Goal: Task Accomplishment & Management: Manage account settings

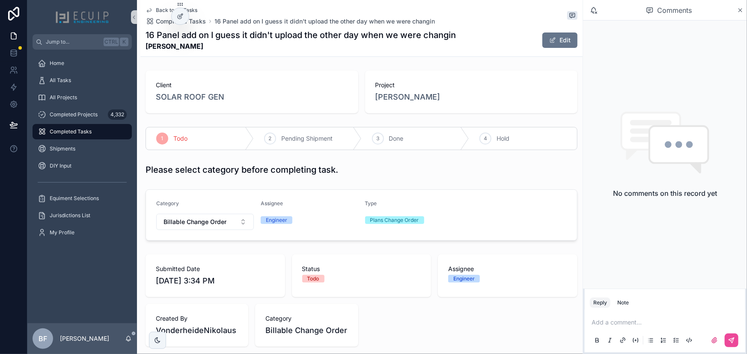
scroll to position [265, 0]
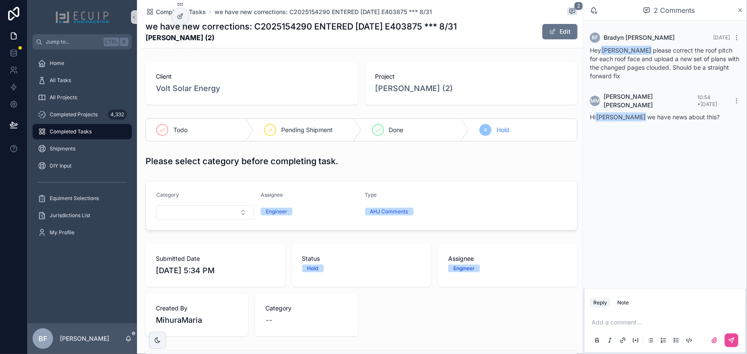
click at [630, 320] on p "scrollable content" at bounding box center [666, 322] width 150 height 9
click at [639, 309] on span "mm@voltsolarenergy.com" at bounding box center [657, 308] width 103 height 9
click at [736, 340] on button "scrollable content" at bounding box center [732, 341] width 14 height 14
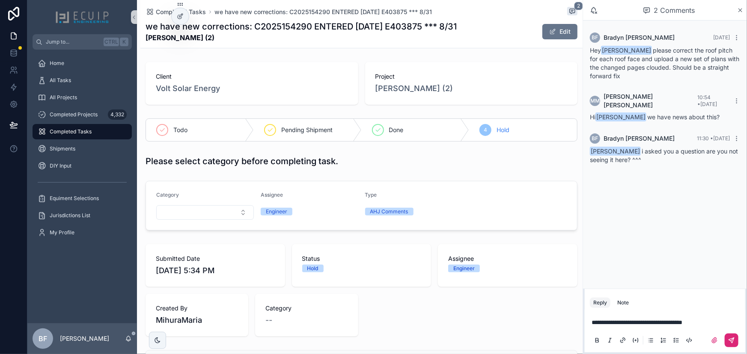
click at [736, 344] on button "scrollable content" at bounding box center [732, 341] width 14 height 14
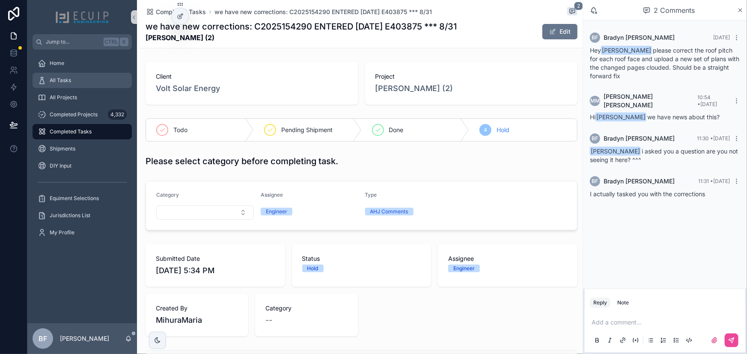
click at [81, 76] on div "All Tasks" at bounding box center [82, 81] width 89 height 14
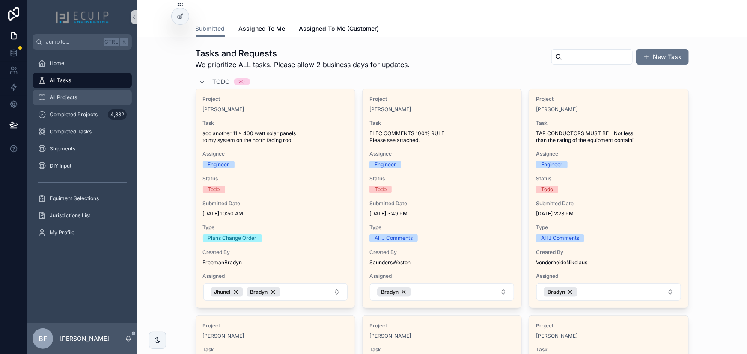
click at [82, 91] on div "All Projects" at bounding box center [82, 98] width 89 height 14
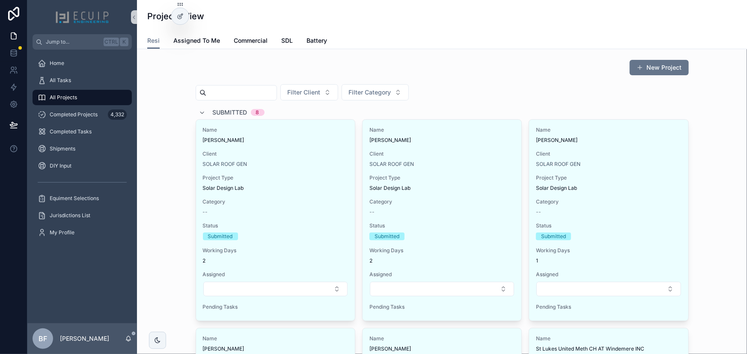
click at [216, 109] on span "Submitted" at bounding box center [230, 112] width 35 height 9
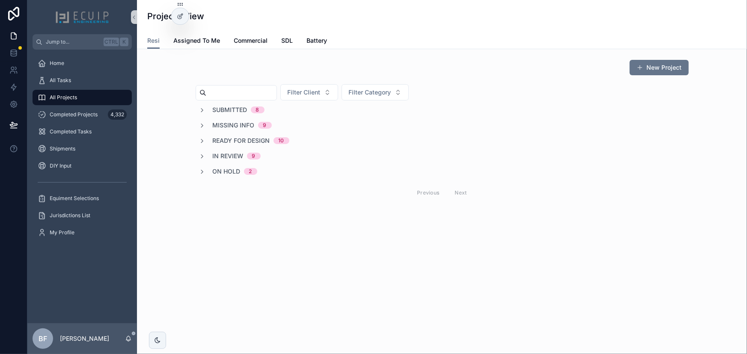
click at [235, 153] on span "In Review" at bounding box center [228, 156] width 31 height 9
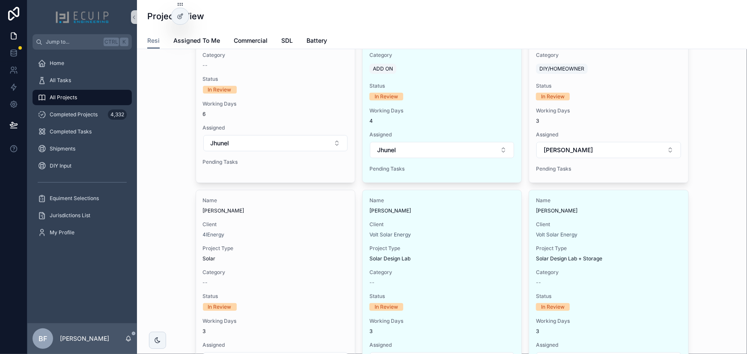
scroll to position [194, 0]
click at [178, 175] on div "New Project Filter Client Filter Category Submitted 8 Missing Info 9 Ready for …" at bounding box center [442, 259] width 596 height 794
click at [75, 74] on div "All Tasks" at bounding box center [82, 81] width 89 height 14
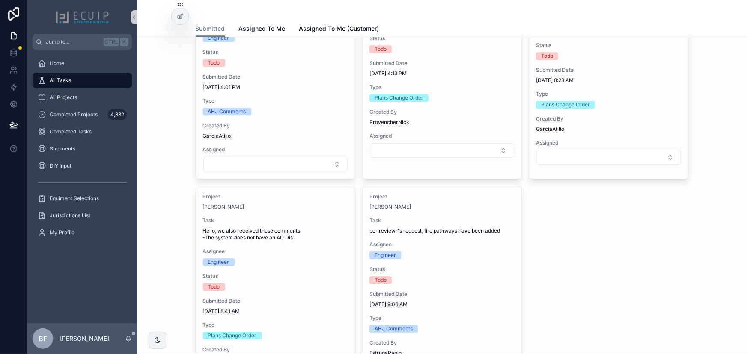
scroll to position [1400, 0]
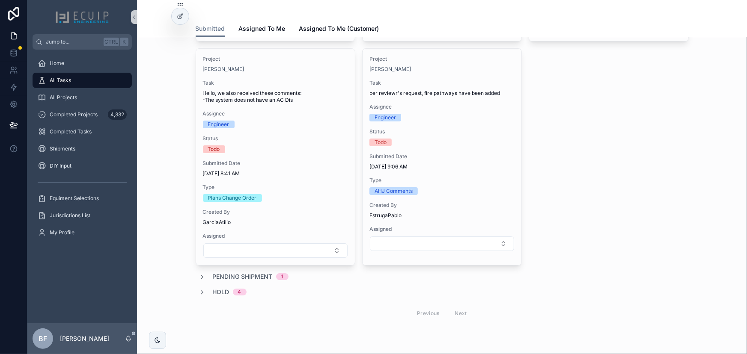
click at [205, 290] on div "Hold 4" at bounding box center [223, 292] width 48 height 9
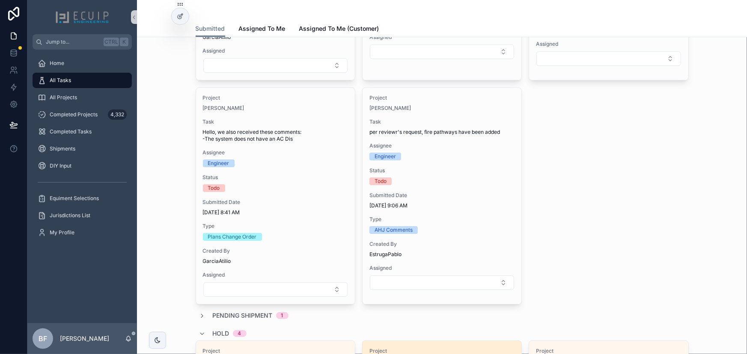
scroll to position [1634, 0]
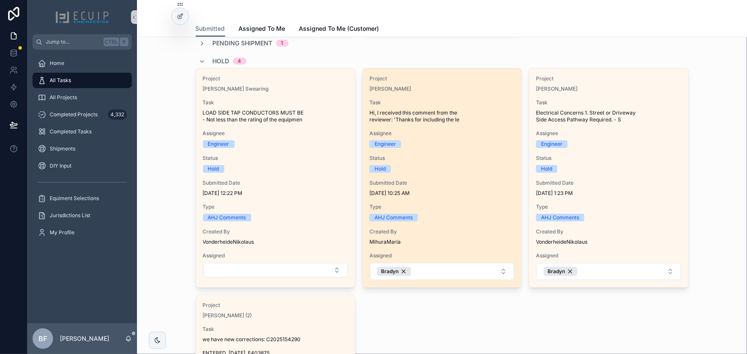
click at [487, 193] on span "9/3/2025 10:25 AM" at bounding box center [441, 193] width 145 height 7
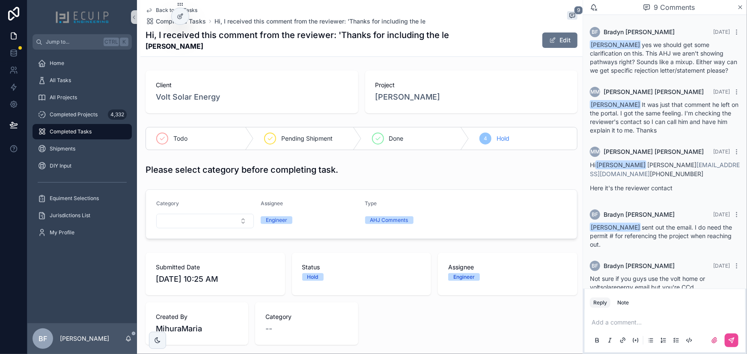
scroll to position [208, 0]
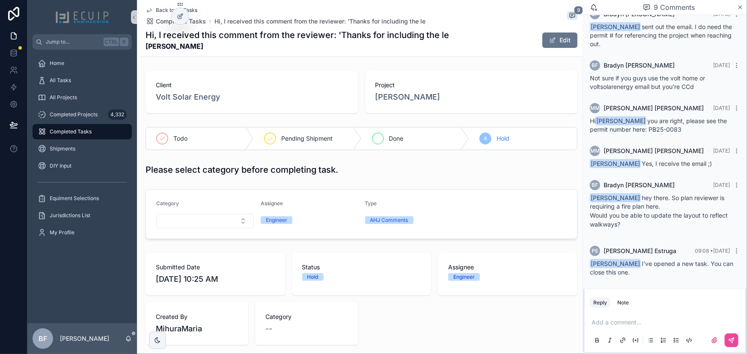
click at [376, 133] on div "scrollable content" at bounding box center [378, 139] width 12 height 12
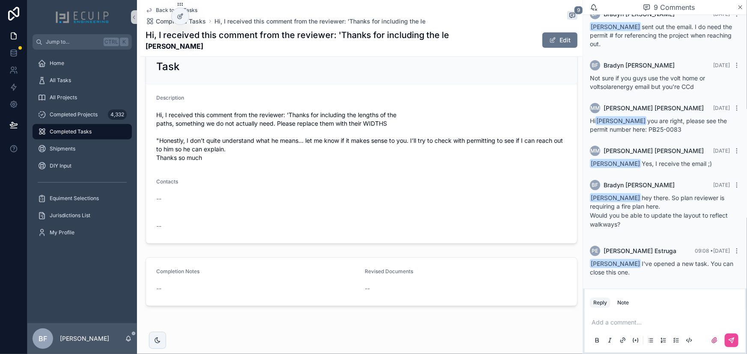
scroll to position [311, 0]
click at [74, 76] on div "All Tasks" at bounding box center [82, 81] width 89 height 14
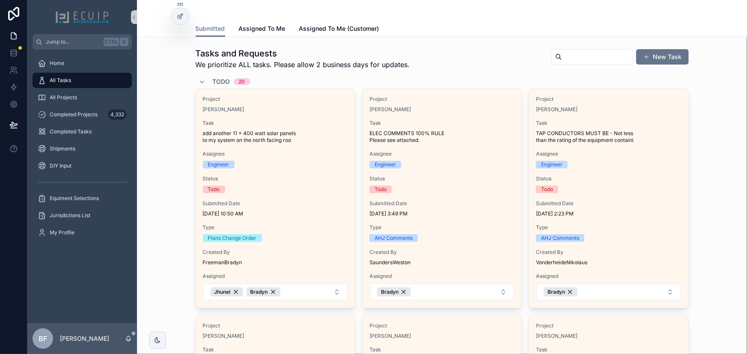
click at [204, 83] on div "Todo 20" at bounding box center [224, 82] width 51 height 14
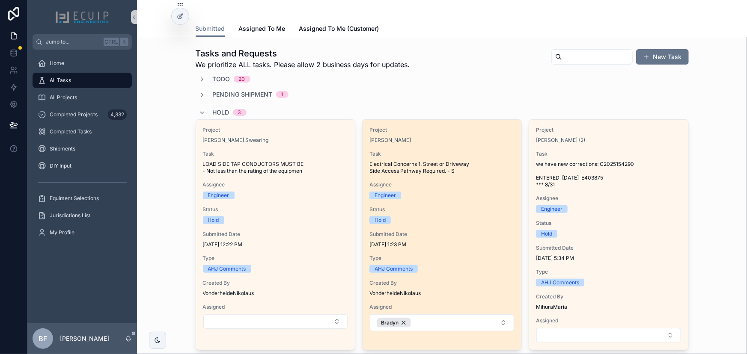
click at [458, 205] on div "Project John Williams Task Electrical Concerns 1. Street or Driveway Side Acces…" at bounding box center [442, 229] width 159 height 219
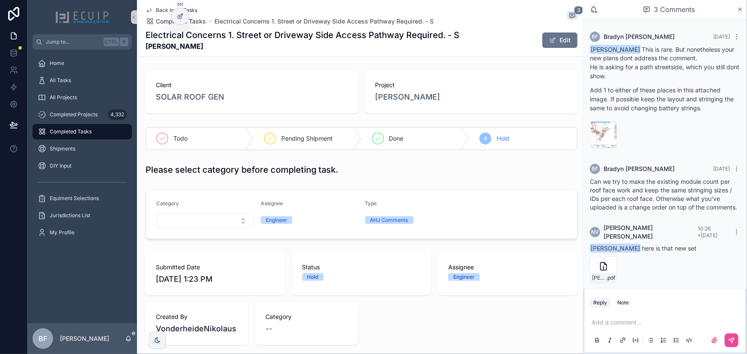
scroll to position [21, 0]
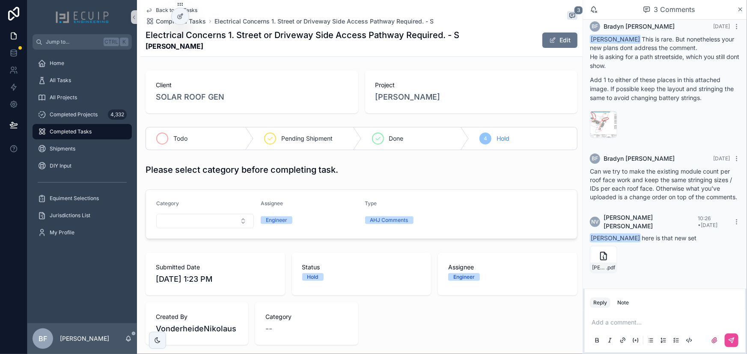
click at [196, 140] on div "Todo" at bounding box center [200, 139] width 108 height 22
click at [93, 82] on div "All Tasks" at bounding box center [82, 81] width 89 height 14
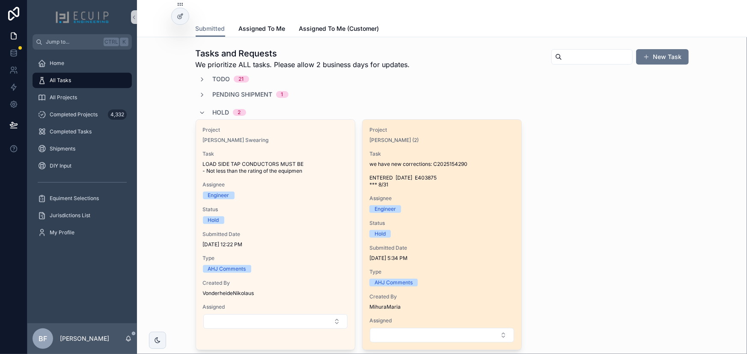
click at [463, 149] on div "Project LENIN BRAVO (2) Task we have new corrections: C2025154290 ENTERED 08/31…" at bounding box center [442, 235] width 159 height 230
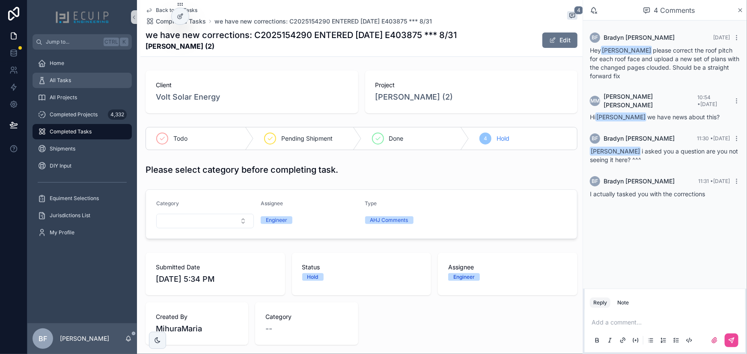
click at [56, 80] on span "All Tasks" at bounding box center [60, 80] width 21 height 7
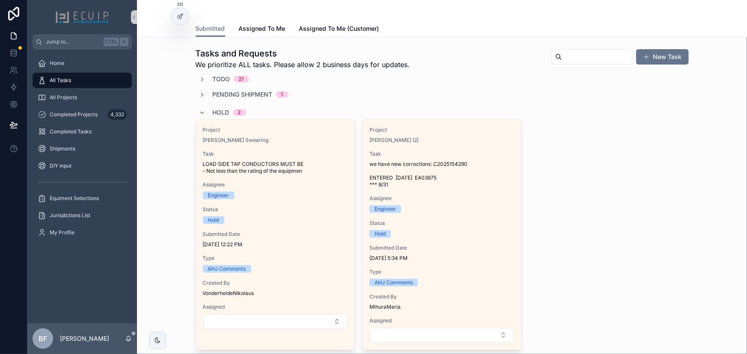
click at [224, 108] on span "Hold" at bounding box center [221, 112] width 17 height 9
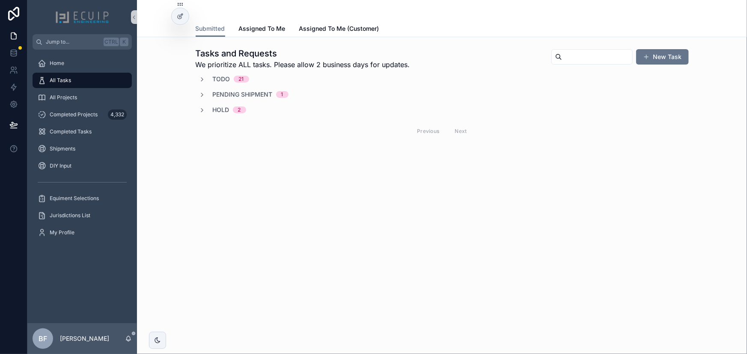
click at [178, 113] on div "Tasks and Requests We prioritize ALL tasks. Please allow 2 business days for up…" at bounding box center [442, 94] width 596 height 101
click at [223, 77] on span "Todo" at bounding box center [222, 79] width 18 height 9
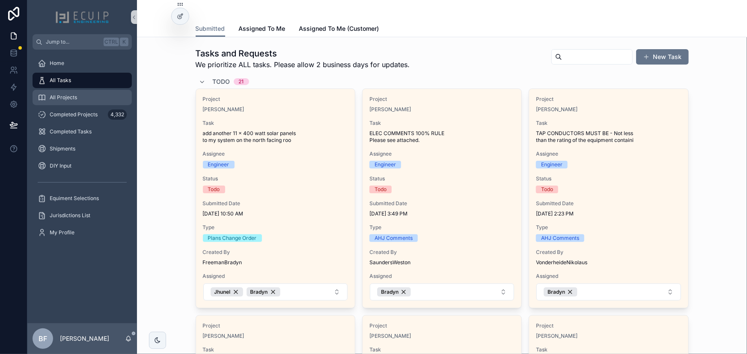
click at [72, 96] on span "All Projects" at bounding box center [63, 97] width 27 height 7
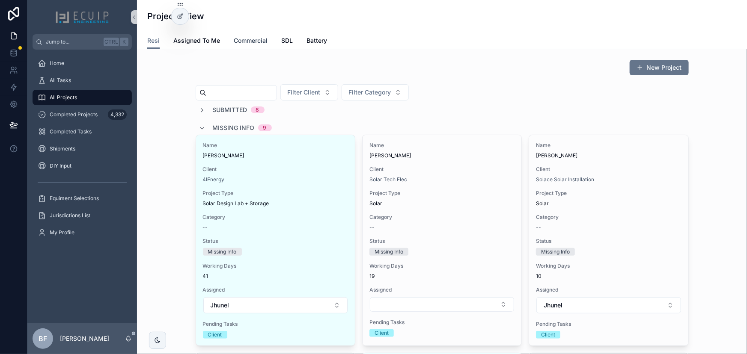
click at [244, 43] on span "Commercial" at bounding box center [251, 40] width 34 height 9
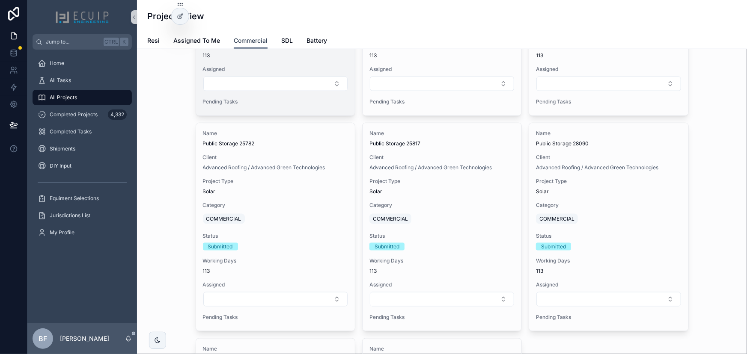
scroll to position [700, 0]
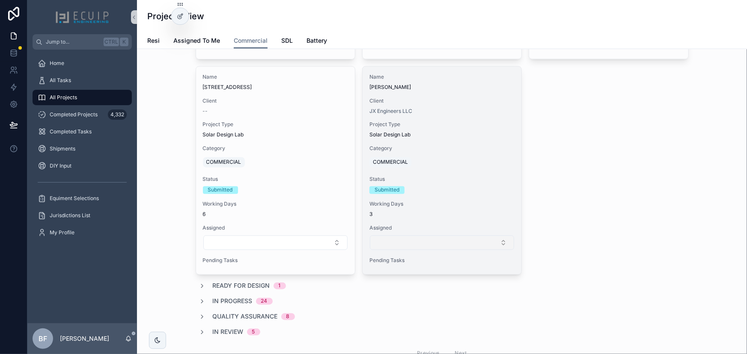
click at [419, 238] on button "Select Button" at bounding box center [442, 243] width 144 height 15
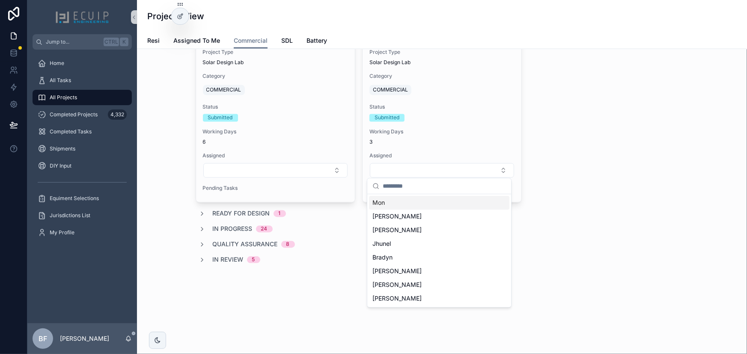
scroll to position [778, 0]
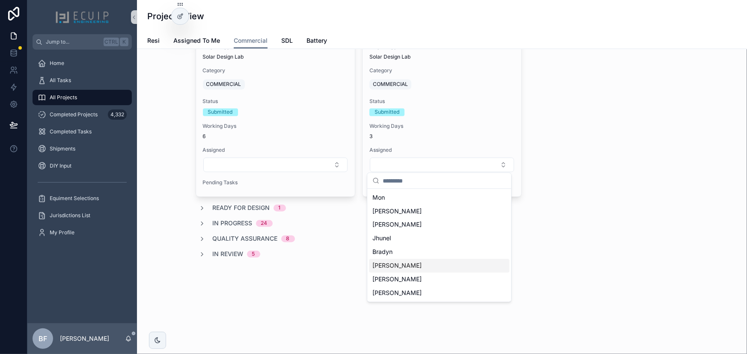
click at [388, 265] on div "Ryan" at bounding box center [439, 266] width 140 height 14
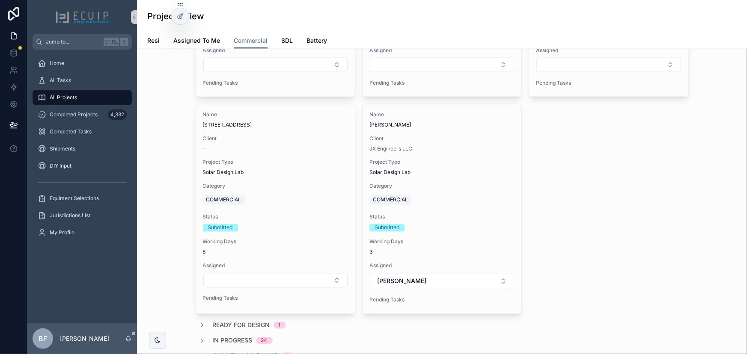
scroll to position [661, 0]
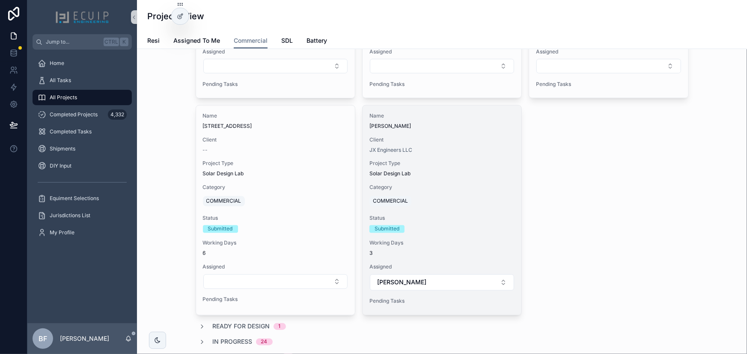
click at [493, 143] on div "Client JX Engineers LLC" at bounding box center [441, 145] width 145 height 17
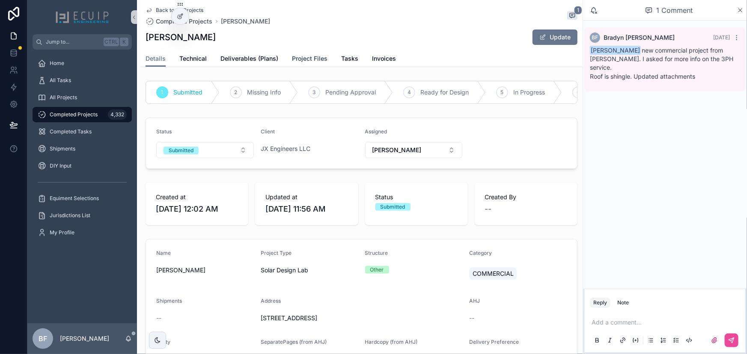
click at [292, 58] on span "Project Files" at bounding box center [310, 58] width 36 height 9
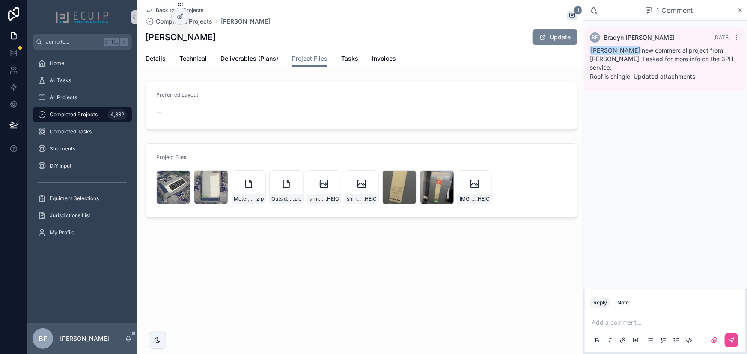
click at [550, 41] on button "Update" at bounding box center [554, 37] width 45 height 15
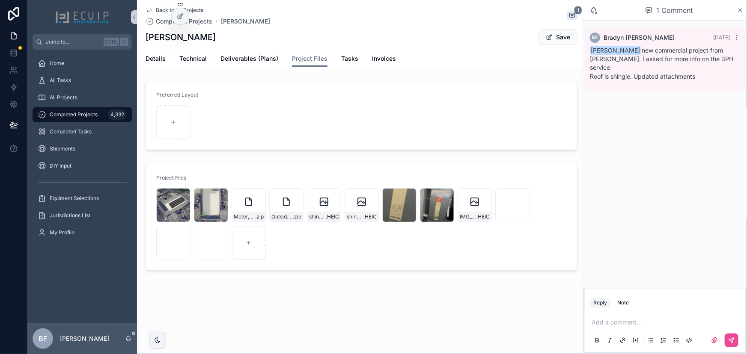
click at [562, 42] on button "Save" at bounding box center [557, 37] width 39 height 15
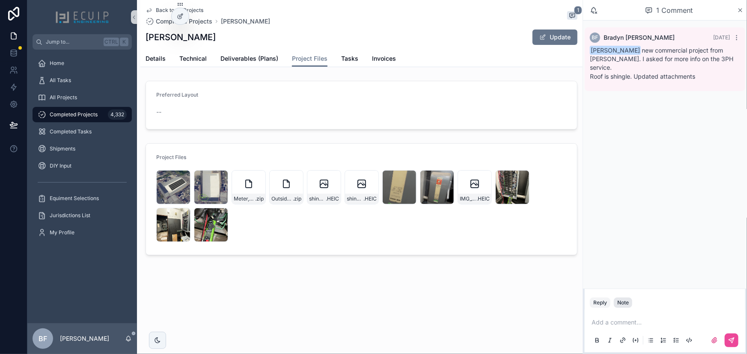
click at [624, 305] on div "Note" at bounding box center [623, 303] width 12 height 7
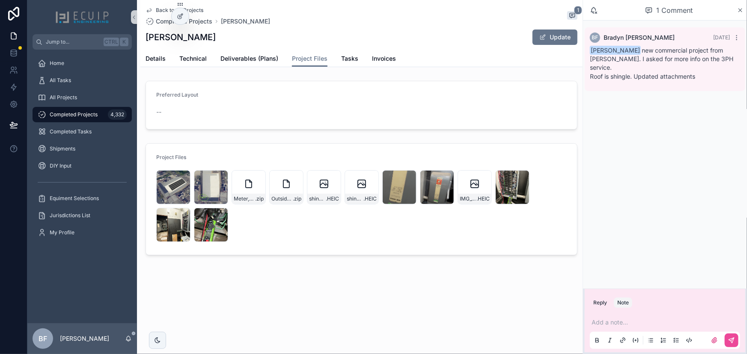
click at [624, 325] on p "scrollable content" at bounding box center [666, 322] width 150 height 9
click at [733, 339] on icon "scrollable content" at bounding box center [731, 340] width 7 height 7
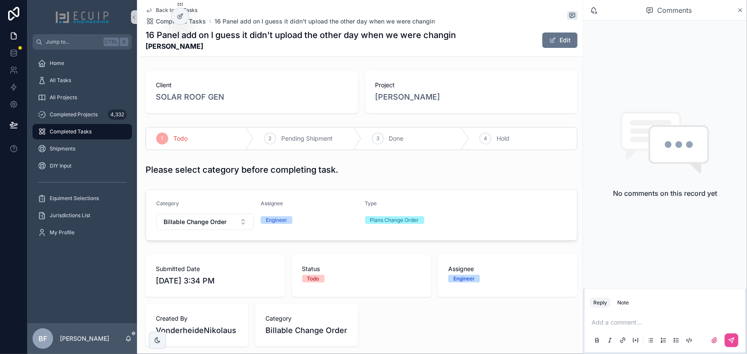
scroll to position [265, 0]
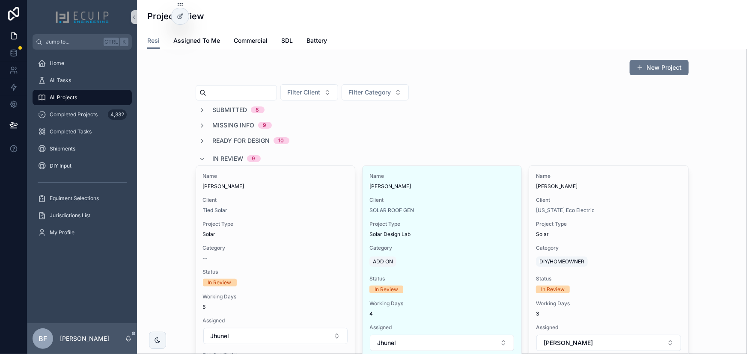
click at [264, 90] on input "scrollable content" at bounding box center [241, 93] width 70 height 12
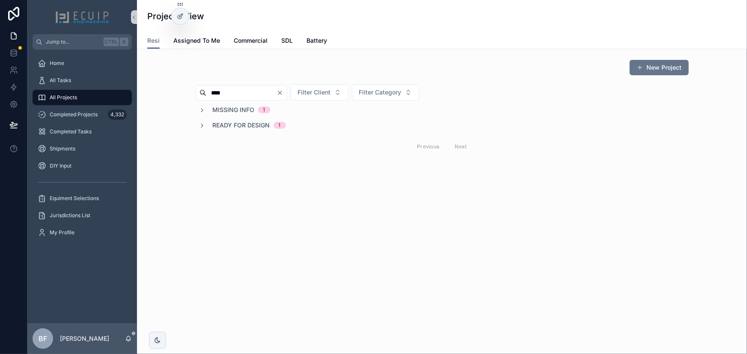
type input "****"
click at [235, 106] on span "Missing Info" at bounding box center [234, 110] width 42 height 9
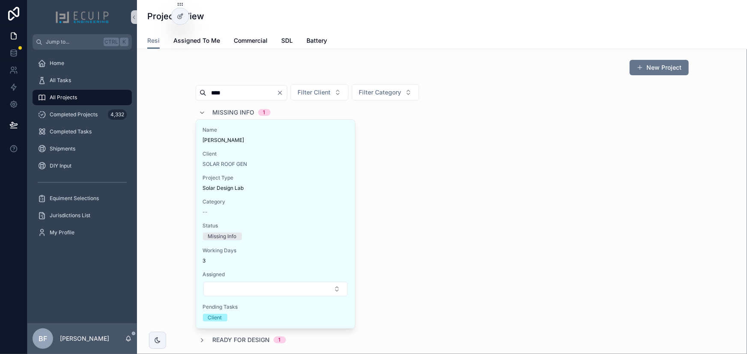
click at [235, 106] on div "Missing Info 1" at bounding box center [242, 113] width 58 height 14
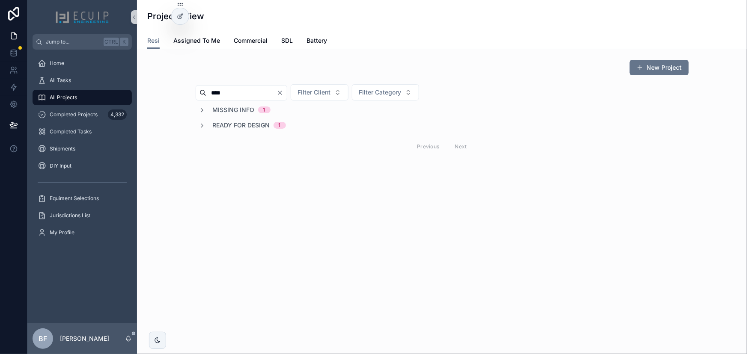
click at [239, 126] on span "Ready for Design" at bounding box center [241, 125] width 57 height 9
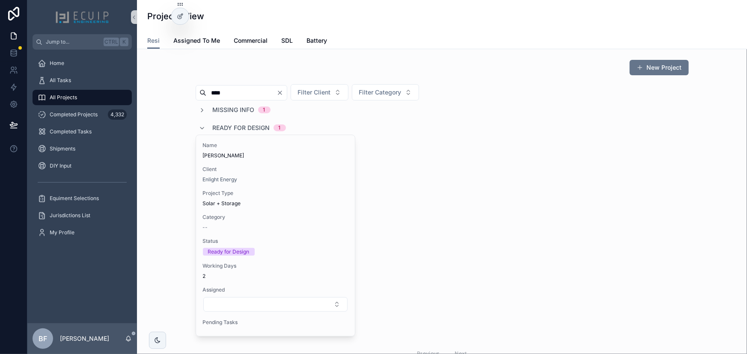
click at [224, 113] on span "Missing Info" at bounding box center [234, 110] width 42 height 9
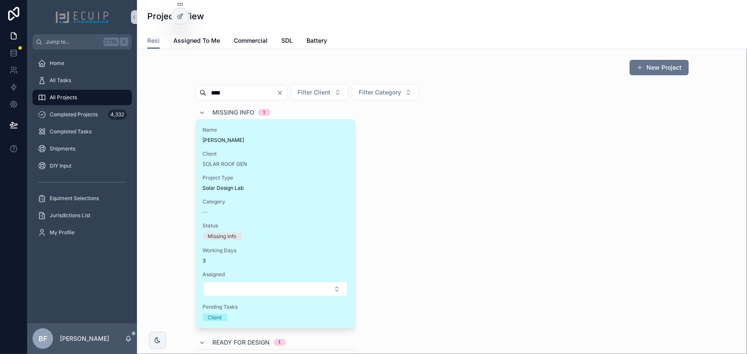
click at [268, 136] on div "Name Eric Wills" at bounding box center [275, 135] width 145 height 17
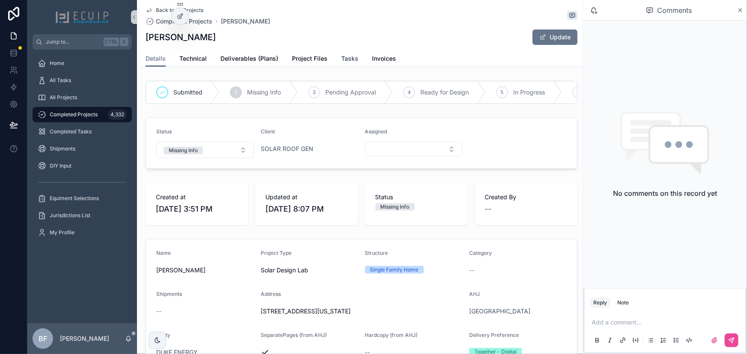
drag, startPoint x: 341, startPoint y: 53, endPoint x: 333, endPoint y: 56, distance: 8.8
click at [341, 53] on link "Tasks" at bounding box center [349, 59] width 17 height 17
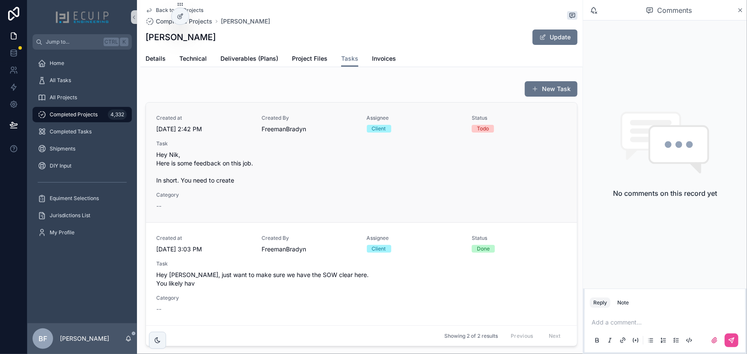
click at [342, 144] on span "Task" at bounding box center [361, 143] width 410 height 7
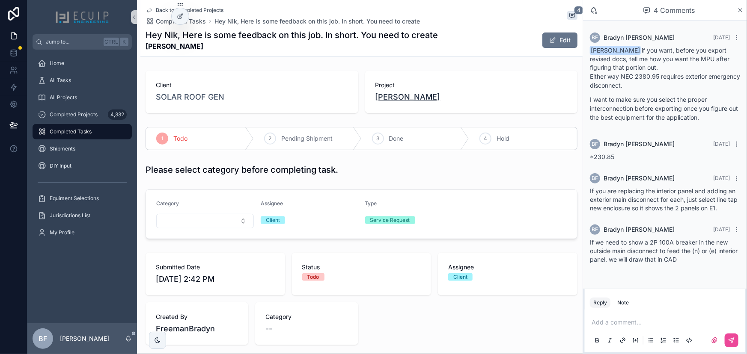
click at [383, 92] on span "Eric Wills" at bounding box center [407, 97] width 65 height 12
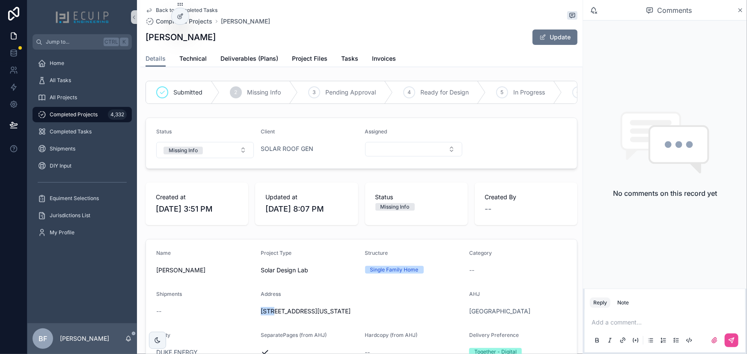
drag, startPoint x: 257, startPoint y: 317, endPoint x: 272, endPoint y: 314, distance: 15.2
copy span "3724"
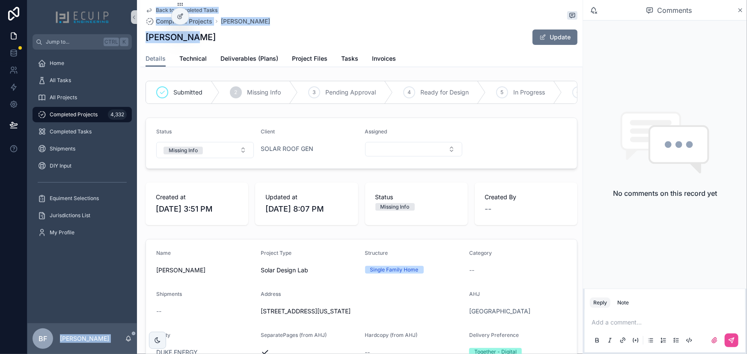
drag, startPoint x: 188, startPoint y: 35, endPoint x: 136, endPoint y: 39, distance: 52.4
click at [136, 39] on div "Jump to... Ctrl K Home All Tasks All Projects Completed Projects 4,332 Complete…" at bounding box center [386, 177] width 719 height 354
click at [187, 37] on div "Eric Wills Update" at bounding box center [362, 37] width 432 height 16
drag, startPoint x: 184, startPoint y: 37, endPoint x: 148, endPoint y: 39, distance: 36.0
click at [148, 39] on div "Eric Wills Update" at bounding box center [362, 37] width 432 height 16
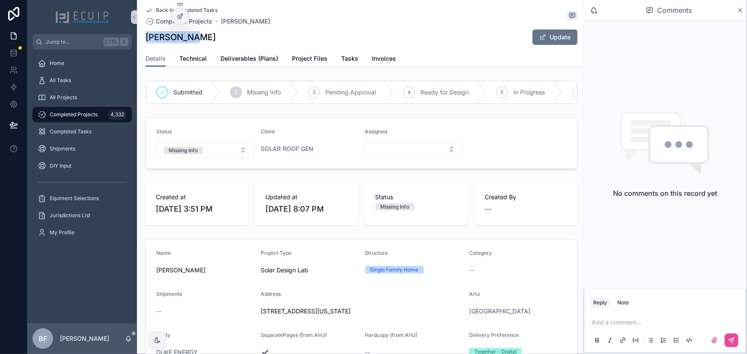
copy h1 "Eric Wills"
click at [349, 59] on span "Tasks" at bounding box center [349, 58] width 17 height 9
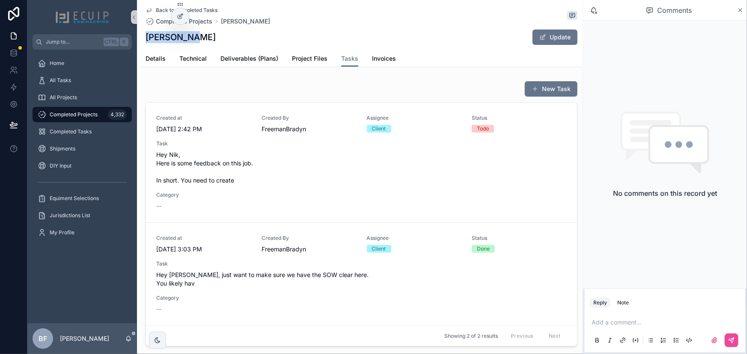
click at [348, 187] on div "Created at 9/5/2025 2:42 PM Created By FreemanBradyn Assignee Client Status Tod…" at bounding box center [361, 163] width 410 height 96
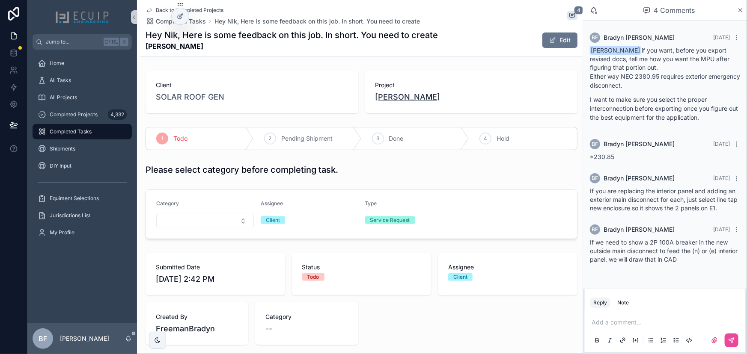
click at [389, 97] on span "Eric Wills" at bounding box center [407, 97] width 65 height 12
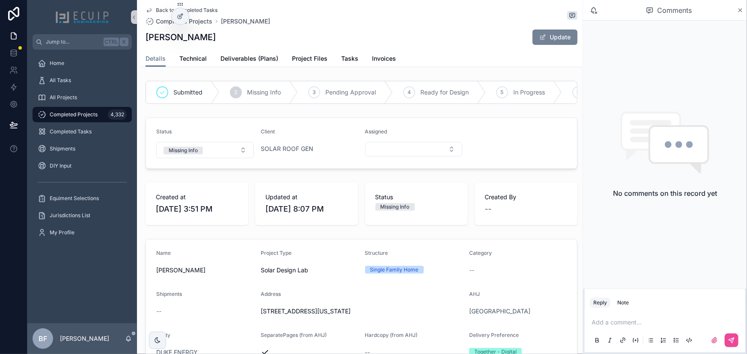
click at [532, 37] on button "Update" at bounding box center [554, 37] width 45 height 15
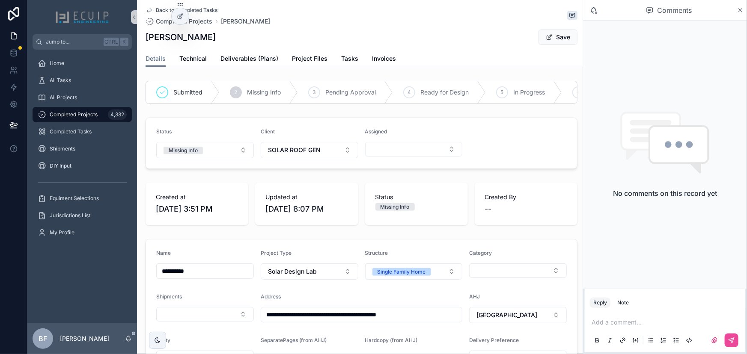
click at [226, 277] on input "**********" at bounding box center [205, 271] width 97 height 12
type input "**********"
click at [553, 41] on button "Save" at bounding box center [557, 37] width 39 height 15
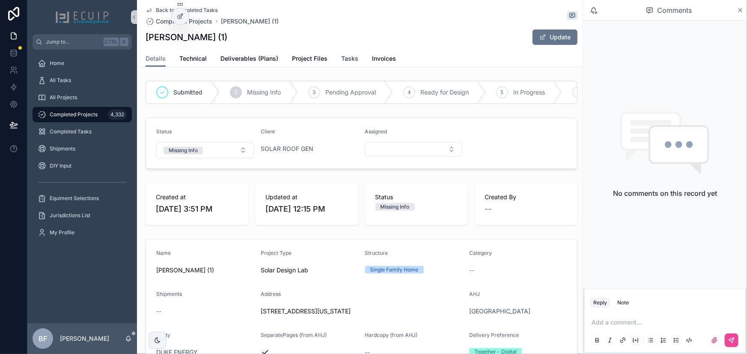
click at [341, 59] on span "Tasks" at bounding box center [349, 58] width 17 height 9
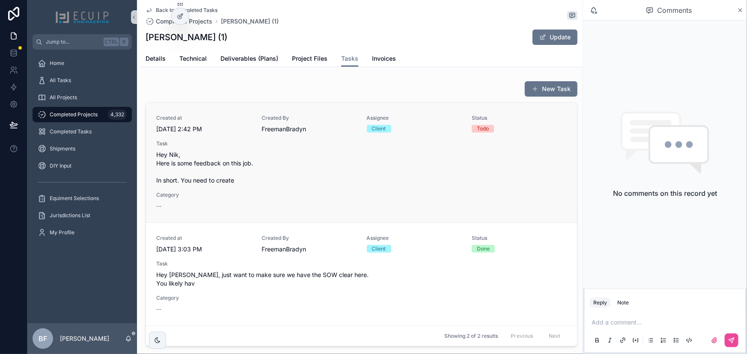
click at [312, 170] on span "Hey Nik, Here is some feedback on this job. In short. You need to create" at bounding box center [361, 168] width 410 height 34
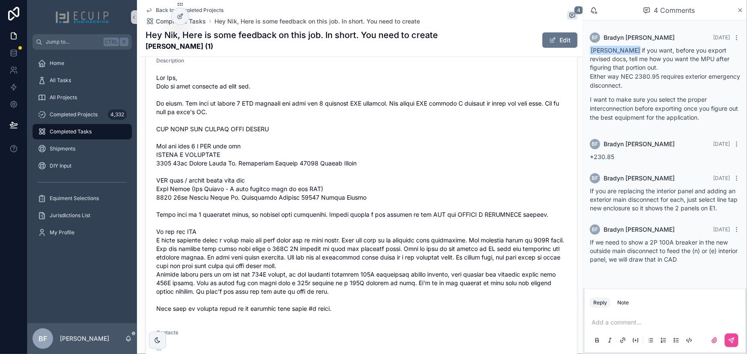
scroll to position [350, 0]
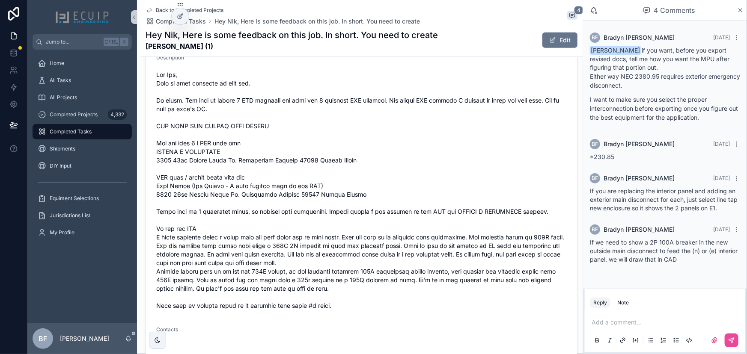
click at [488, 180] on span "scrollable content" at bounding box center [361, 191] width 410 height 240
click at [455, 185] on span "scrollable content" at bounding box center [361, 191] width 410 height 240
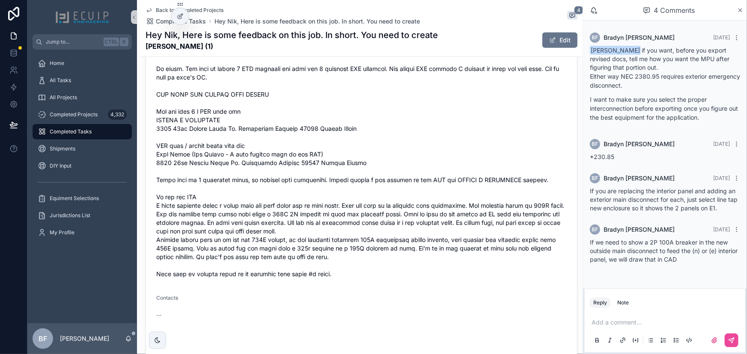
scroll to position [389, 0]
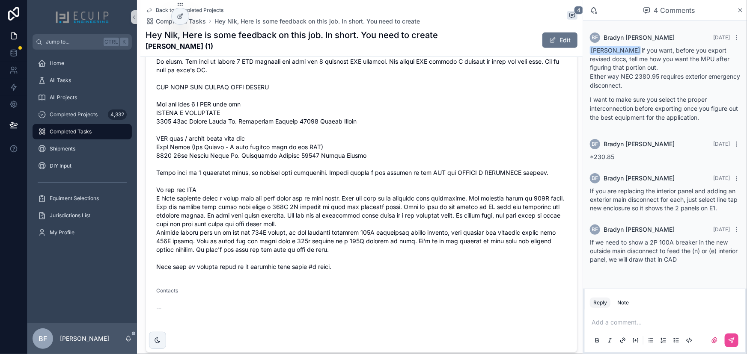
click at [239, 45] on strong "Eric Wills (1)" at bounding box center [292, 46] width 292 height 10
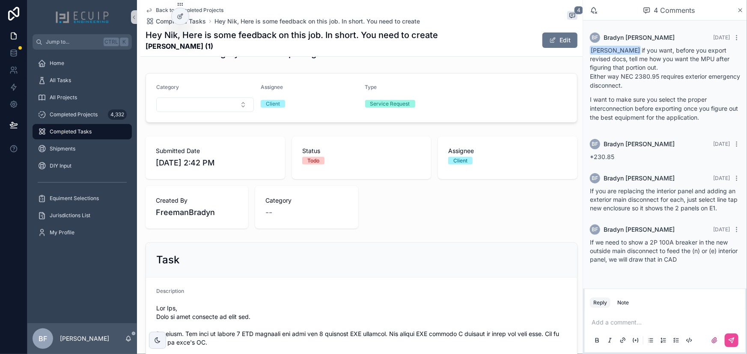
scroll to position [0, 0]
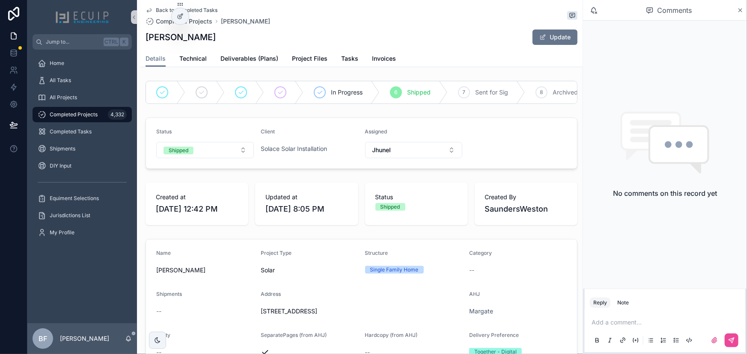
scroll to position [311, 0]
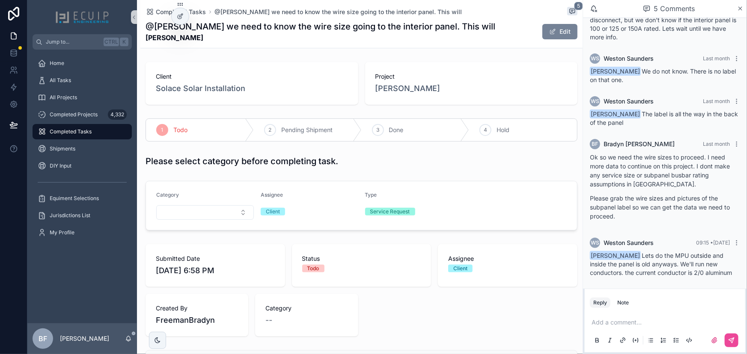
click at [562, 36] on button "Edit" at bounding box center [559, 31] width 35 height 15
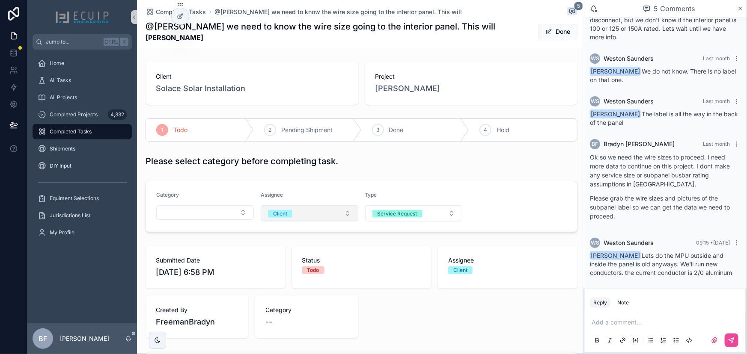
click at [300, 215] on button "Client" at bounding box center [310, 213] width 98 height 16
click at [277, 260] on div "Engineer" at bounding box center [274, 261] width 21 height 8
click at [543, 27] on button "Done" at bounding box center [557, 31] width 39 height 15
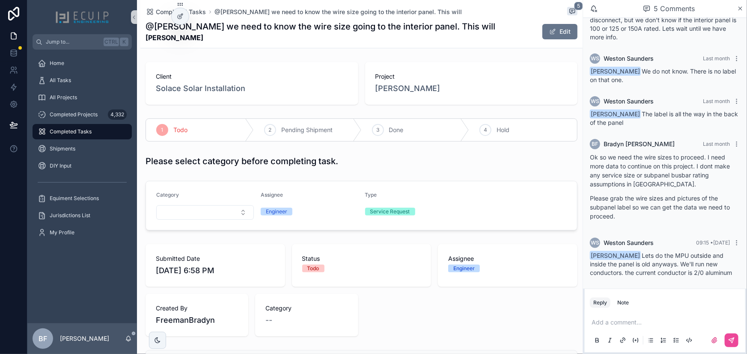
click at [638, 324] on p "scrollable content" at bounding box center [666, 322] width 150 height 9
click at [730, 339] on icon "scrollable content" at bounding box center [731, 340] width 5 height 5
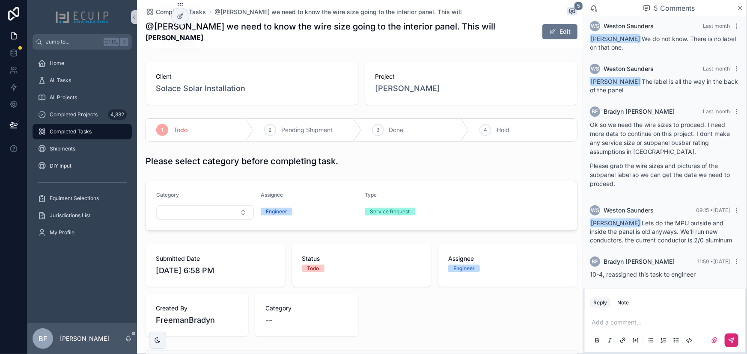
scroll to position [69, 0]
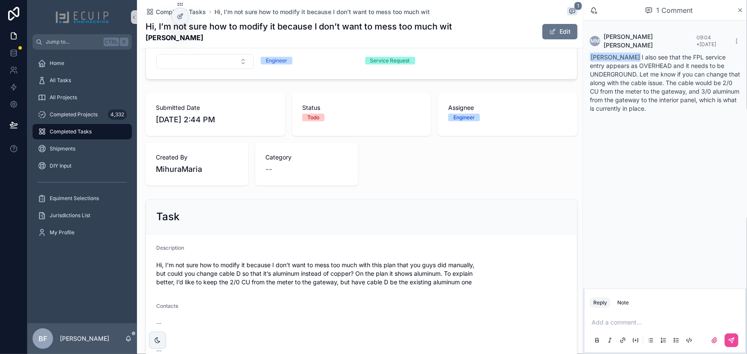
scroll to position [285, 0]
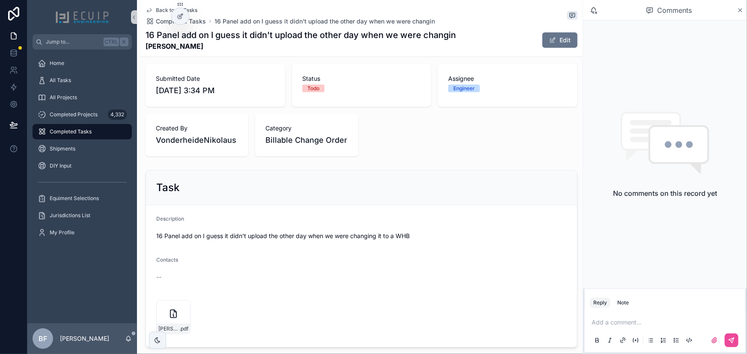
scroll to position [265, 0]
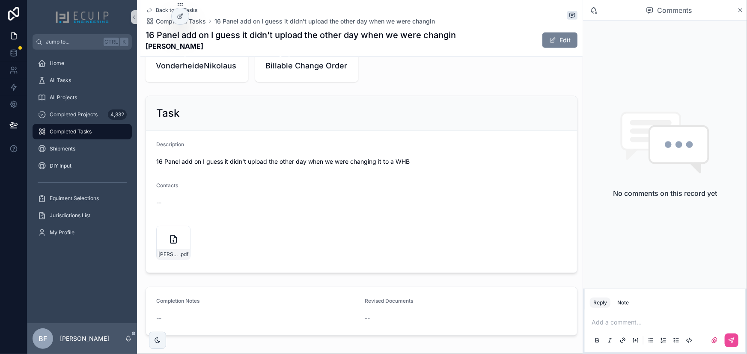
click at [546, 44] on button "Edit" at bounding box center [559, 40] width 35 height 15
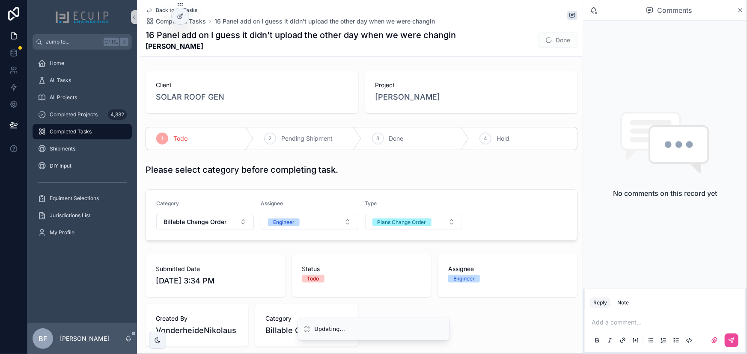
scroll to position [0, 0]
click at [550, 42] on button "Done" at bounding box center [557, 40] width 39 height 15
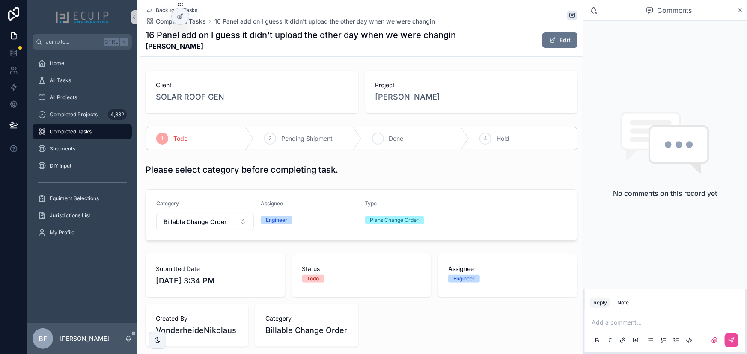
click at [393, 137] on span "Done" at bounding box center [396, 138] width 15 height 9
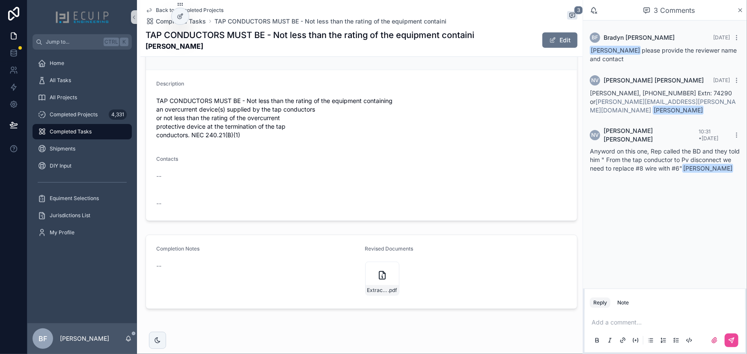
scroll to position [345, 0]
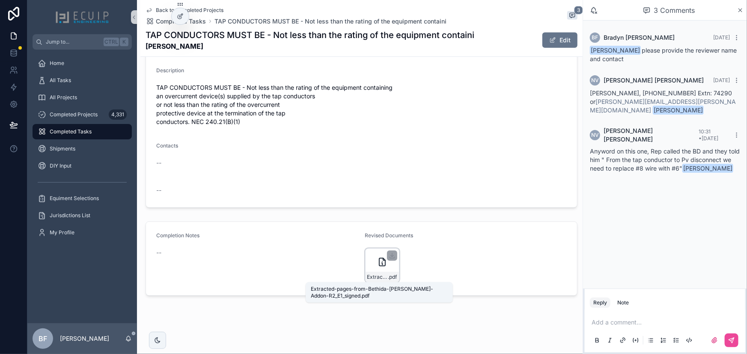
click at [373, 274] on span "Extracted-pages-from-Bethida-[PERSON_NAME]-Addon-R2_E1_signed" at bounding box center [377, 277] width 21 height 7
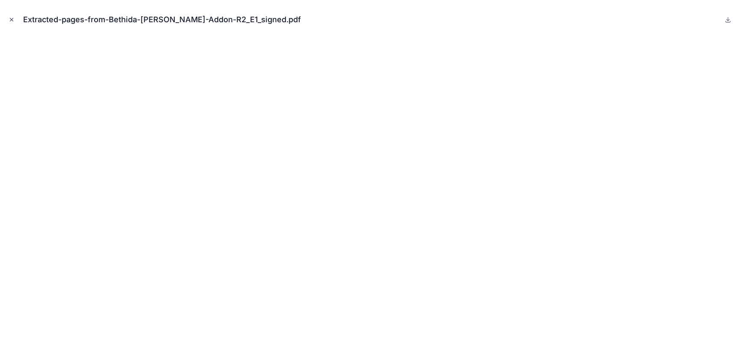
click at [11, 18] on icon "Close modal" at bounding box center [12, 20] width 6 height 6
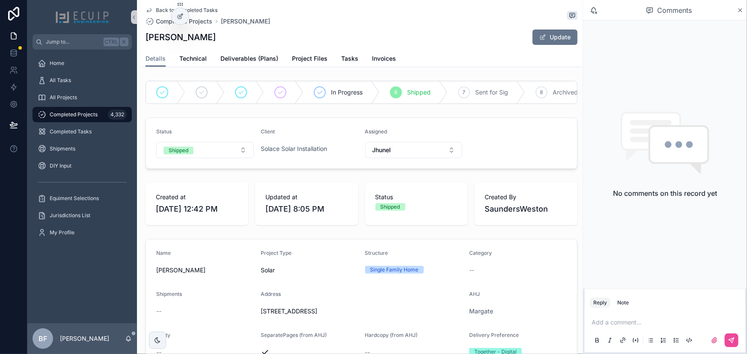
scroll to position [311, 0]
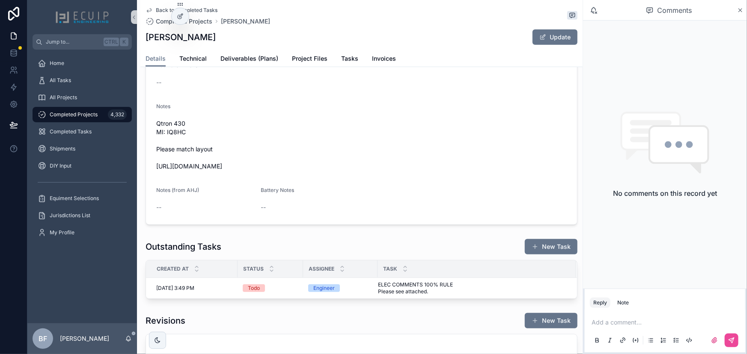
click at [359, 160] on span "Qtron 430 MI: IQ8HC Please match layout https://photos.app.goo.gl/W1XMo2b71UV62…" at bounding box center [361, 144] width 410 height 51
click at [351, 59] on span "Tasks" at bounding box center [349, 58] width 17 height 9
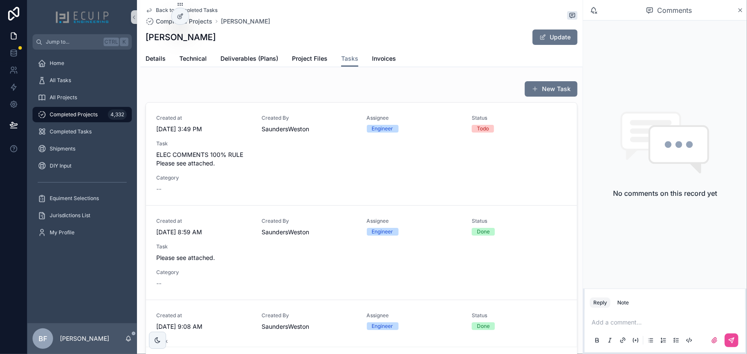
click at [394, 137] on div "Created at 8/29/2025 3:49 PM Created By SaundersWeston Assignee Engineer Status…" at bounding box center [361, 154] width 410 height 79
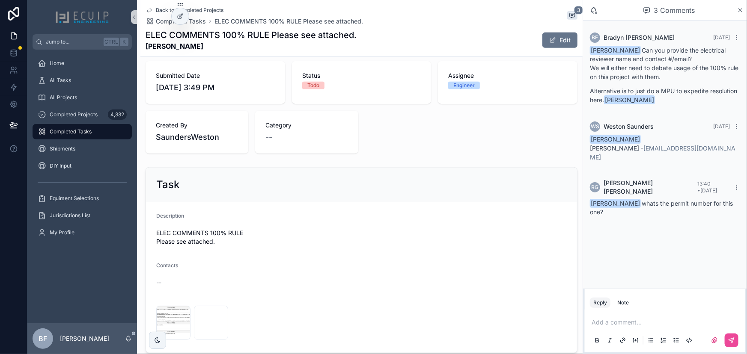
scroll to position [194, 0]
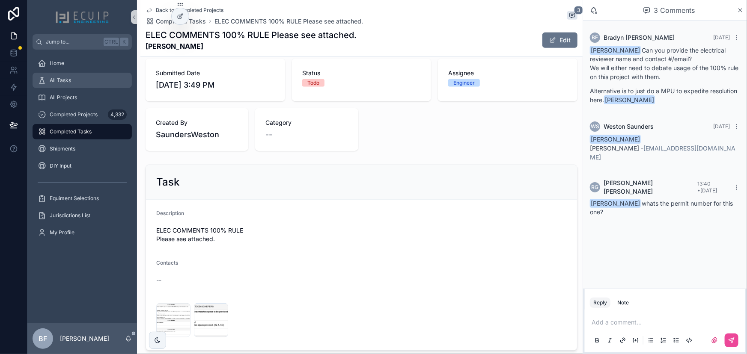
click at [68, 84] on div "All Tasks" at bounding box center [82, 81] width 89 height 14
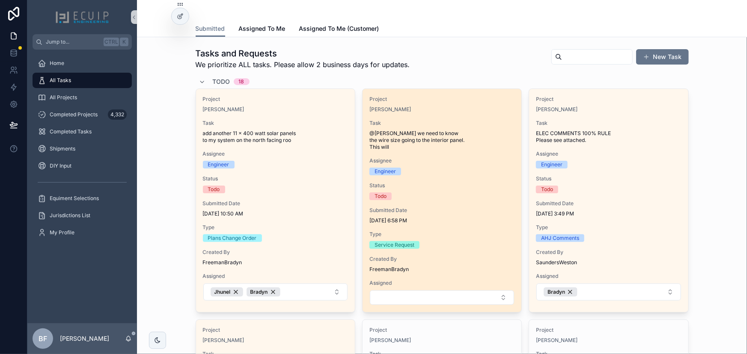
click at [484, 120] on span "Task" at bounding box center [441, 123] width 145 height 7
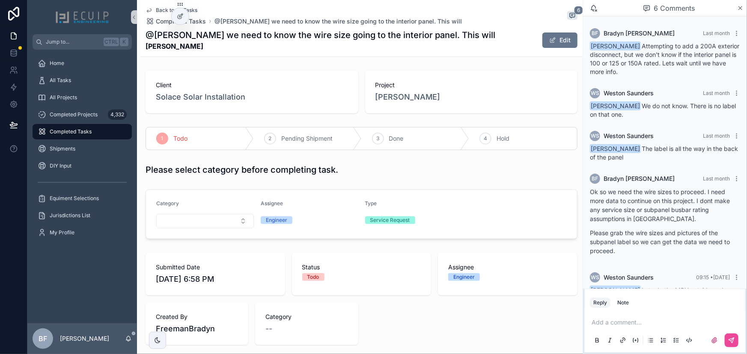
scroll to position [69, 0]
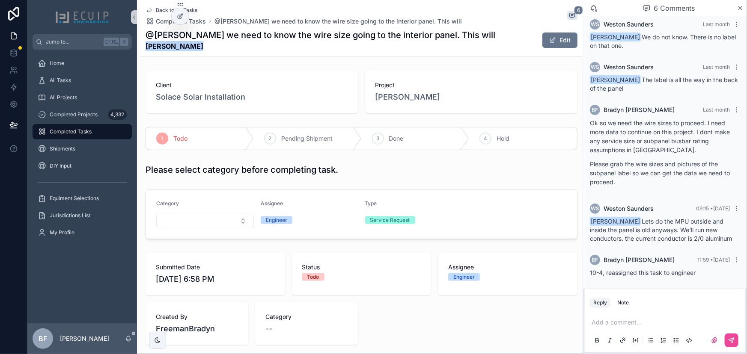
drag, startPoint x: 187, startPoint y: 51, endPoint x: 140, endPoint y: 48, distance: 46.3
click at [140, 48] on div "Back to All Tasks Completed Tasks @wes we need to know the wire size going to t…" at bounding box center [361, 28] width 442 height 57
copy strong "[PERSON_NAME]"
click at [399, 101] on span "[PERSON_NAME]" at bounding box center [407, 97] width 65 height 12
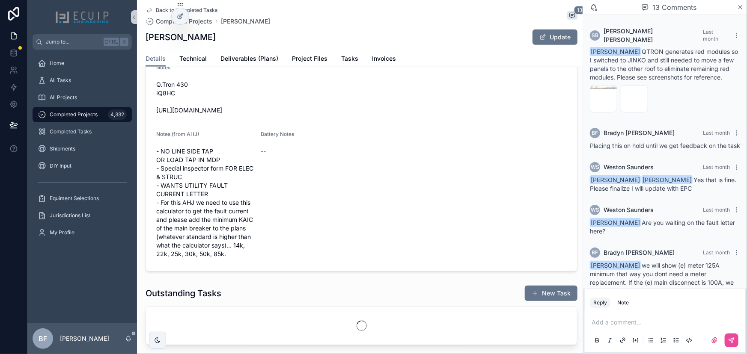
scroll to position [511, 0]
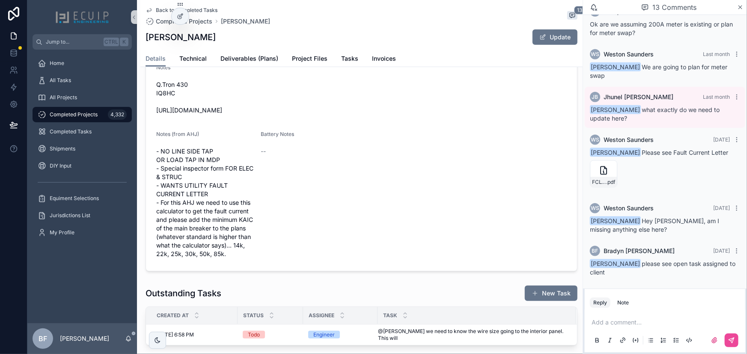
drag, startPoint x: 305, startPoint y: 116, endPoint x: 143, endPoint y: 122, distance: 161.9
click at [143, 122] on div "Name Estella Allen Project Type Solar Structure Single Family Home Category -- …" at bounding box center [361, 80] width 442 height 389
copy span "https://photos.app.goo.gl/RZh6qVqF6R7P2qz2A"
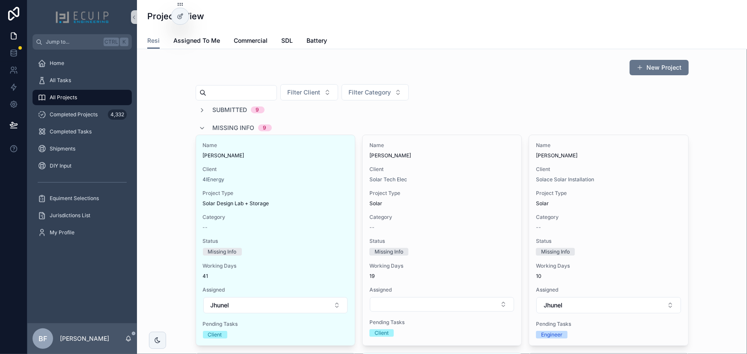
click at [227, 128] on span "Missing Info" at bounding box center [234, 128] width 42 height 9
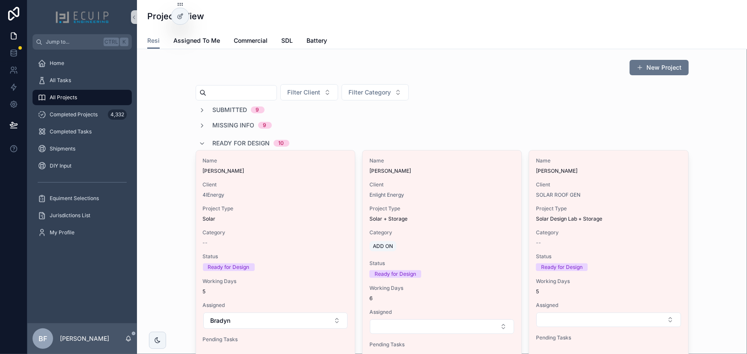
click at [230, 141] on span "Ready for Design" at bounding box center [241, 143] width 57 height 9
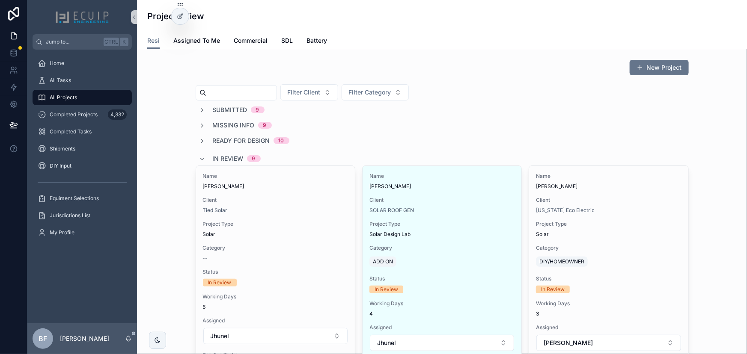
click at [229, 157] on span "In Review" at bounding box center [228, 159] width 31 height 9
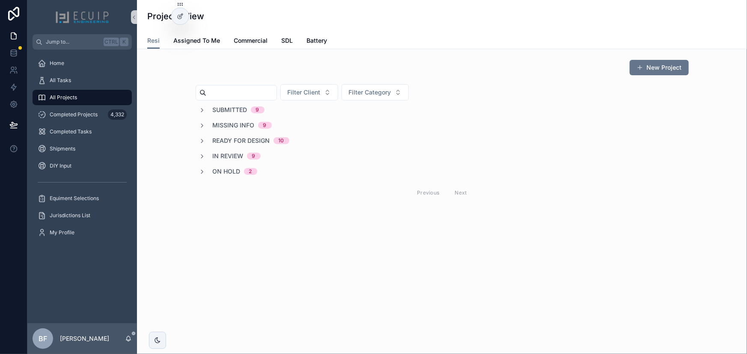
click at [165, 124] on div "New Project Filter Client Filter Category Submitted 9 Missing Info 9 Ready for …" at bounding box center [442, 131] width 596 height 150
click at [65, 80] on span "All Tasks" at bounding box center [60, 80] width 21 height 7
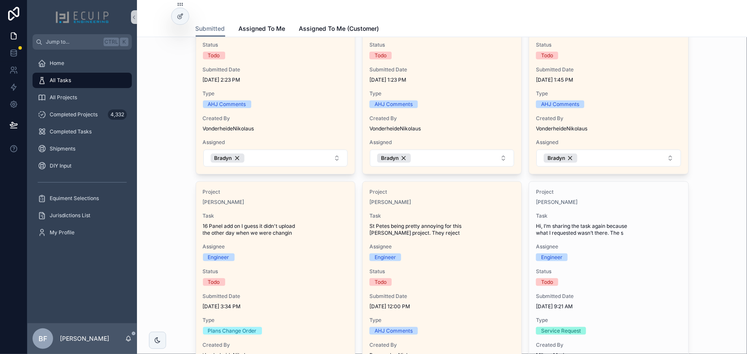
scroll to position [428, 0]
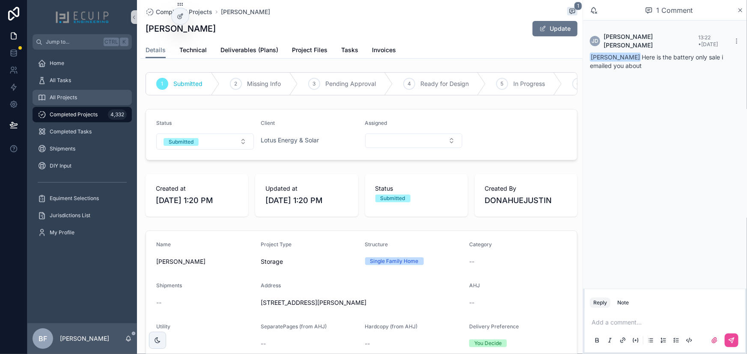
click at [69, 98] on span "All Projects" at bounding box center [63, 97] width 27 height 7
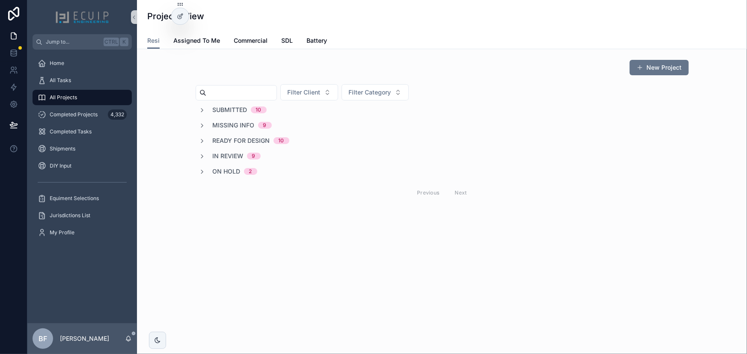
click at [231, 107] on span "Submitted" at bounding box center [230, 110] width 35 height 9
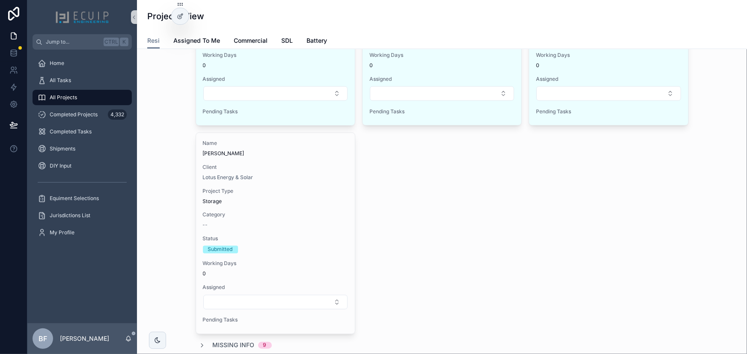
scroll to position [622, 0]
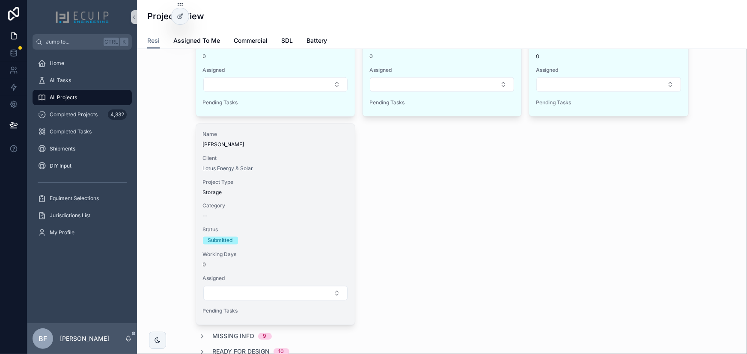
click at [285, 151] on div "Name [PERSON_NAME] Client Lotus Energy & Solar Project Type Storage Category --…" at bounding box center [275, 224] width 159 height 201
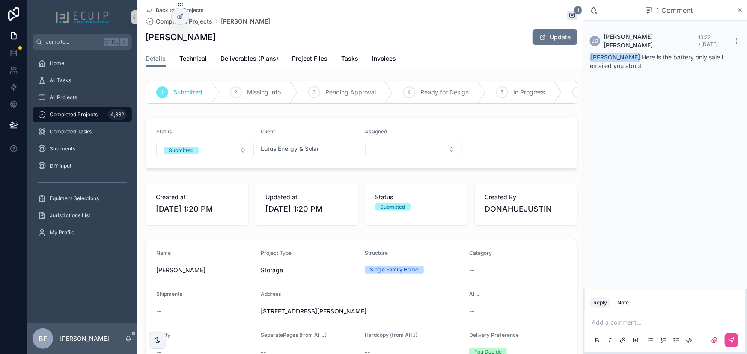
scroll to position [233, 0]
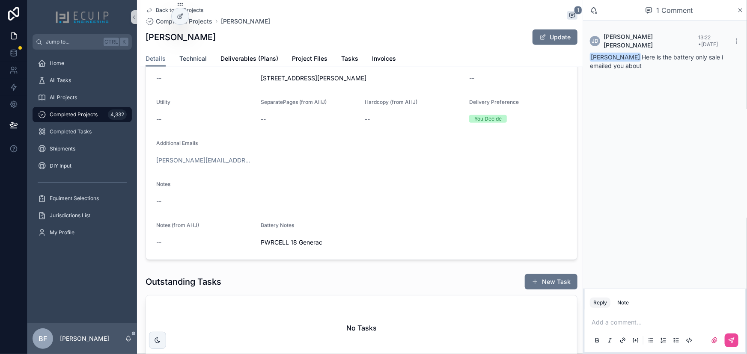
click at [206, 61] on span "Technical" at bounding box center [192, 58] width 27 height 9
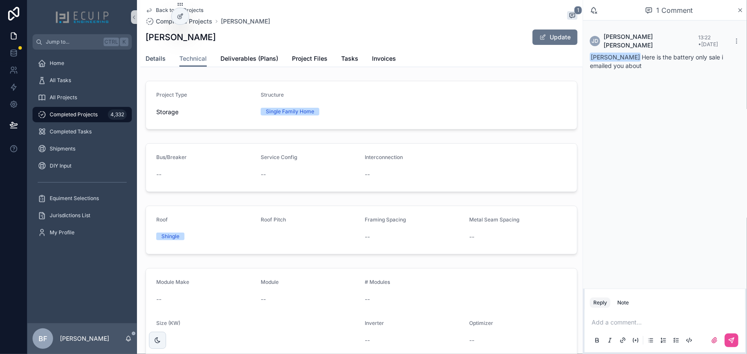
click at [154, 60] on span "Details" at bounding box center [156, 58] width 20 height 9
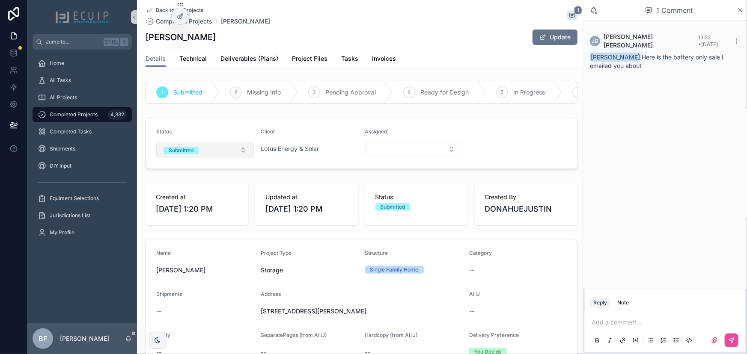
click at [201, 154] on button "Submitted" at bounding box center [205, 150] width 98 height 16
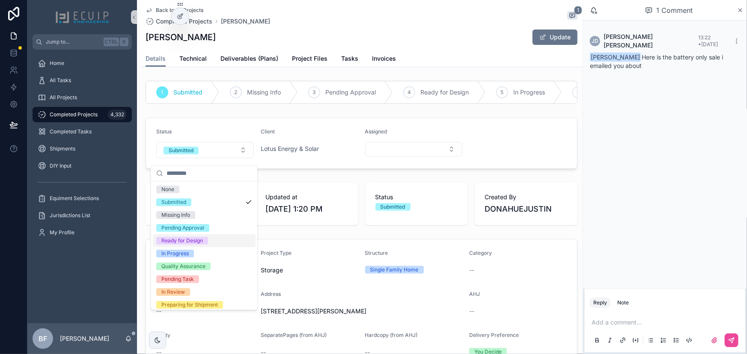
click at [203, 244] on span "Ready for Design" at bounding box center [182, 241] width 52 height 8
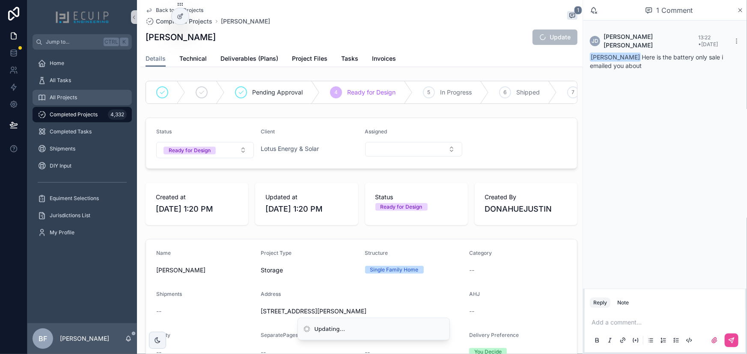
click at [86, 93] on div "All Projects" at bounding box center [82, 98] width 89 height 14
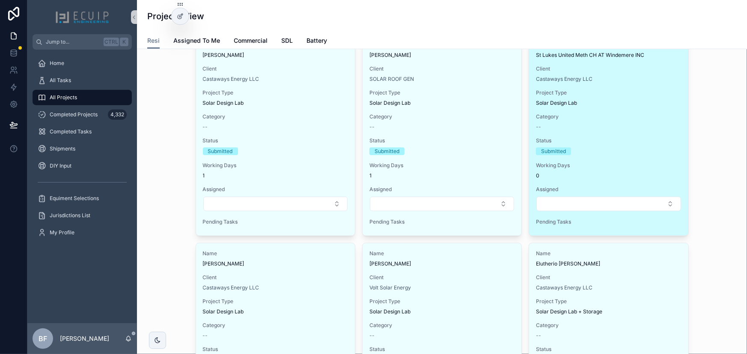
scroll to position [389, 0]
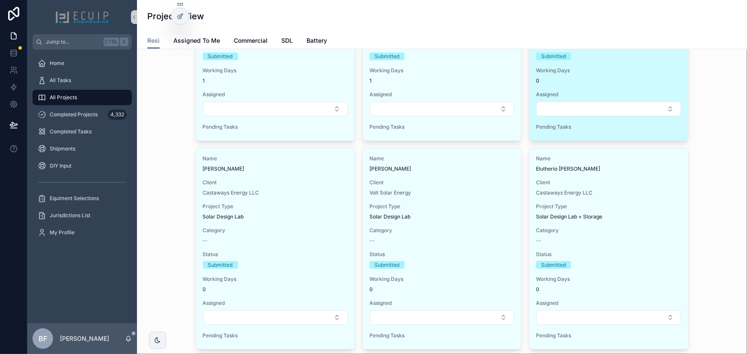
click at [670, 181] on span "Client" at bounding box center [608, 182] width 145 height 7
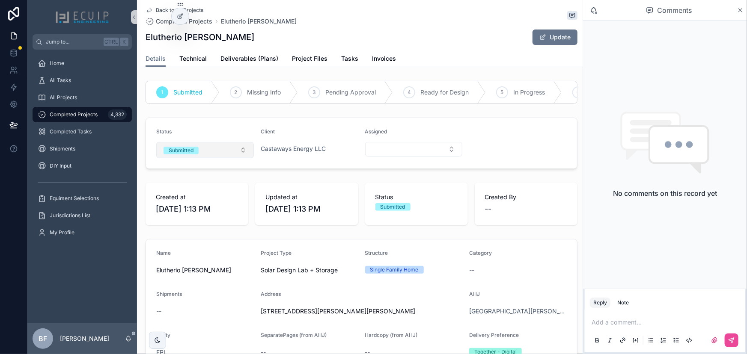
click at [214, 158] on button "Submitted" at bounding box center [205, 150] width 98 height 16
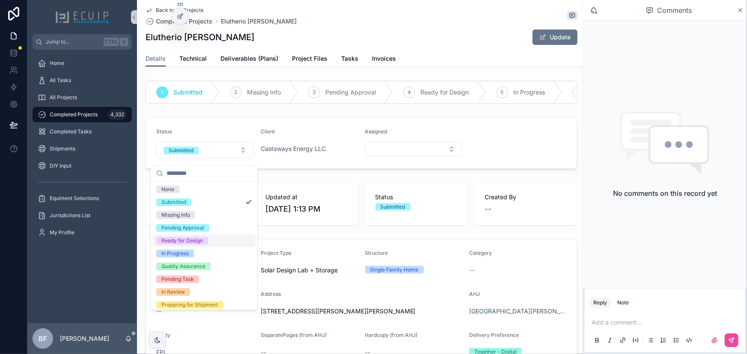
click at [190, 243] on div "Ready for Design" at bounding box center [182, 241] width 42 height 8
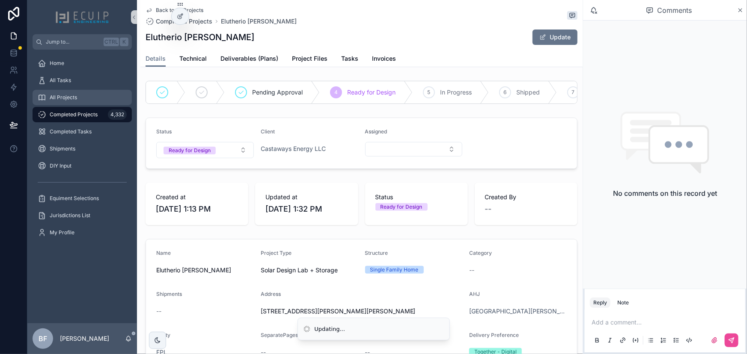
click at [90, 102] on div "All Projects" at bounding box center [82, 98] width 89 height 14
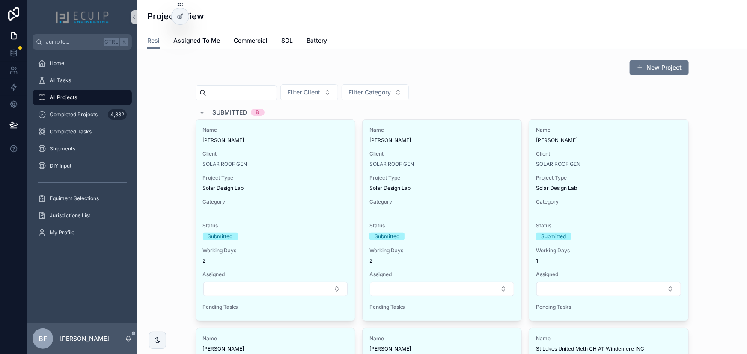
click at [234, 113] on span "Submitted" at bounding box center [230, 112] width 35 height 9
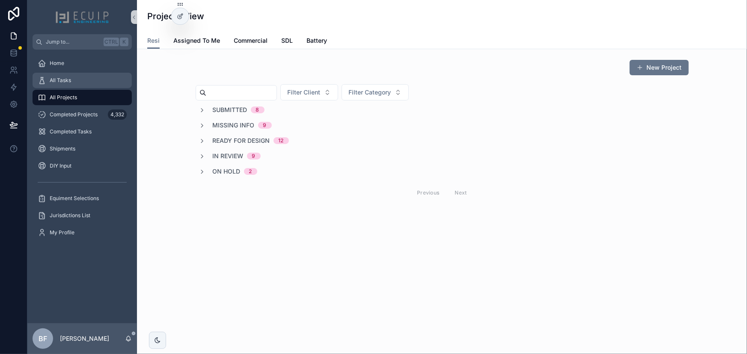
click at [76, 83] on div "All Tasks" at bounding box center [82, 81] width 89 height 14
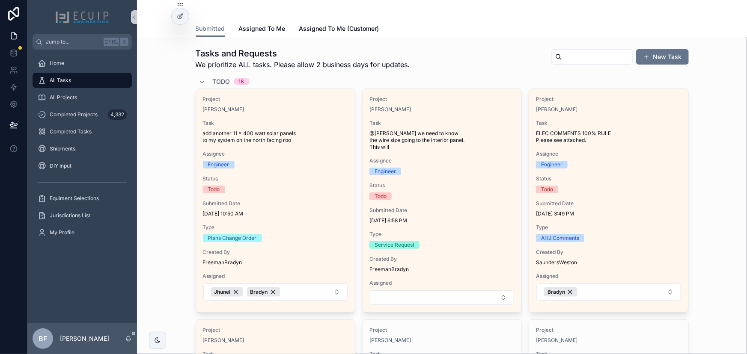
click at [214, 82] on span "Todo" at bounding box center [222, 81] width 18 height 9
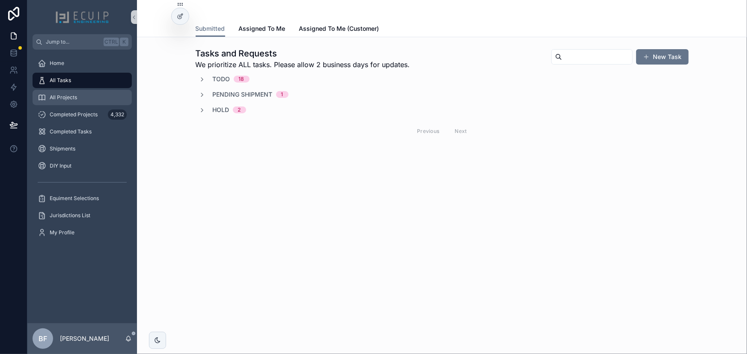
drag, startPoint x: 97, startPoint y: 94, endPoint x: 104, endPoint y: 94, distance: 7.3
click at [97, 94] on div "All Projects" at bounding box center [82, 98] width 89 height 14
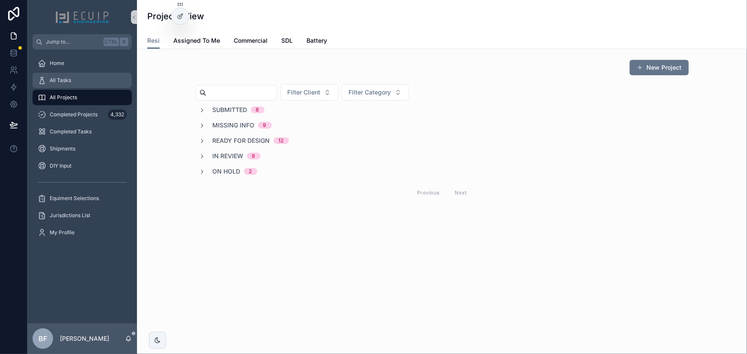
drag, startPoint x: 73, startPoint y: 82, endPoint x: 83, endPoint y: 89, distance: 11.8
click at [73, 82] on div "All Tasks" at bounding box center [82, 81] width 89 height 14
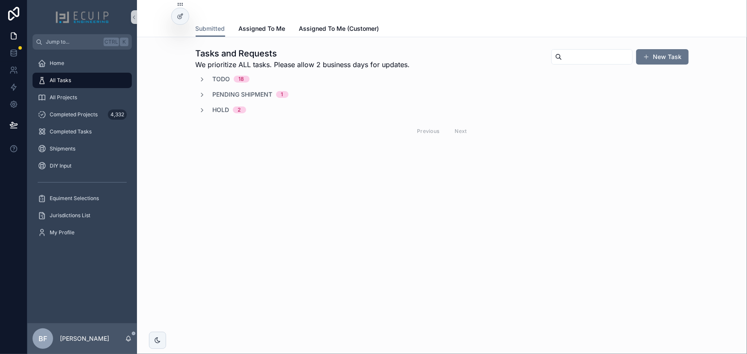
click at [223, 77] on span "Todo" at bounding box center [222, 79] width 18 height 9
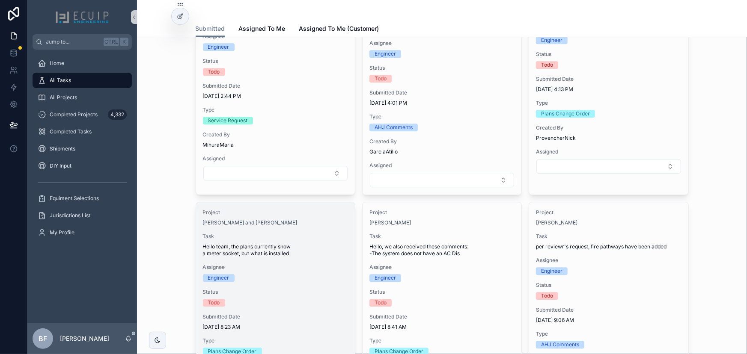
scroll to position [1011, 0]
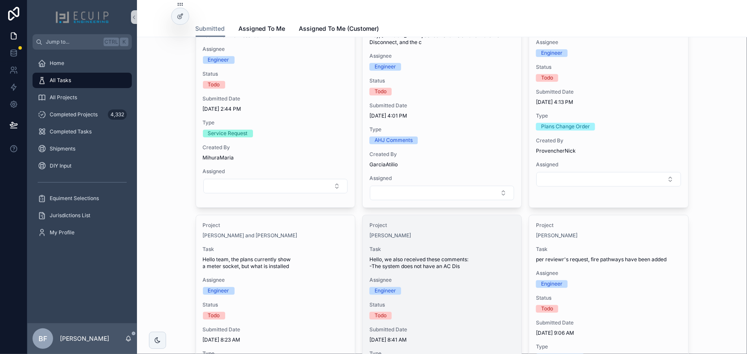
click at [445, 227] on span "Project" at bounding box center [441, 225] width 145 height 7
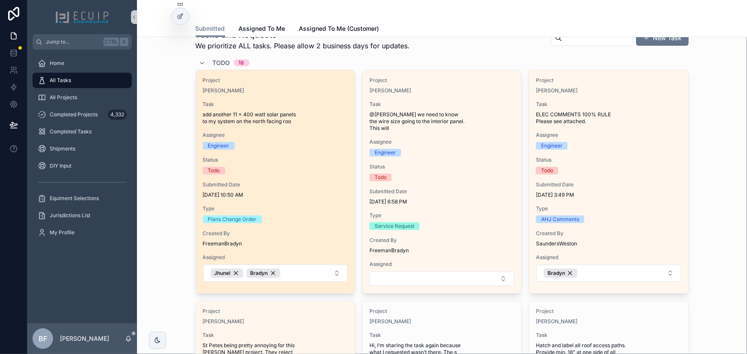
scroll to position [11, 0]
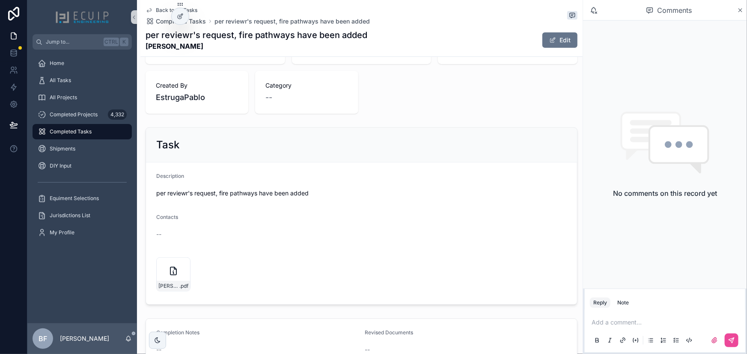
scroll to position [233, 0]
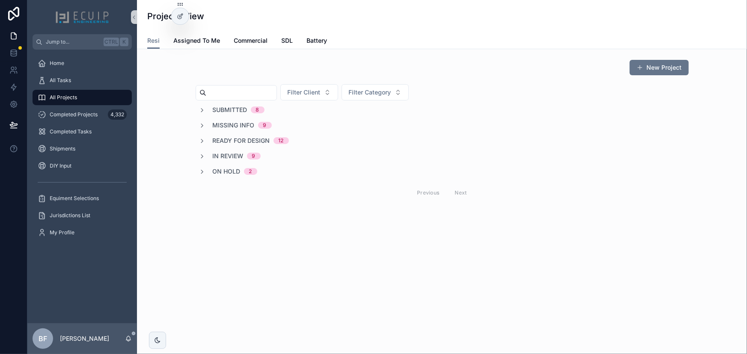
click at [221, 160] on div "Submitted 8 Missing Info 9 Ready for Design 12 In Review 9 On Hold 2 Previous N…" at bounding box center [442, 154] width 493 height 97
click at [225, 158] on span "In Review" at bounding box center [228, 156] width 31 height 9
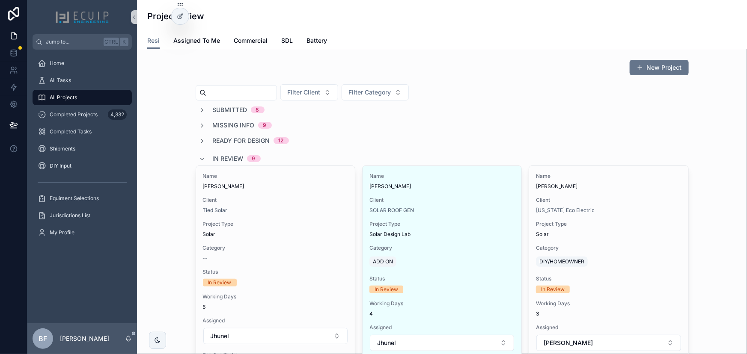
click at [213, 155] on span "In Review" at bounding box center [228, 159] width 31 height 9
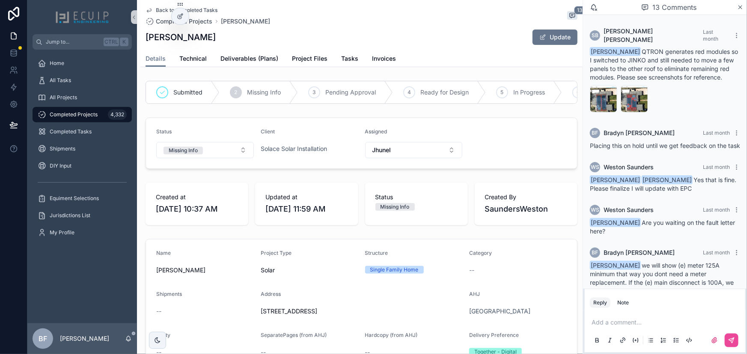
scroll to position [511, 0]
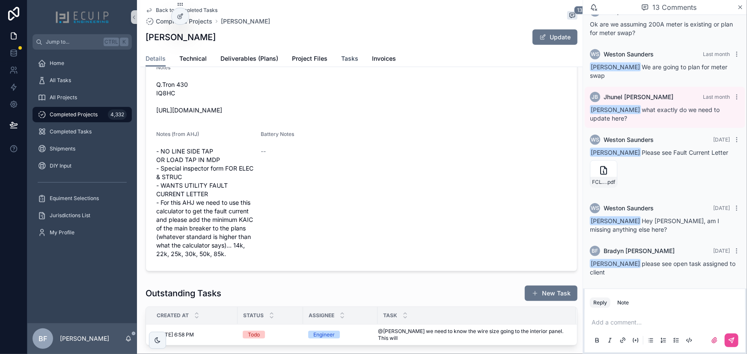
click at [342, 64] on link "Tasks" at bounding box center [349, 59] width 17 height 17
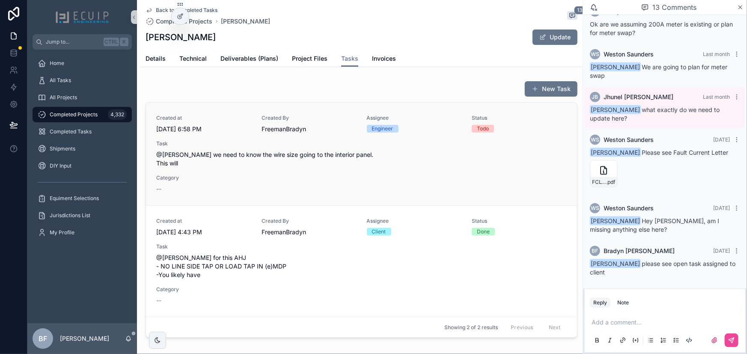
click at [356, 167] on span "@[PERSON_NAME] we need to know the wire size going to the interior panel. This …" at bounding box center [361, 159] width 410 height 17
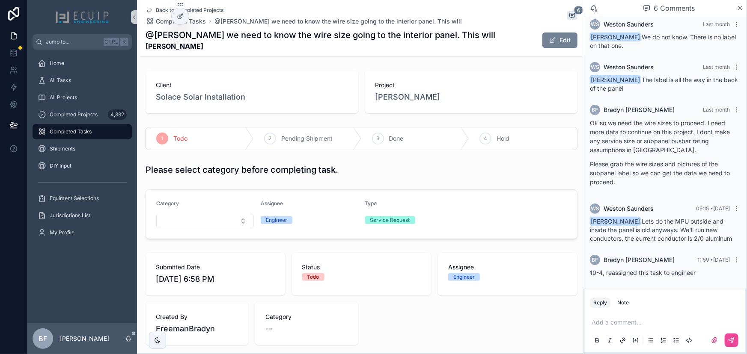
click at [543, 39] on button "Edit" at bounding box center [559, 40] width 35 height 15
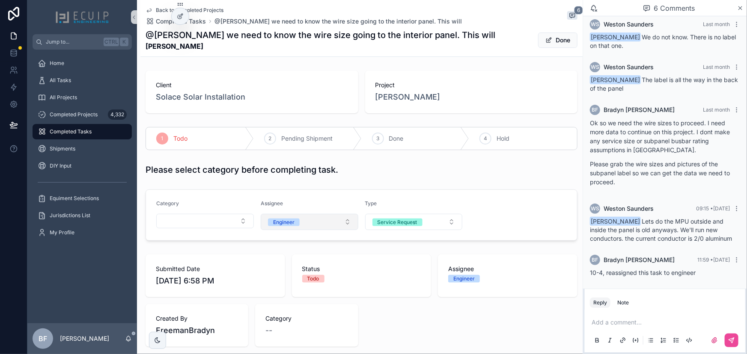
click at [318, 224] on button "Engineer" at bounding box center [310, 222] width 98 height 16
click at [283, 283] on div "Client" at bounding box center [307, 281] width 103 height 13
click at [559, 42] on button "Done" at bounding box center [557, 40] width 39 height 15
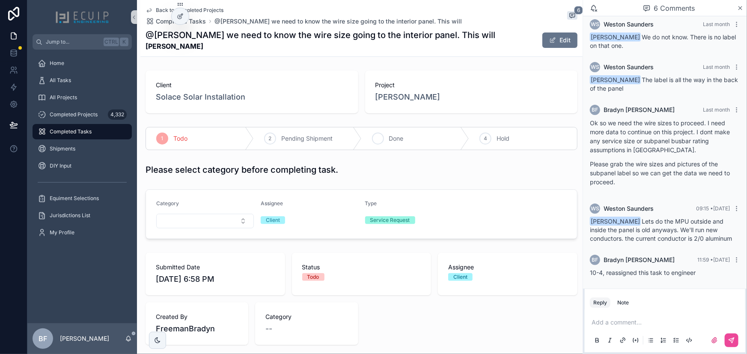
click at [389, 139] on span "Done" at bounding box center [396, 138] width 15 height 9
click at [410, 100] on span "Estella Allen" at bounding box center [407, 97] width 65 height 12
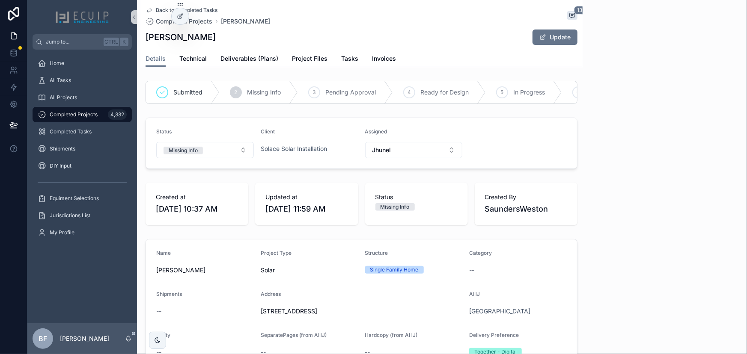
scroll to position [511, 0]
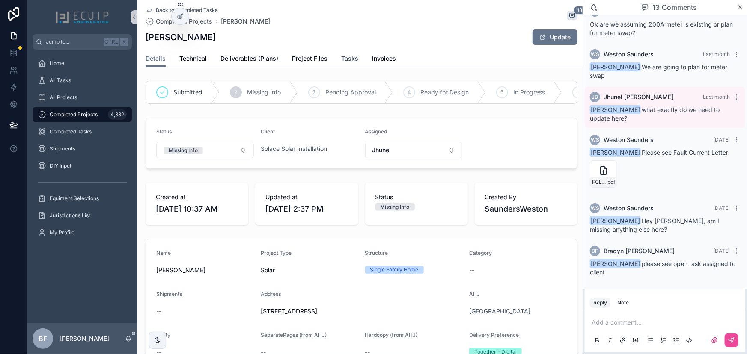
click at [353, 58] on span "Tasks" at bounding box center [349, 58] width 17 height 9
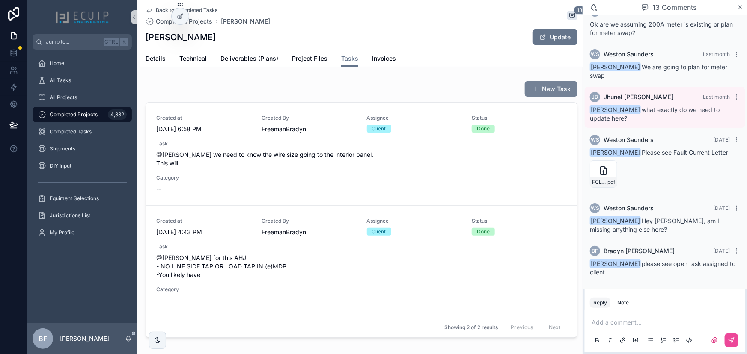
click at [526, 96] on button "New Task" at bounding box center [551, 88] width 53 height 15
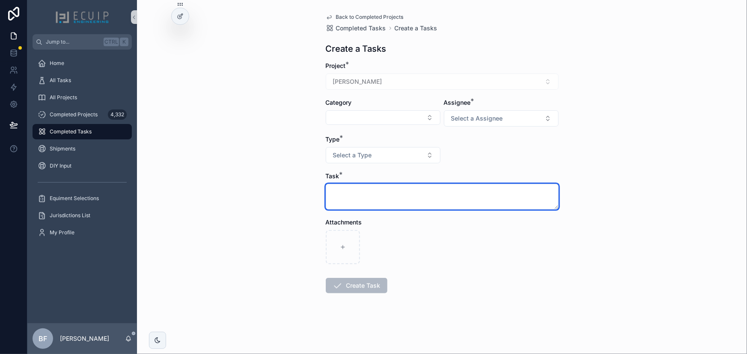
click at [433, 205] on textarea "scrollable content" at bounding box center [442, 197] width 233 height 26
type textarea "**********"
drag, startPoint x: 426, startPoint y: 201, endPoint x: 291, endPoint y: 186, distance: 135.6
click at [297, 186] on div "**********" at bounding box center [442, 177] width 610 height 354
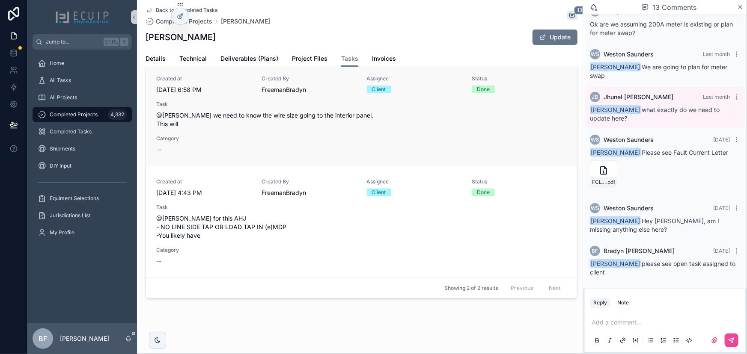
scroll to position [41, 0]
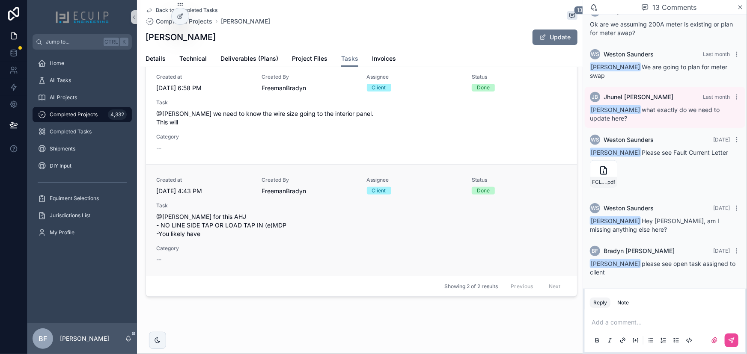
click at [365, 223] on span "@wes for this AHJ - NO LINE SIDE TAP OR LOAD TAP IN (e)MDP -You likely have" at bounding box center [361, 226] width 410 height 26
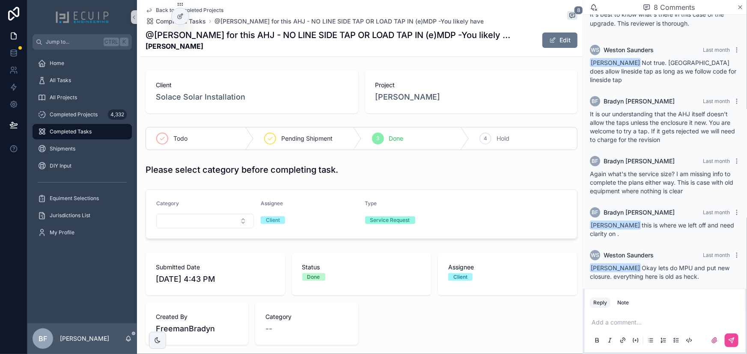
scroll to position [215, 0]
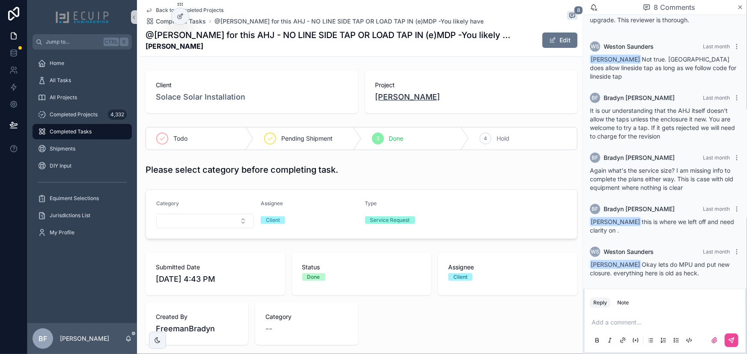
click at [407, 98] on span "Estella Allen" at bounding box center [407, 97] width 65 height 12
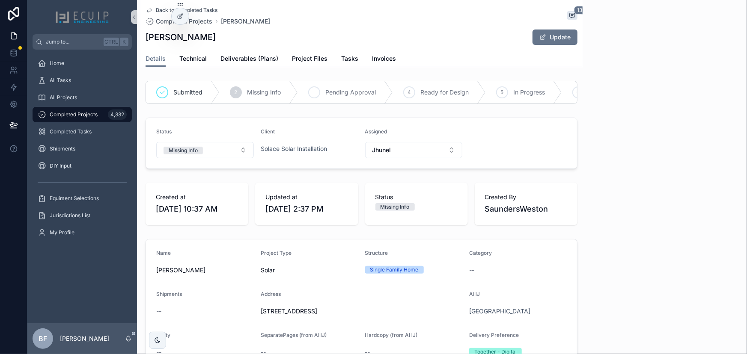
scroll to position [511, 0]
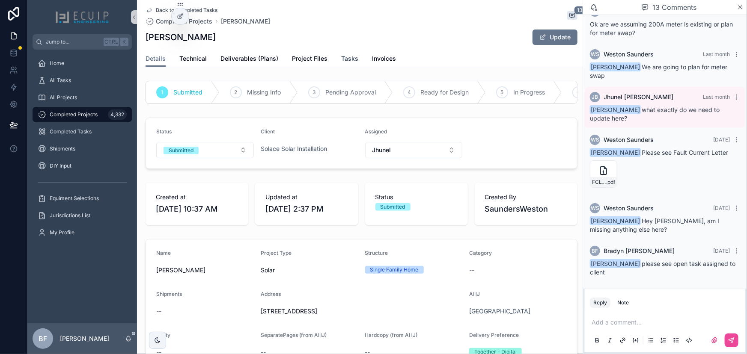
click at [344, 64] on link "Tasks" at bounding box center [349, 59] width 17 height 17
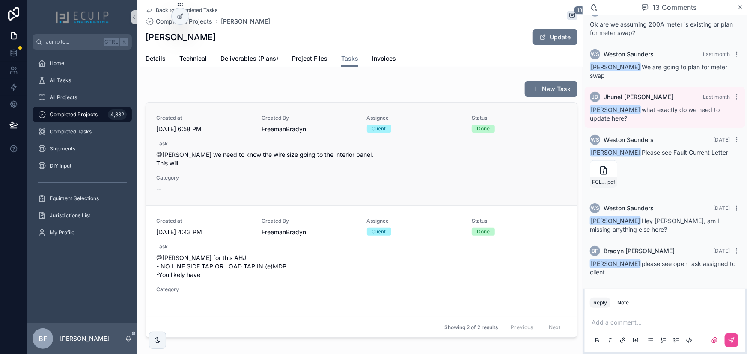
click at [345, 148] on div "Task @wes we need to know the wire size going to the interior panel. This will" at bounding box center [361, 153] width 410 height 27
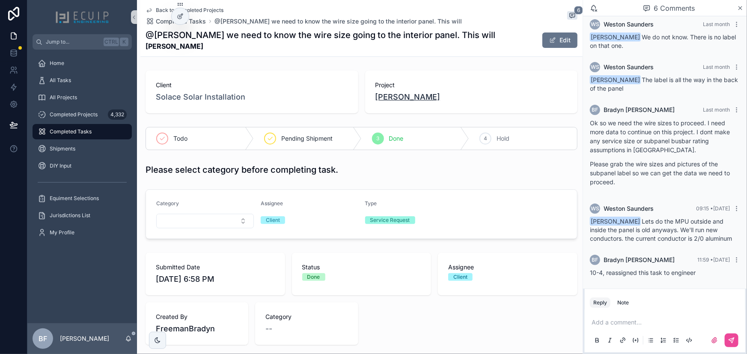
click at [381, 92] on span "Estella Allen" at bounding box center [407, 97] width 65 height 12
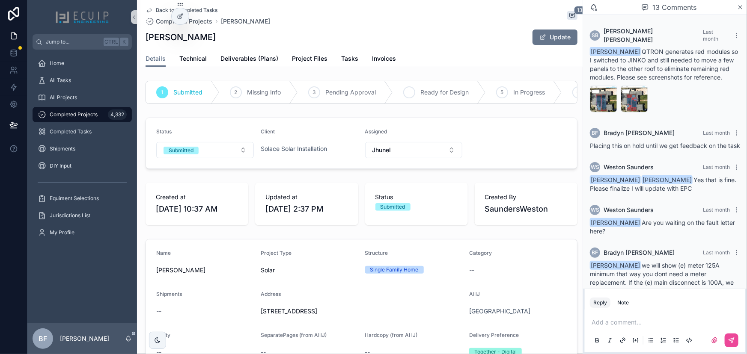
scroll to position [511, 0]
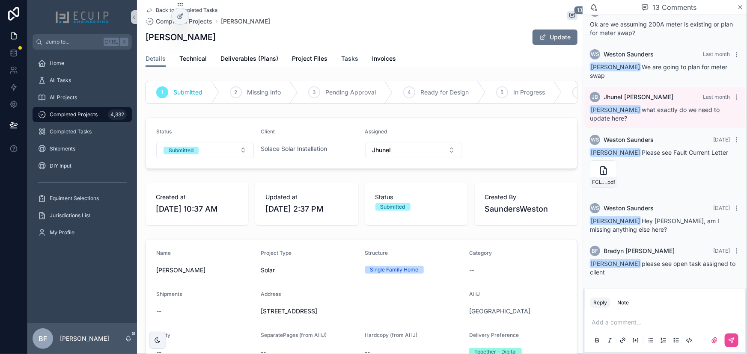
click at [348, 58] on span "Tasks" at bounding box center [349, 58] width 17 height 9
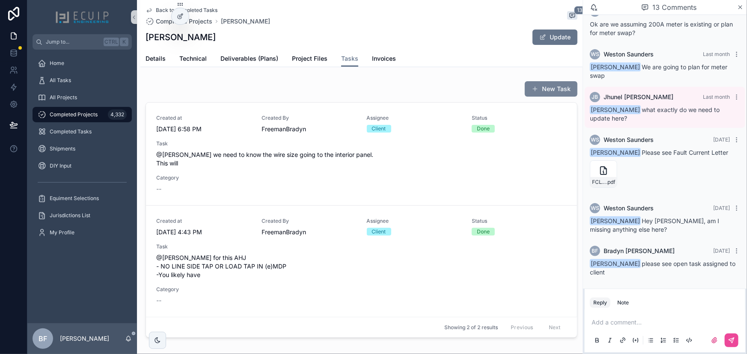
click at [549, 95] on button "New Task" at bounding box center [551, 88] width 53 height 15
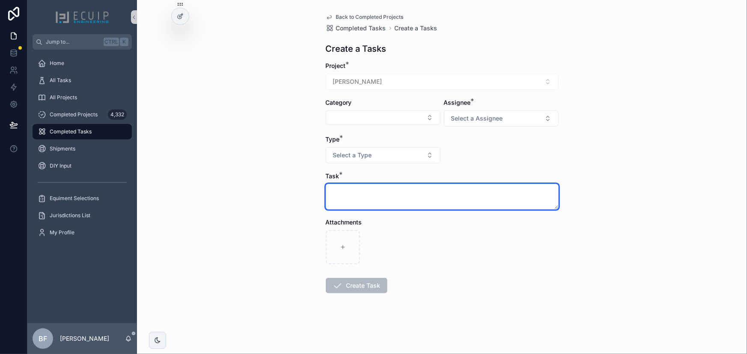
click at [453, 190] on textarea "scrollable content" at bounding box center [442, 197] width 233 height 26
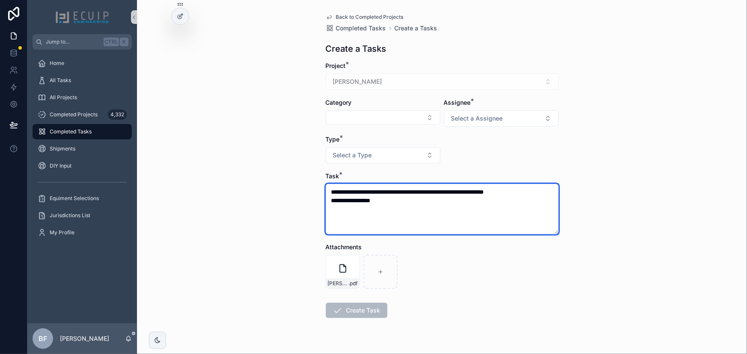
click at [366, 200] on textarea "**********" at bounding box center [442, 209] width 233 height 51
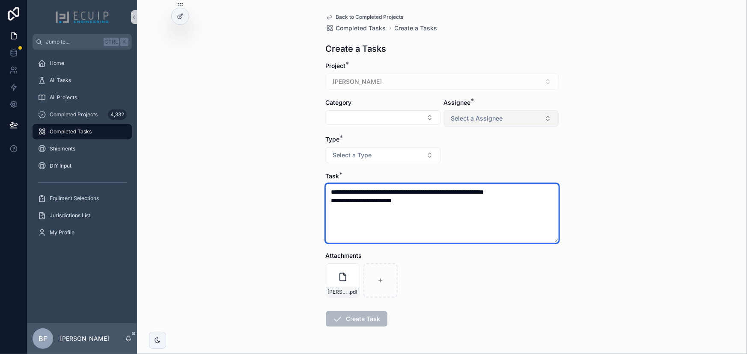
type textarea "**********"
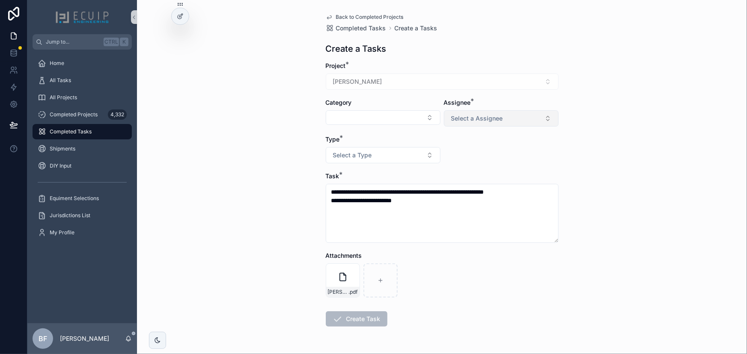
click at [459, 113] on button "Select a Assignee" at bounding box center [501, 118] width 115 height 16
click at [469, 163] on span "Client" at bounding box center [458, 166] width 24 height 8
click at [422, 148] on button "Select a Type" at bounding box center [383, 155] width 115 height 16
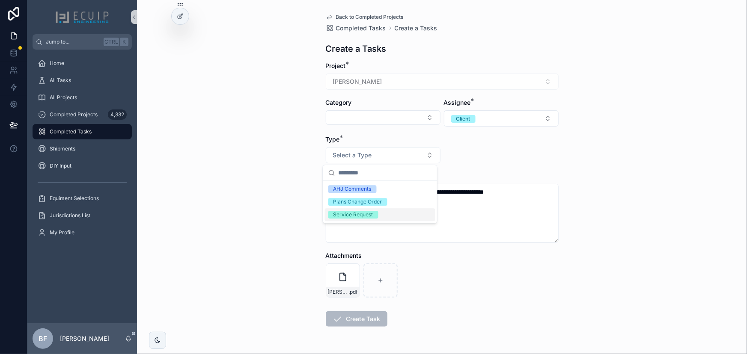
click at [366, 214] on div "Service Request" at bounding box center [353, 215] width 40 height 8
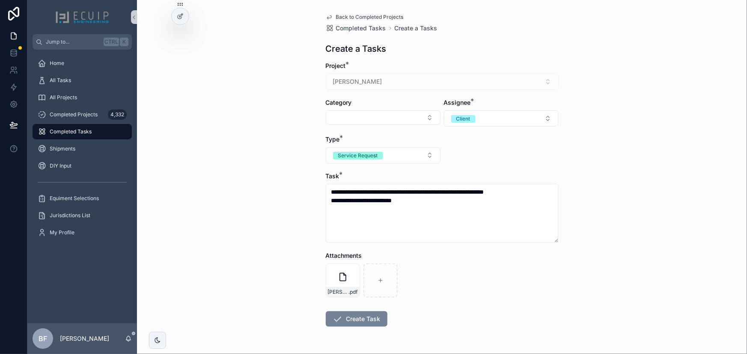
click at [339, 321] on icon "scrollable content" at bounding box center [338, 319] width 10 height 10
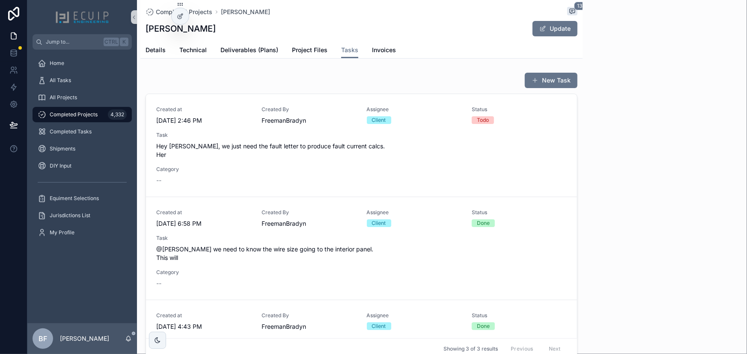
scroll to position [511, 0]
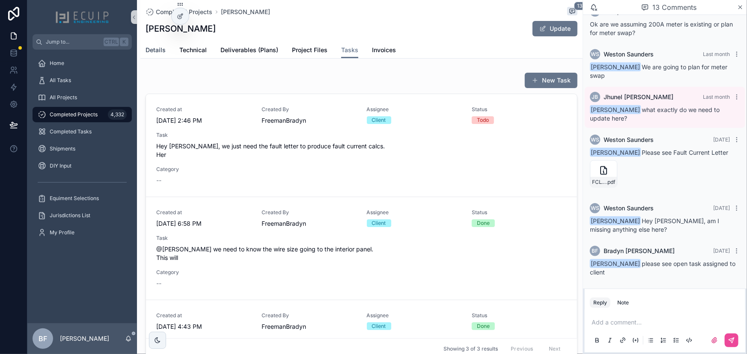
drag, startPoint x: 154, startPoint y: 42, endPoint x: 163, endPoint y: 48, distance: 10.6
click at [154, 42] on link "Details" at bounding box center [156, 50] width 20 height 17
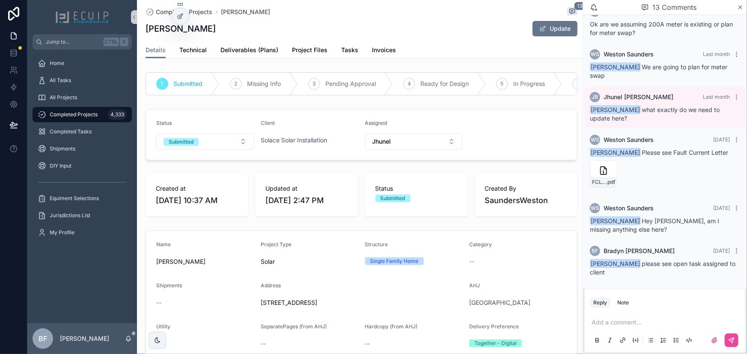
drag, startPoint x: 211, startPoint y: 150, endPoint x: 208, endPoint y: 157, distance: 7.7
click at [211, 150] on button "Submitted" at bounding box center [205, 142] width 98 height 16
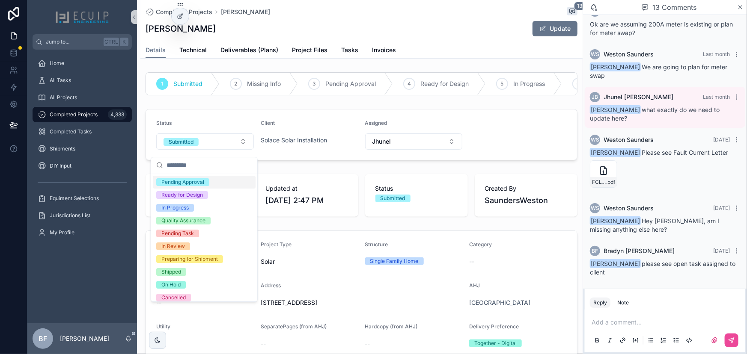
scroll to position [39, 0]
click at [177, 285] on div "On Hold" at bounding box center [170, 284] width 19 height 8
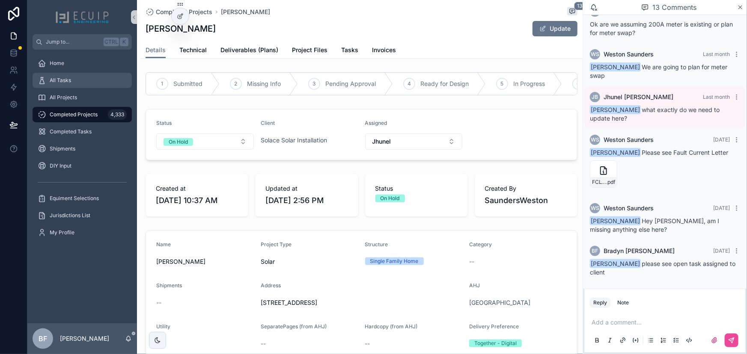
click at [68, 80] on span "All Tasks" at bounding box center [60, 80] width 21 height 7
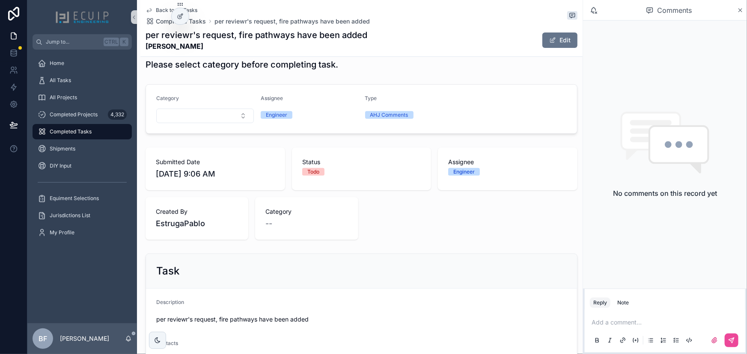
scroll to position [233, 0]
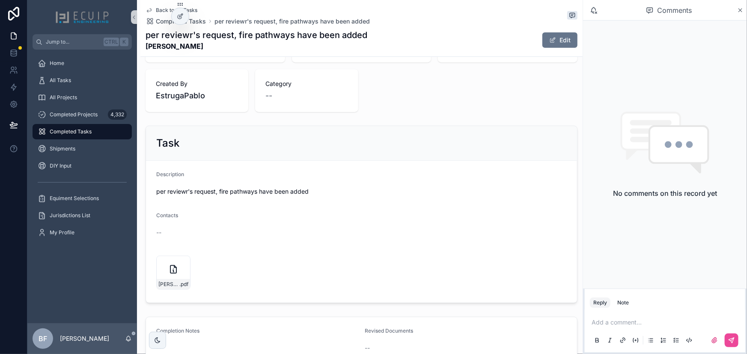
drag, startPoint x: 181, startPoint y: 262, endPoint x: 195, endPoint y: 245, distance: 22.2
click at [0, 0] on icon "scrollable content" at bounding box center [0, 0] width 0 height 0
drag, startPoint x: 202, startPoint y: 51, endPoint x: 146, endPoint y: 50, distance: 56.5
click at [146, 50] on strong "[PERSON_NAME]" at bounding box center [257, 46] width 222 height 10
copy strong "[PERSON_NAME]"
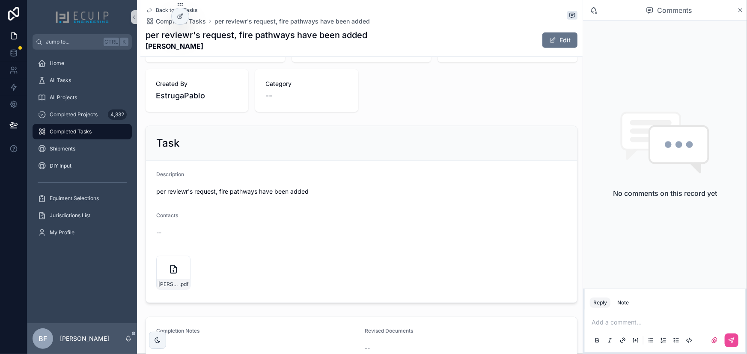
click at [373, 133] on div "Task" at bounding box center [361, 143] width 431 height 35
click at [542, 40] on button "Edit" at bounding box center [559, 40] width 35 height 15
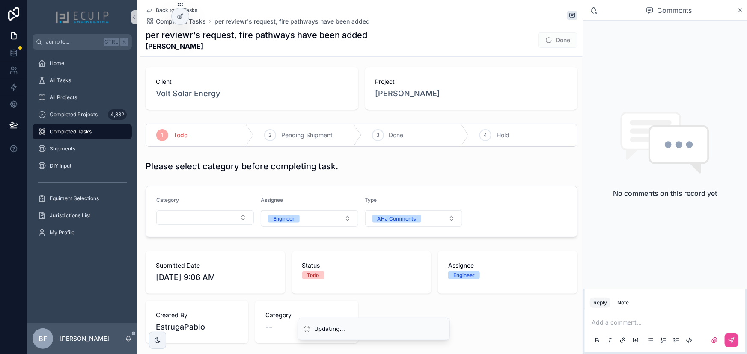
scroll to position [0, 0]
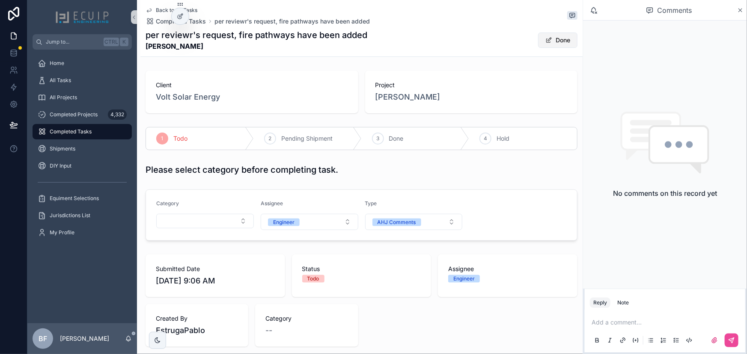
click at [553, 44] on button "Done" at bounding box center [557, 40] width 39 height 15
click at [420, 130] on div "3 Done" at bounding box center [416, 139] width 108 height 22
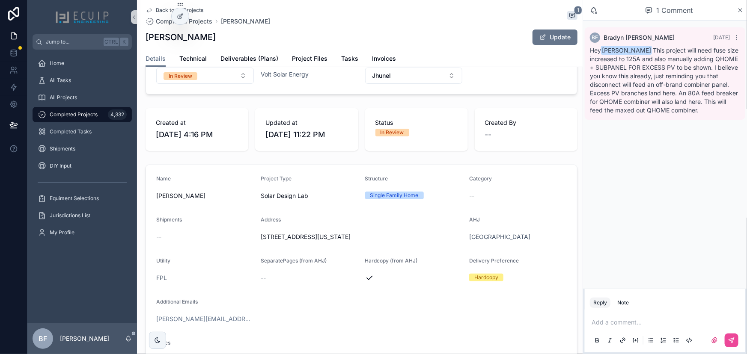
scroll to position [77, 0]
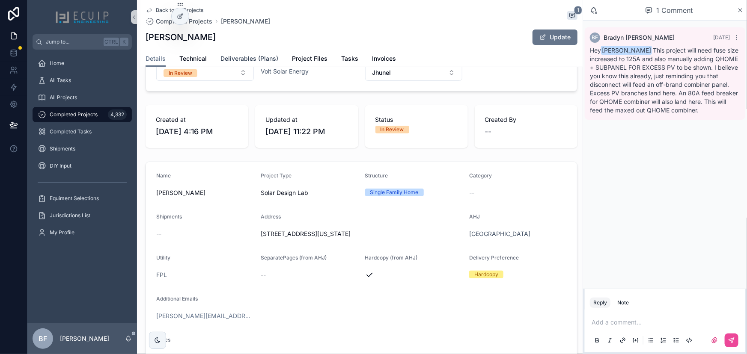
click at [248, 59] on span "Deliverables (Plans)" at bounding box center [249, 58] width 58 height 9
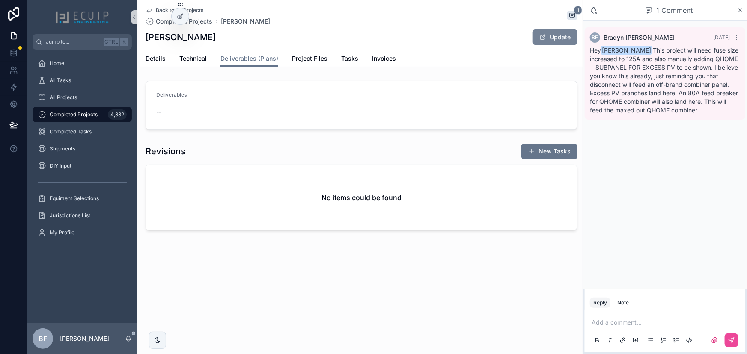
click at [556, 34] on button "Update" at bounding box center [554, 37] width 45 height 15
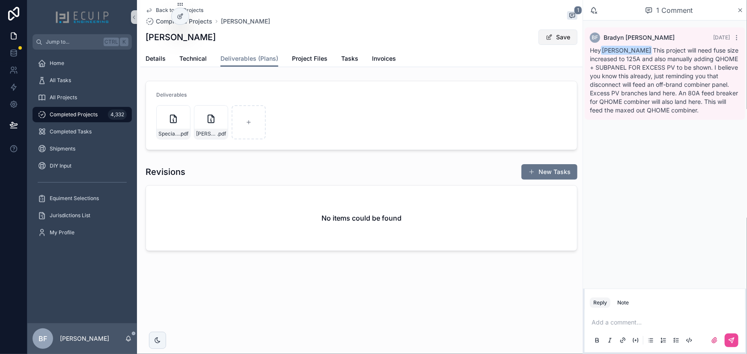
click at [560, 30] on button "Save" at bounding box center [557, 37] width 39 height 15
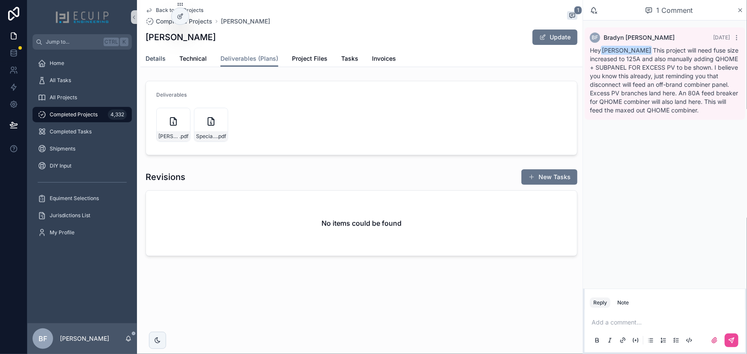
click at [146, 53] on link "Details" at bounding box center [156, 59] width 20 height 17
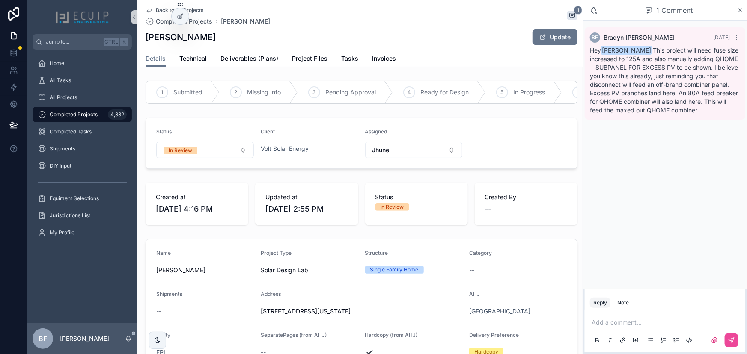
click at [203, 167] on form "Status In Review Client Volt Solar Energy Assigned Jhunel" at bounding box center [361, 143] width 431 height 51
click at [201, 158] on button "In Review" at bounding box center [205, 150] width 98 height 16
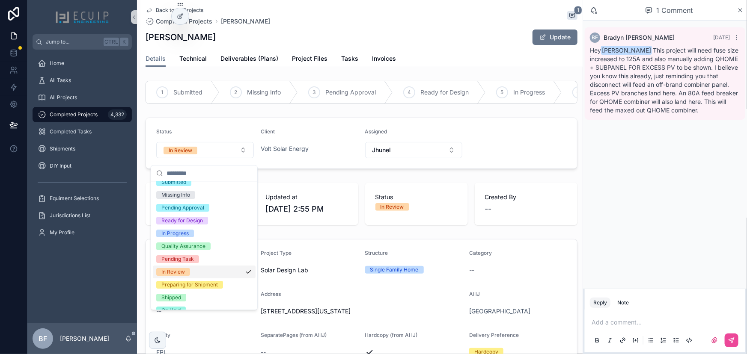
scroll to position [67, 0]
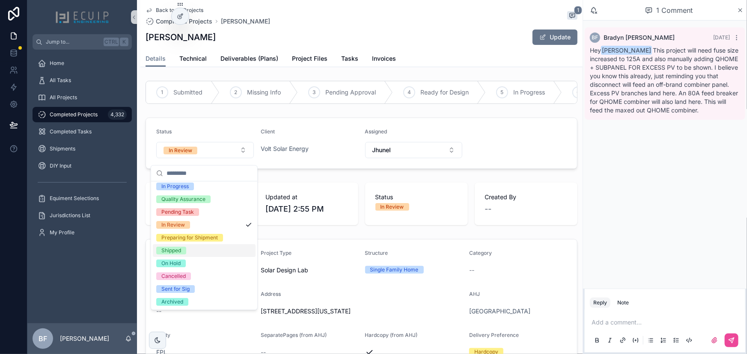
click at [173, 249] on div "Shipped" at bounding box center [171, 251] width 20 height 8
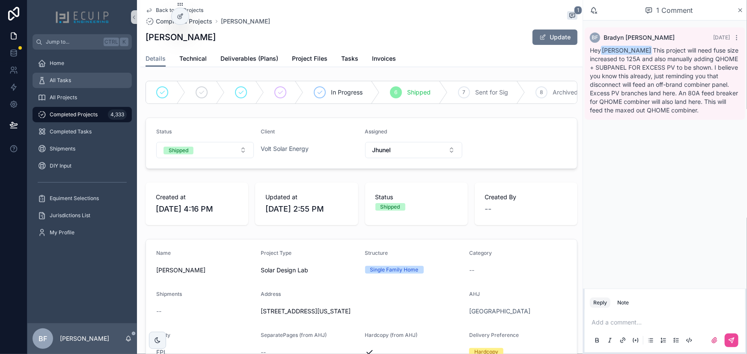
click at [62, 83] on span "All Tasks" at bounding box center [60, 80] width 21 height 7
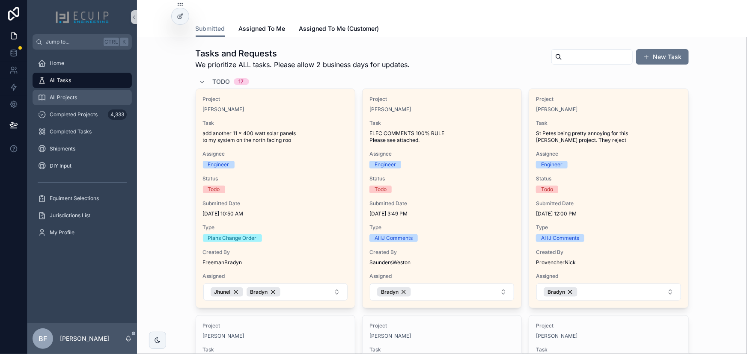
click at [66, 96] on span "All Projects" at bounding box center [63, 97] width 27 height 7
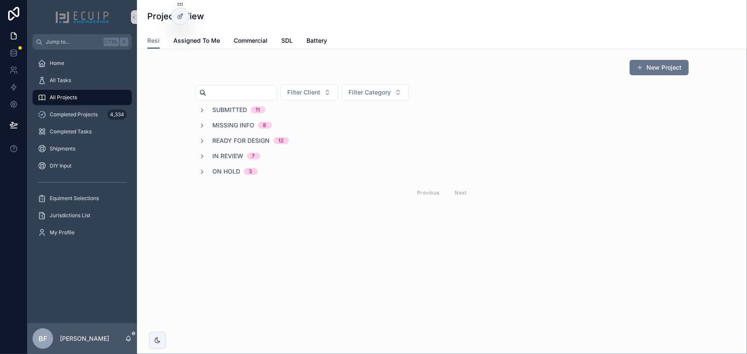
click at [226, 157] on span "In Review" at bounding box center [228, 156] width 31 height 9
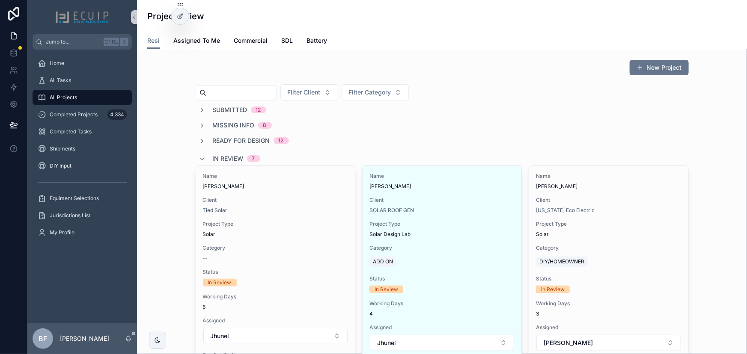
click at [250, 144] on span "Ready for Design" at bounding box center [241, 141] width 57 height 9
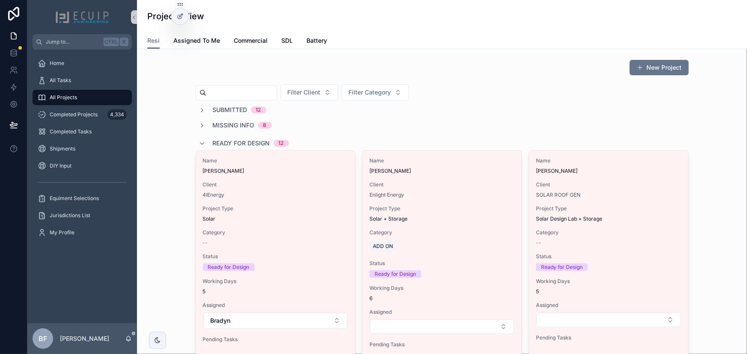
drag, startPoint x: 220, startPoint y: 138, endPoint x: 226, endPoint y: 139, distance: 5.6
click at [220, 139] on span "Ready for Design" at bounding box center [241, 143] width 57 height 9
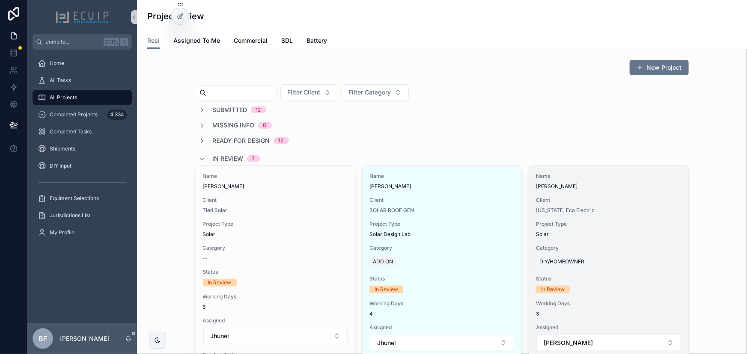
click at [615, 183] on span "Kedir Felix" at bounding box center [608, 186] width 145 height 7
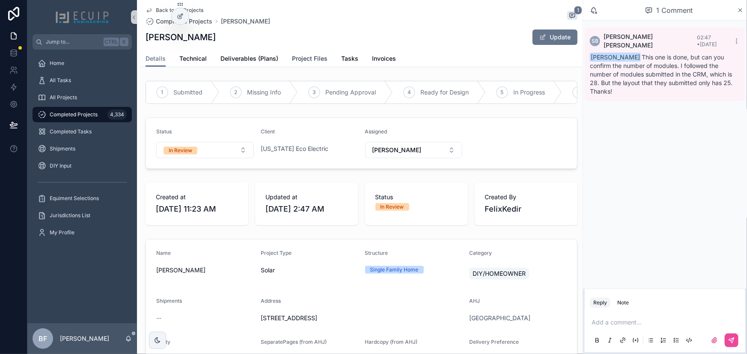
click at [295, 62] on span "Project Files" at bounding box center [310, 58] width 36 height 9
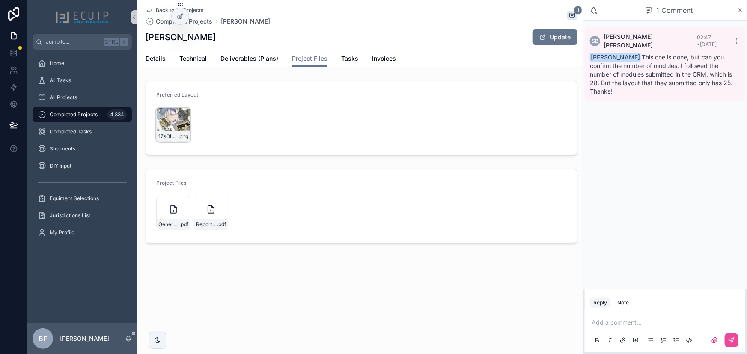
click at [163, 133] on span "17sOleandermock" at bounding box center [168, 136] width 20 height 7
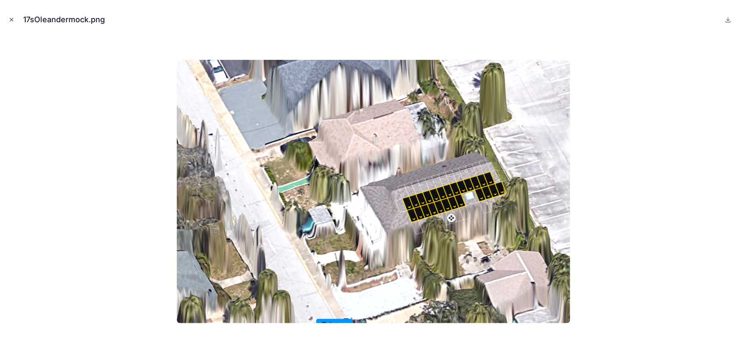
click at [14, 19] on icon "Close modal" at bounding box center [12, 20] width 6 height 6
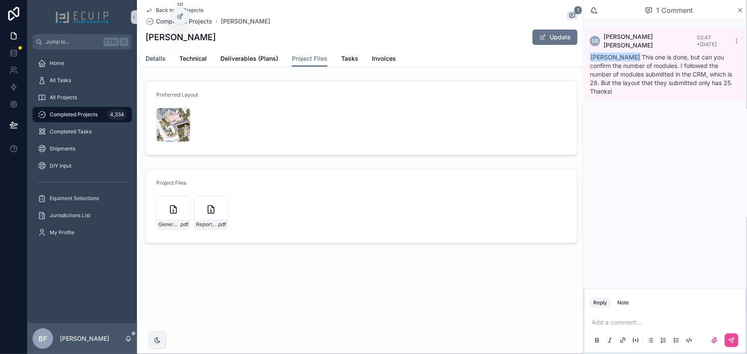
click at [146, 60] on span "Details" at bounding box center [156, 58] width 20 height 9
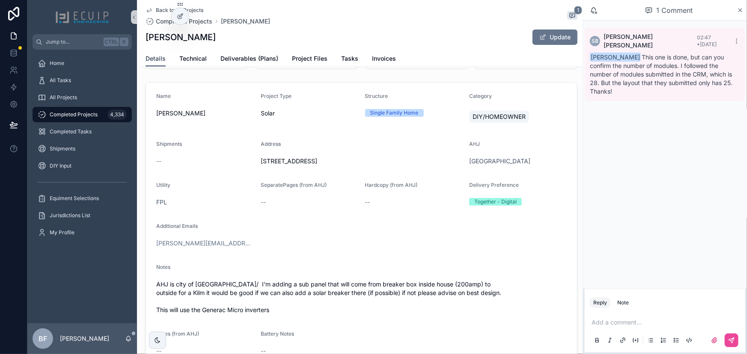
scroll to position [233, 0]
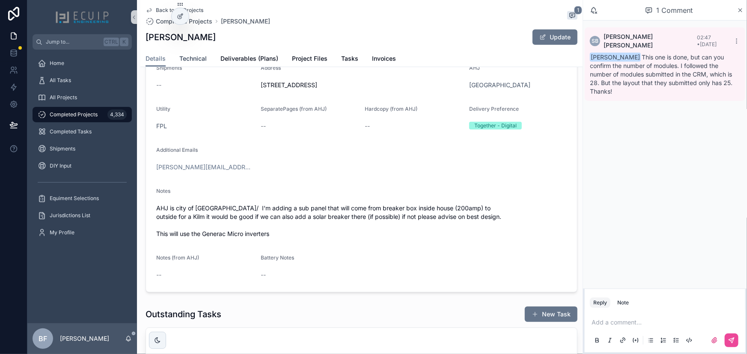
click at [180, 62] on span "Technical" at bounding box center [192, 58] width 27 height 9
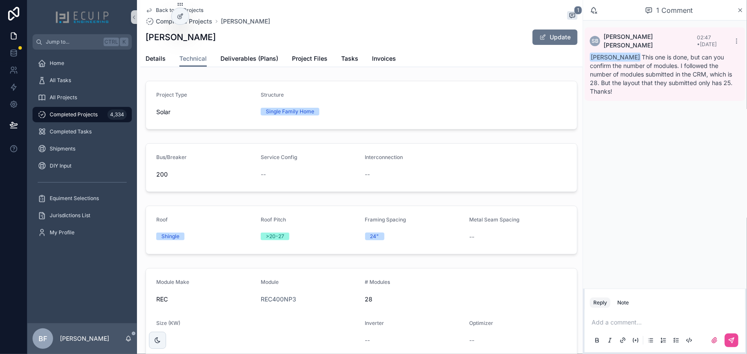
click at [637, 333] on div "scrollable content" at bounding box center [665, 340] width 150 height 17
click at [642, 319] on p "scrollable content" at bounding box center [666, 322] width 150 height 9
click at [638, 306] on span "kfelix@floridaecoelectric.com" at bounding box center [657, 308] width 103 height 9
click at [635, 315] on span "**********" at bounding box center [664, 318] width 147 height 15
click at [664, 314] on span "**********" at bounding box center [664, 318] width 147 height 15
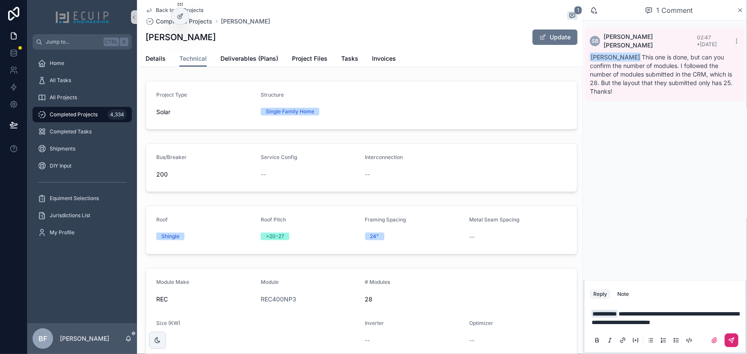
click at [728, 340] on icon "scrollable content" at bounding box center [731, 340] width 7 height 7
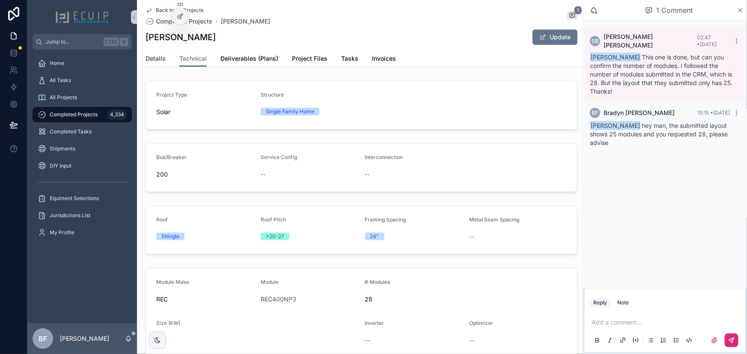
click at [163, 58] on span "Details" at bounding box center [156, 58] width 20 height 9
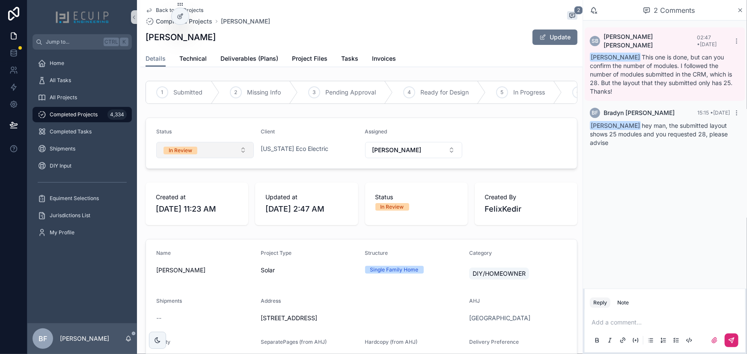
click at [188, 158] on button "In Review" at bounding box center [205, 150] width 98 height 16
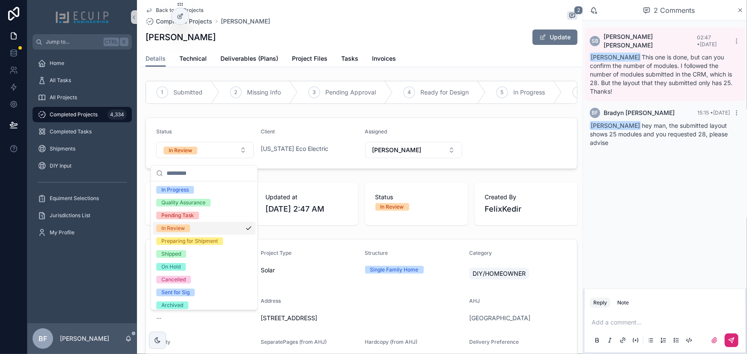
scroll to position [67, 0]
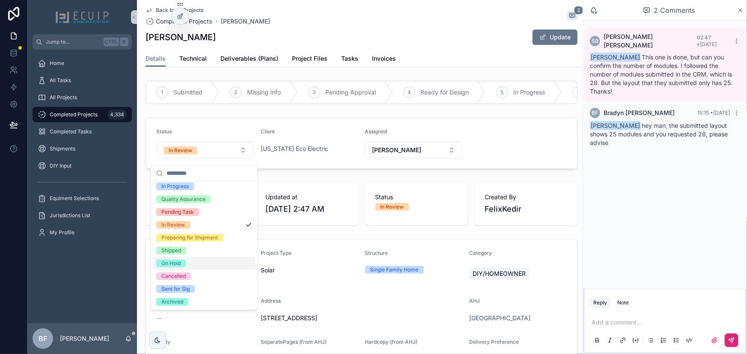
click at [171, 262] on div "On Hold" at bounding box center [170, 264] width 19 height 8
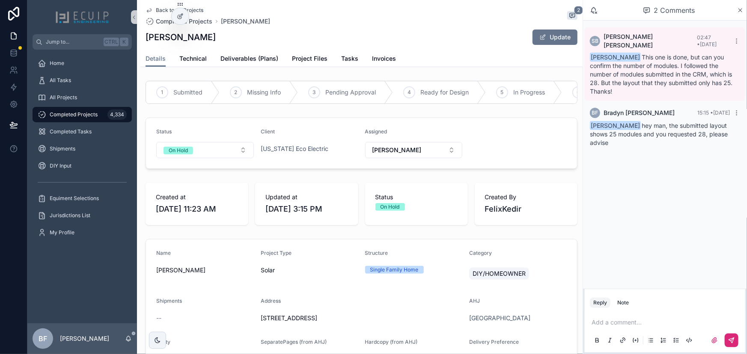
scroll to position [194, 0]
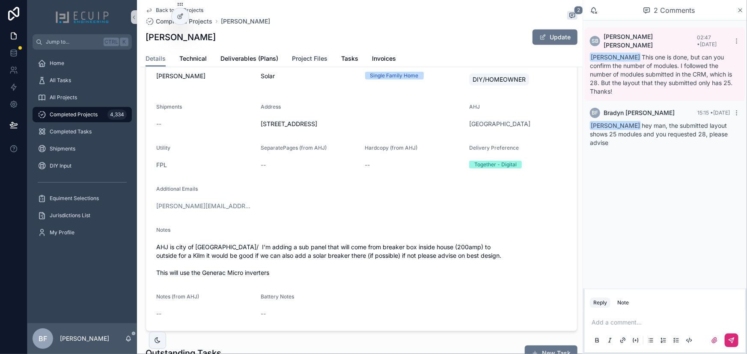
click at [302, 55] on span "Project Files" at bounding box center [310, 58] width 36 height 9
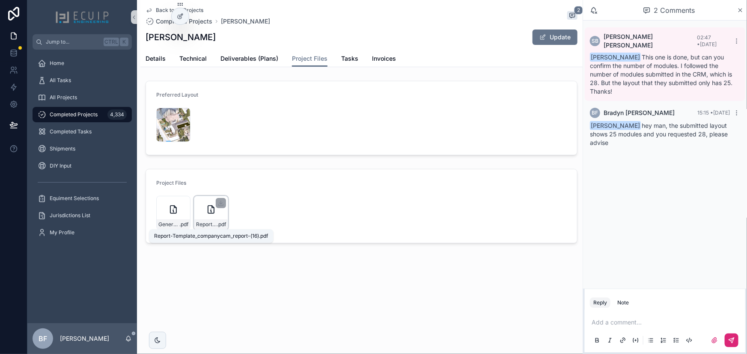
click at [205, 227] on span "Report-Template_companycam_report-(16)" at bounding box center [206, 224] width 21 height 7
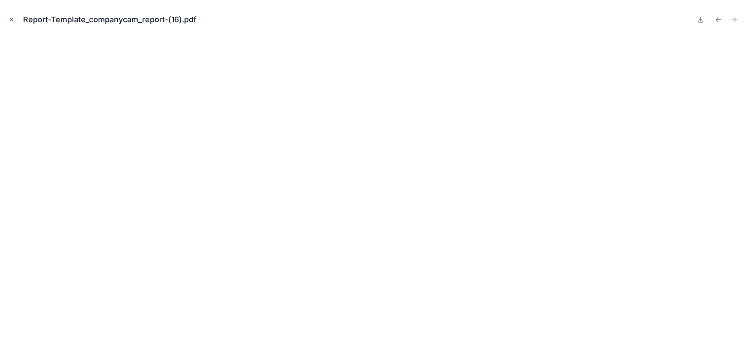
click at [11, 18] on icon "Close modal" at bounding box center [12, 20] width 6 height 6
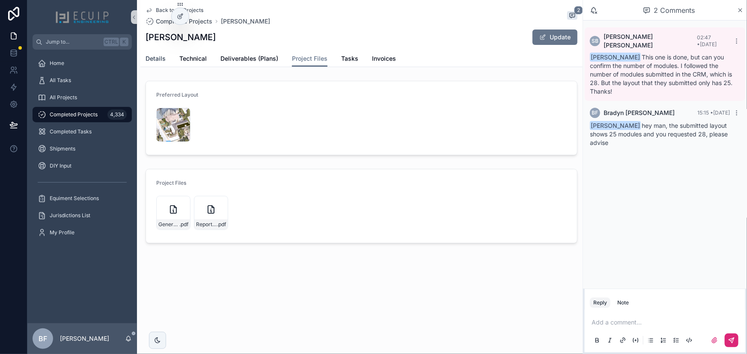
click at [152, 63] on link "Details" at bounding box center [156, 59] width 20 height 17
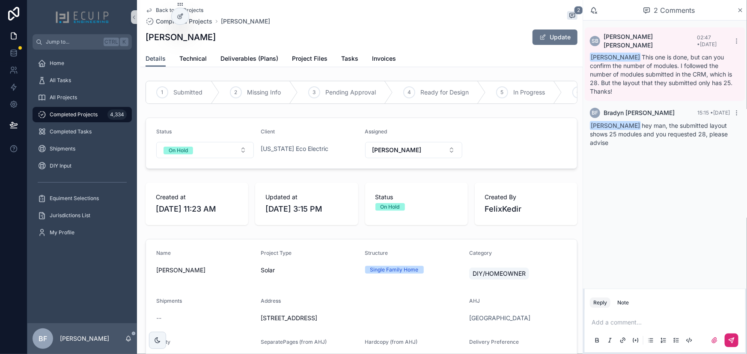
scroll to position [155, 0]
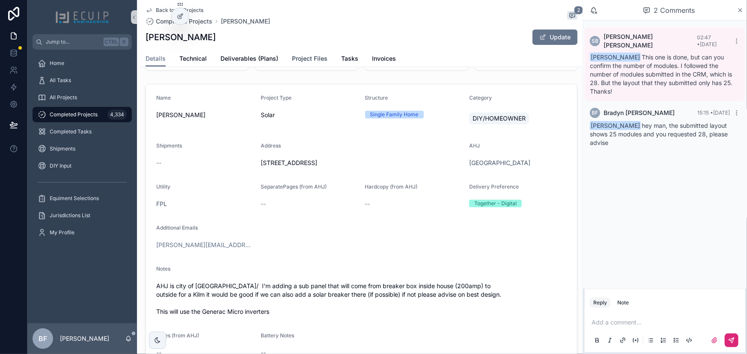
click at [313, 61] on span "Project Files" at bounding box center [310, 58] width 36 height 9
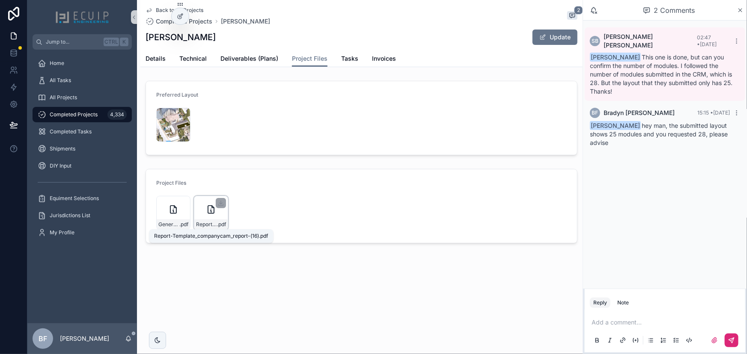
click at [205, 226] on span "Report-Template_companycam_report-(16)" at bounding box center [206, 224] width 21 height 7
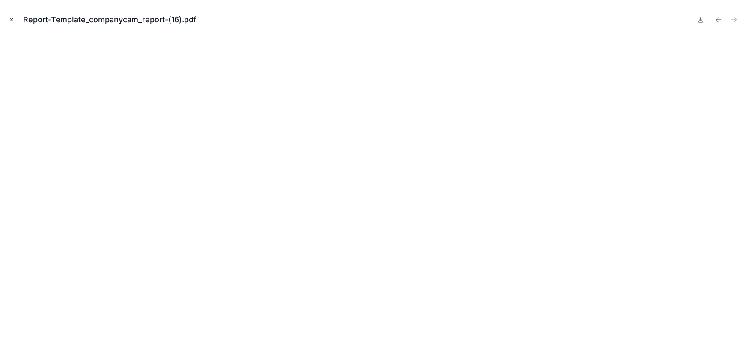
click at [12, 24] on button "Close modal" at bounding box center [11, 19] width 9 height 9
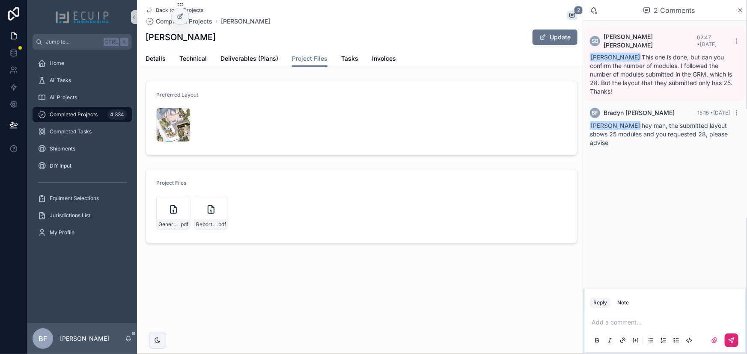
click at [140, 54] on div "Back to All Projects Completed Projects Kedir Felix 2 Kedir Felix Update Projec…" at bounding box center [361, 33] width 442 height 67
click at [148, 56] on span "Details" at bounding box center [156, 58] width 20 height 9
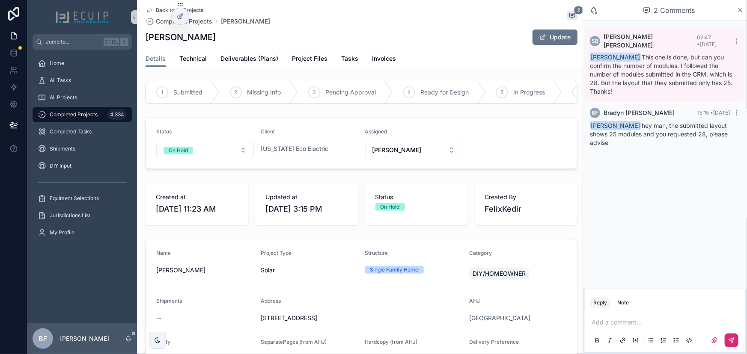
drag, startPoint x: 259, startPoint y: 327, endPoint x: 389, endPoint y: 326, distance: 129.7
click at [389, 323] on span "17 S Oleander ave Daytona Beach FL 32118" at bounding box center [362, 318] width 202 height 9
copy span "17 S Oleander ave Daytona Beach FL 32118"
click at [664, 315] on div "Add a comment..." at bounding box center [665, 331] width 150 height 36
click at [664, 316] on div "Add a comment..." at bounding box center [665, 331] width 150 height 36
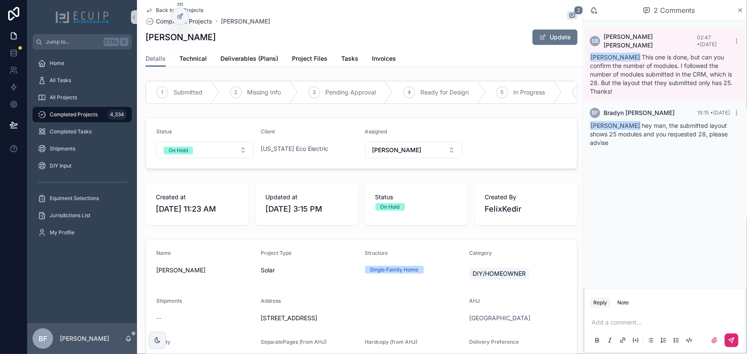
click at [662, 319] on p "scrollable content" at bounding box center [666, 322] width 150 height 9
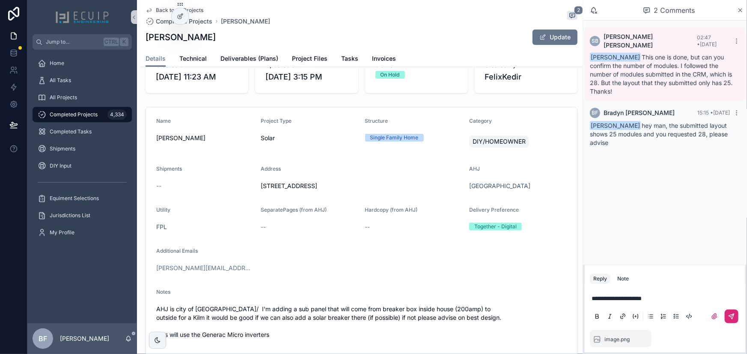
scroll to position [272, 0]
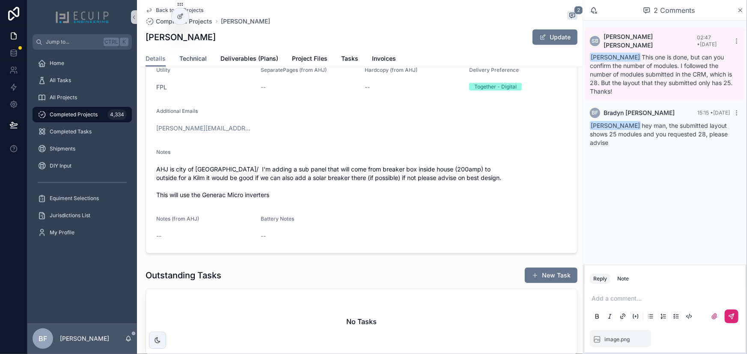
click at [192, 57] on span "Technical" at bounding box center [192, 58] width 27 height 9
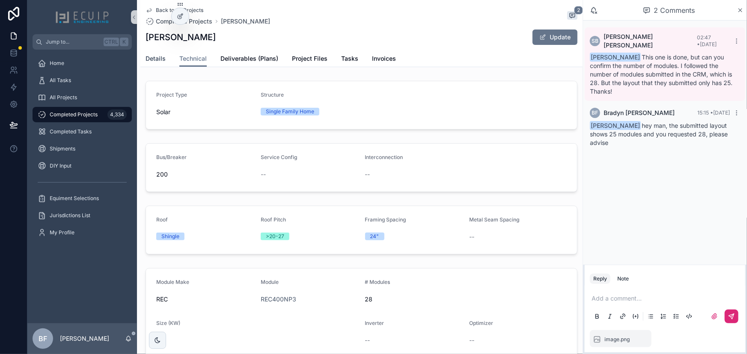
click at [151, 56] on span "Details" at bounding box center [156, 58] width 20 height 9
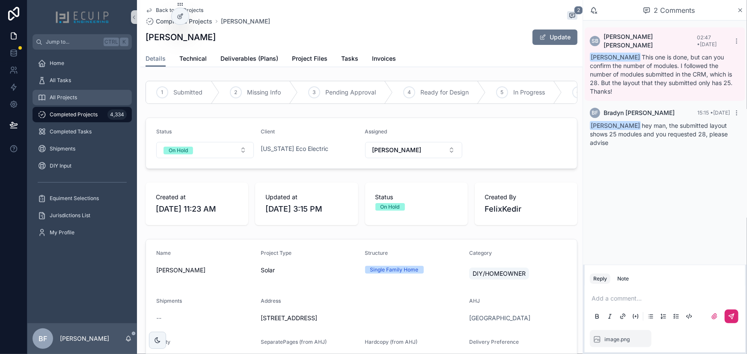
click at [90, 97] on div "All Projects" at bounding box center [82, 98] width 89 height 14
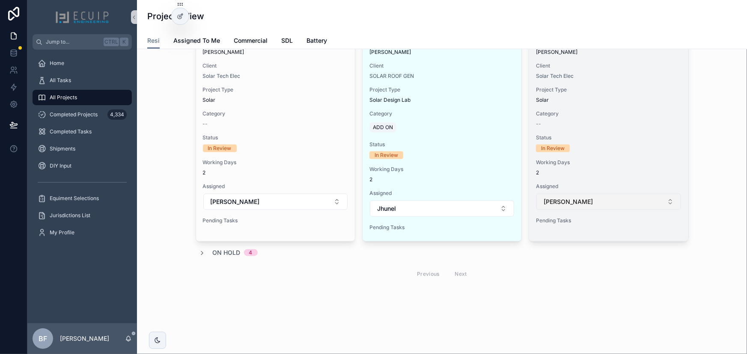
scroll to position [352, 0]
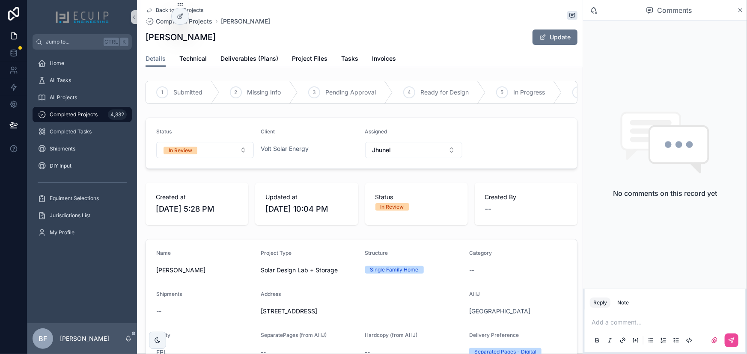
drag, startPoint x: 223, startPoint y: 37, endPoint x: 175, endPoint y: 42, distance: 47.7
click at [175, 42] on div "[PERSON_NAME] Update" at bounding box center [362, 37] width 432 height 16
copy h1 "[PERSON_NAME]"
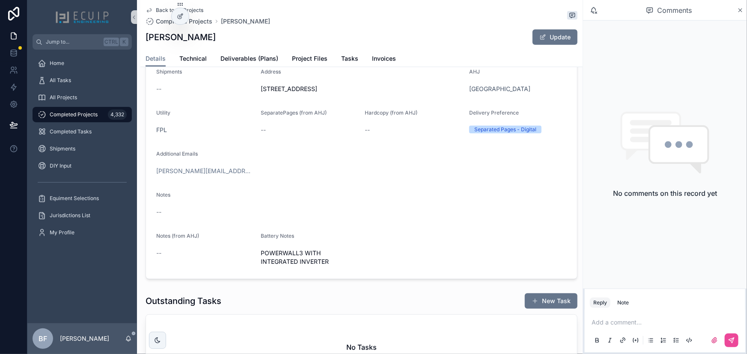
scroll to position [233, 0]
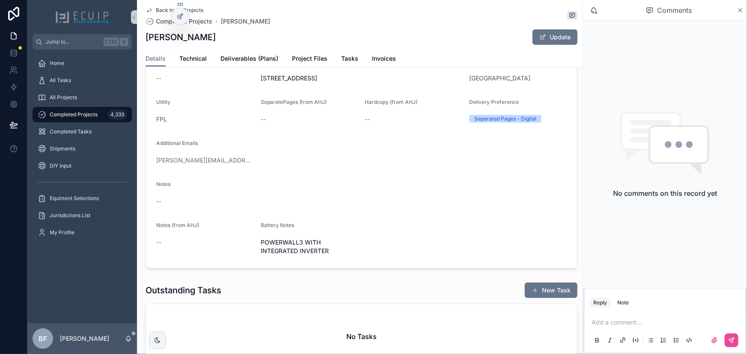
click at [245, 116] on div "Utility FPL" at bounding box center [205, 112] width 98 height 27
click at [244, 59] on span "Deliverables (Plans)" at bounding box center [249, 58] width 58 height 9
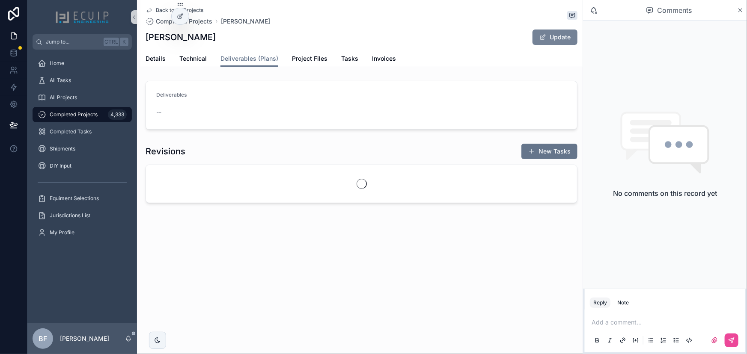
click at [558, 33] on button "Update" at bounding box center [554, 37] width 45 height 15
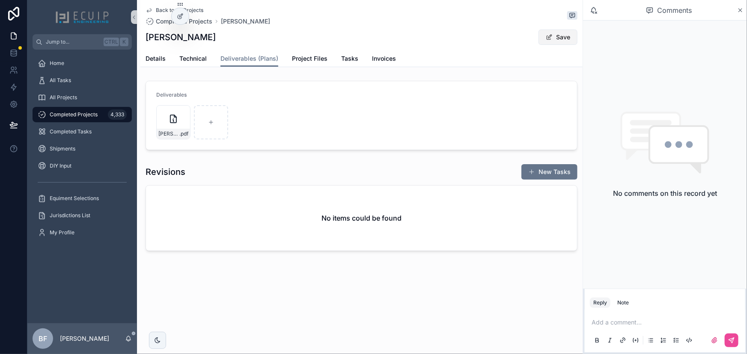
click at [562, 40] on button "Save" at bounding box center [557, 37] width 39 height 15
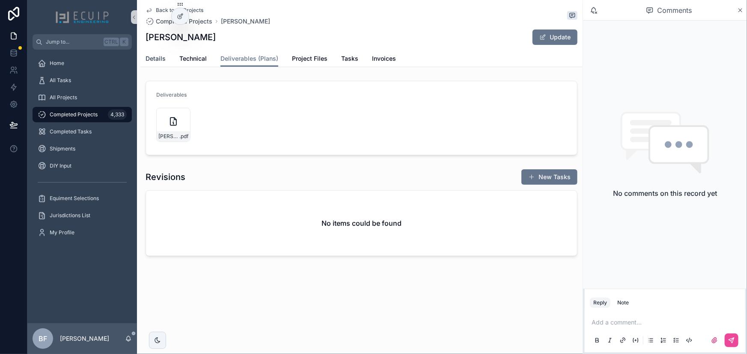
drag, startPoint x: 155, startPoint y: 56, endPoint x: 189, endPoint y: 71, distance: 37.7
click at [155, 56] on span "Details" at bounding box center [156, 58] width 20 height 9
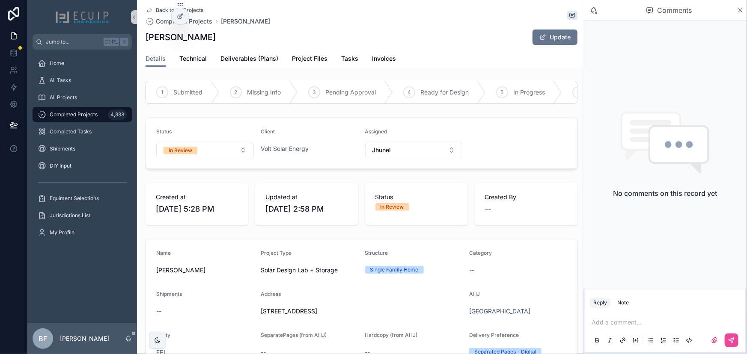
click at [206, 147] on div "Status In Review" at bounding box center [205, 143] width 98 height 30
click at [209, 152] on button "In Review" at bounding box center [205, 150] width 98 height 16
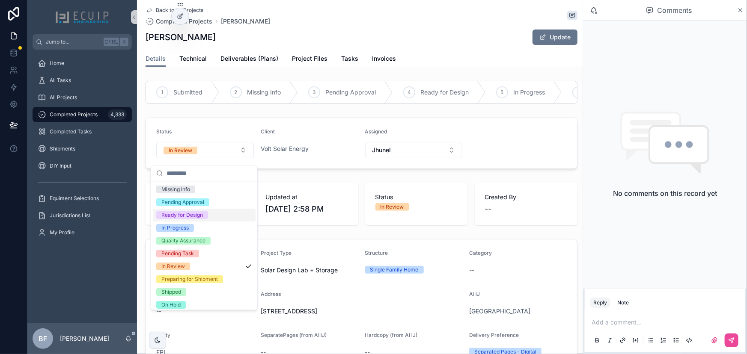
scroll to position [67, 0]
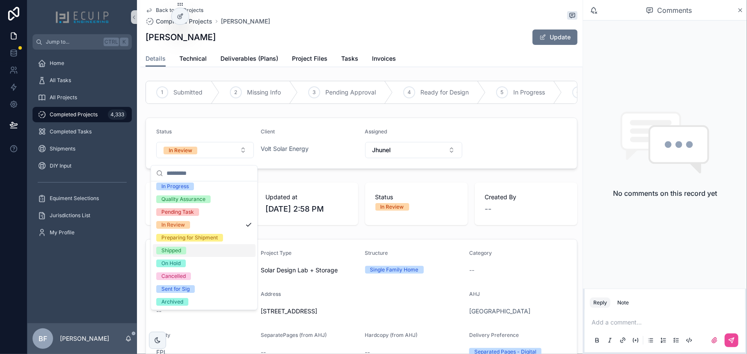
click at [167, 251] on div "Shipped" at bounding box center [171, 251] width 20 height 8
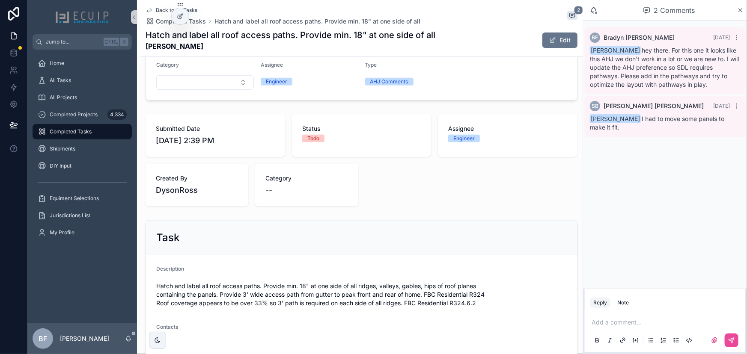
scroll to position [155, 0]
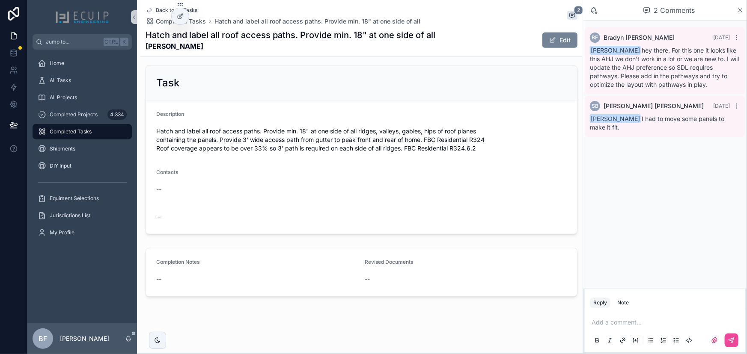
click at [549, 41] on span "scrollable content" at bounding box center [552, 40] width 7 height 7
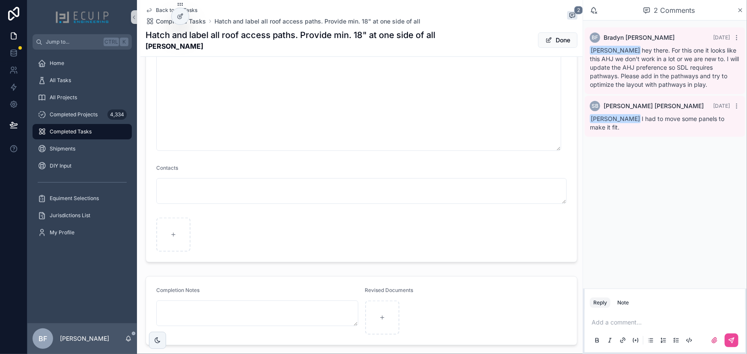
scroll to position [479, 0]
click at [568, 40] on button "Done" at bounding box center [557, 40] width 39 height 15
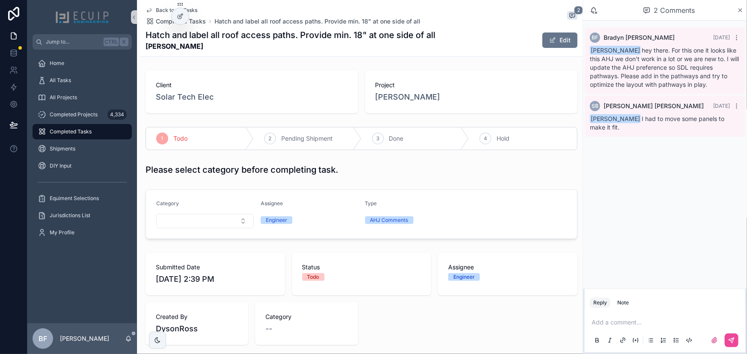
scroll to position [0, 0]
click at [394, 134] on span "Done" at bounding box center [396, 138] width 15 height 9
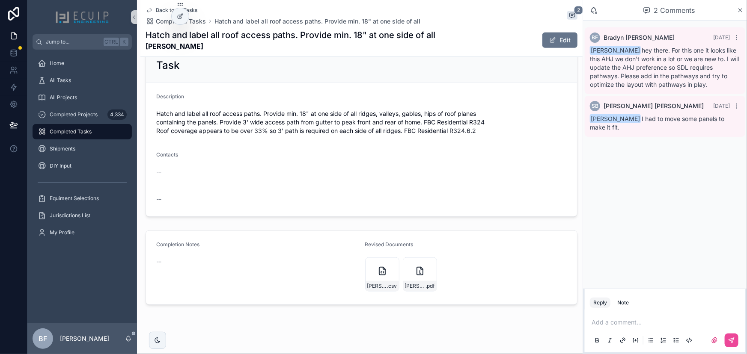
scroll to position [319, 0]
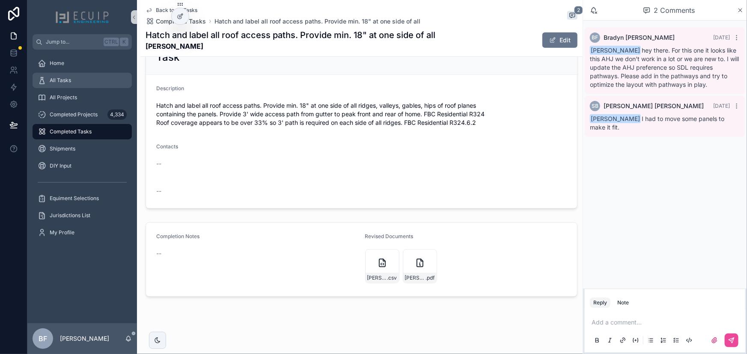
click at [59, 77] on span "All Tasks" at bounding box center [60, 80] width 21 height 7
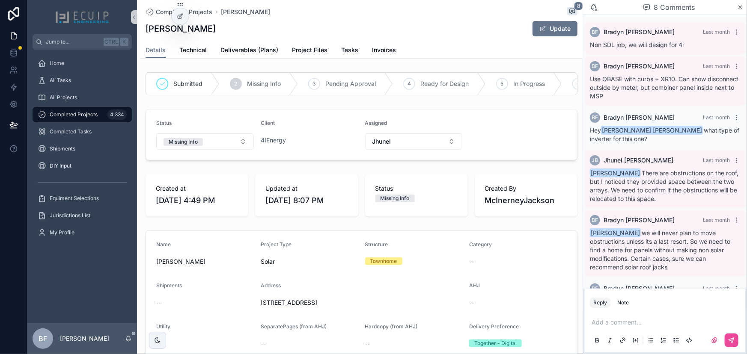
scroll to position [157, 0]
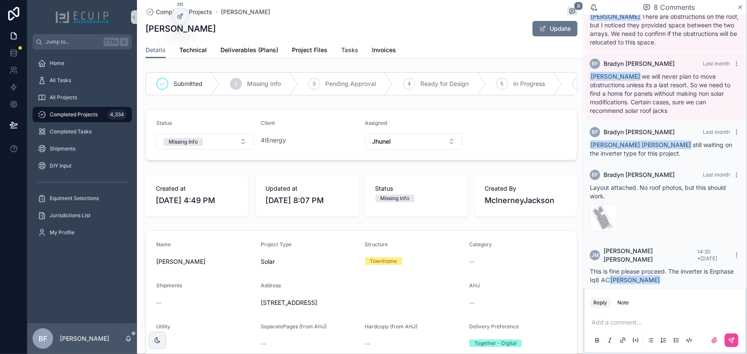
click at [352, 51] on span "Tasks" at bounding box center [349, 50] width 17 height 9
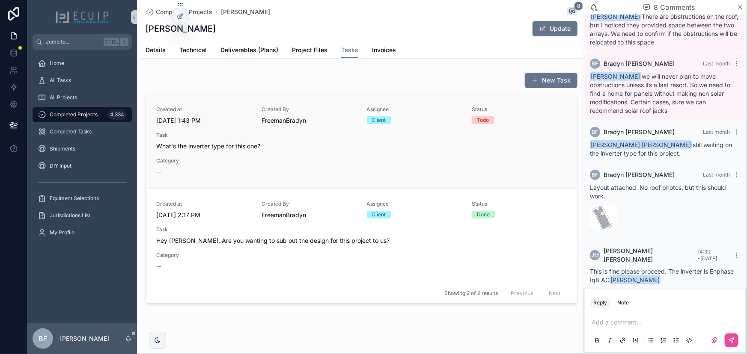
click at [351, 150] on span "What's the inverter type for this one?" at bounding box center [361, 146] width 410 height 9
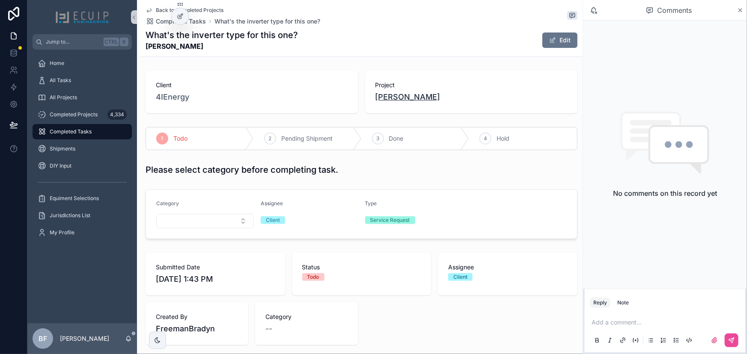
click at [396, 93] on span "Nikolai Gurdian" at bounding box center [407, 97] width 65 height 12
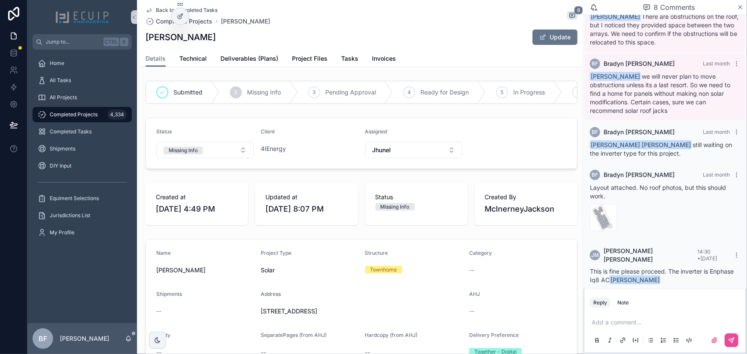
scroll to position [155, 0]
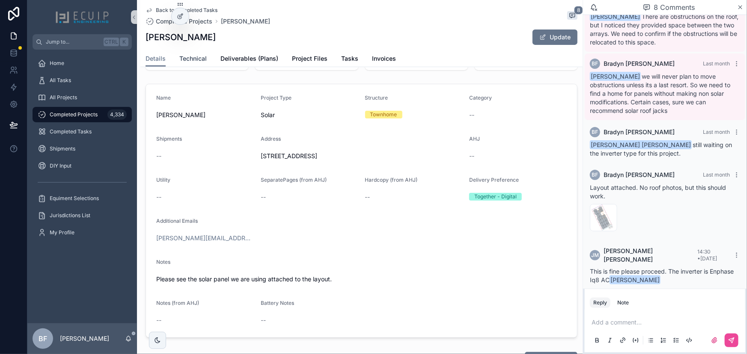
click at [188, 64] on link "Technical" at bounding box center [192, 59] width 27 height 17
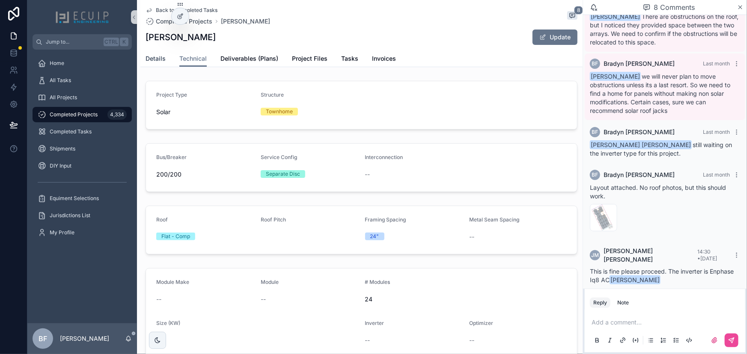
click at [151, 57] on span "Details" at bounding box center [156, 58] width 20 height 9
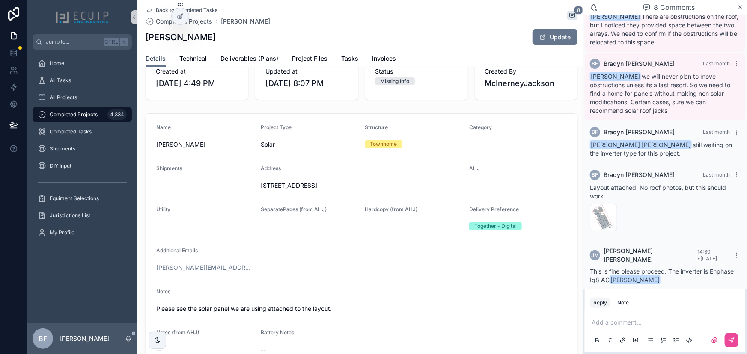
scroll to position [194, 0]
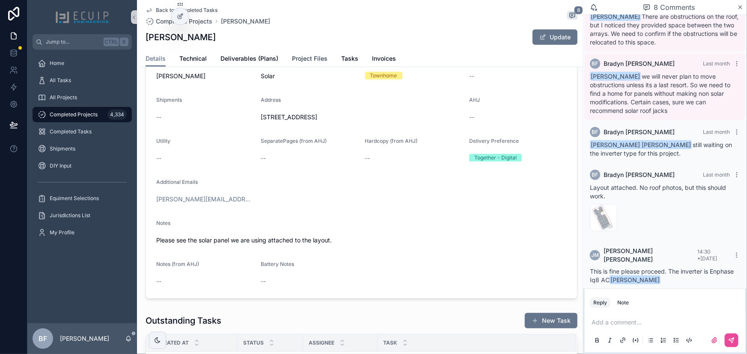
click at [300, 61] on span "Project Files" at bounding box center [310, 58] width 36 height 9
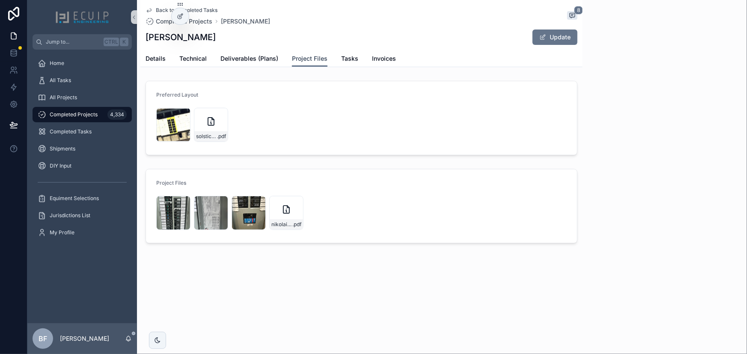
scroll to position [157, 0]
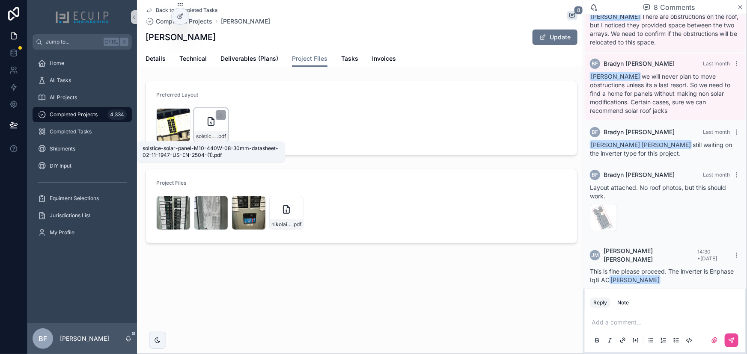
click at [209, 136] on span "solstice-solar-panel-M10-440W-08-30mm-datasheet-02-11-1947-US-EN-2504-(1)" at bounding box center [206, 136] width 21 height 7
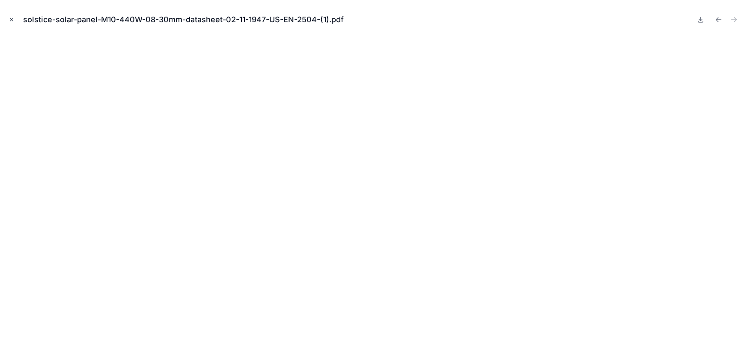
click at [11, 17] on icon "Close modal" at bounding box center [12, 20] width 6 height 6
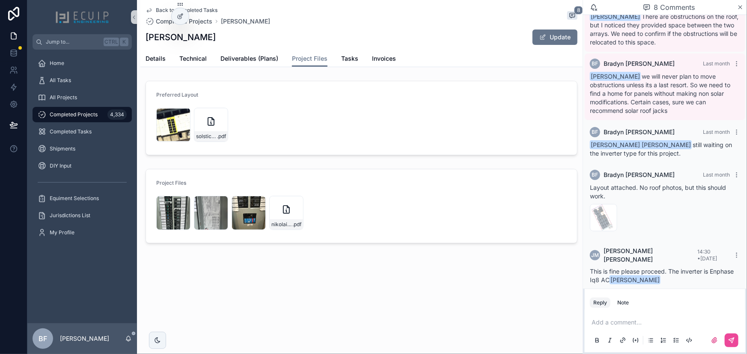
click at [654, 322] on p "scrollable content" at bounding box center [666, 322] width 150 height 9
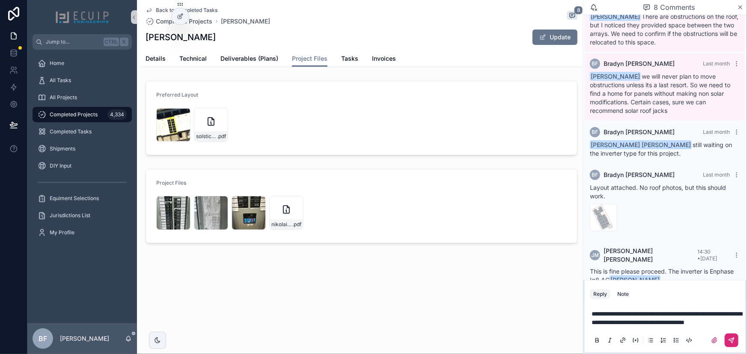
click at [729, 340] on icon "scrollable content" at bounding box center [731, 340] width 5 height 5
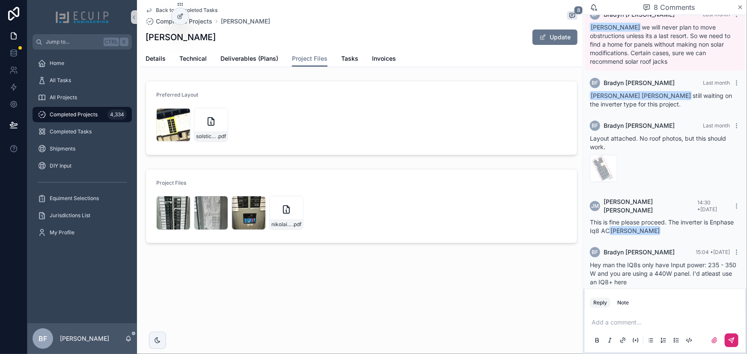
scroll to position [208, 0]
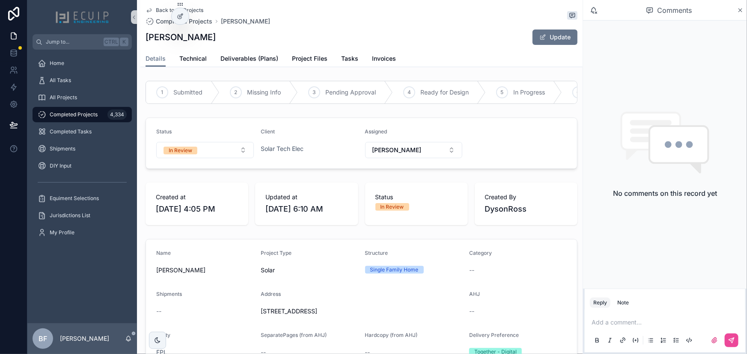
click at [290, 63] on div "Details Technical Deliverables (Plans) Project Files Tasks Invoices" at bounding box center [362, 59] width 432 height 16
click at [295, 60] on span "Project Files" at bounding box center [310, 58] width 36 height 9
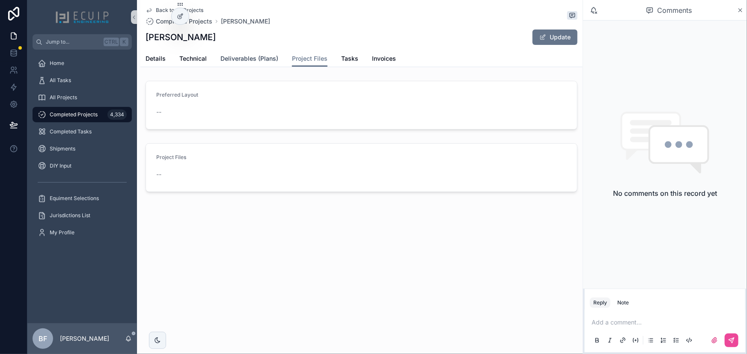
click at [252, 60] on span "Deliverables (Plans)" at bounding box center [249, 58] width 58 height 9
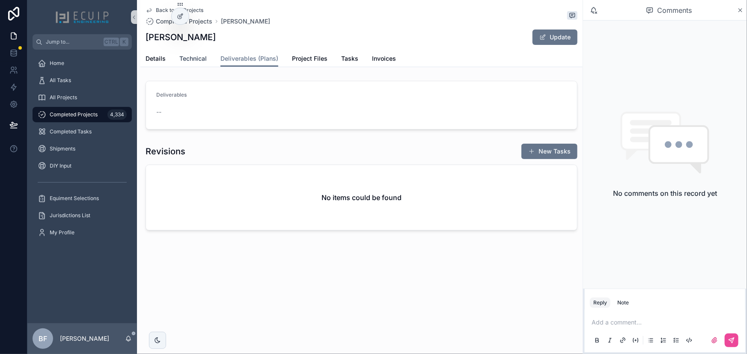
click at [187, 59] on span "Technical" at bounding box center [192, 58] width 27 height 9
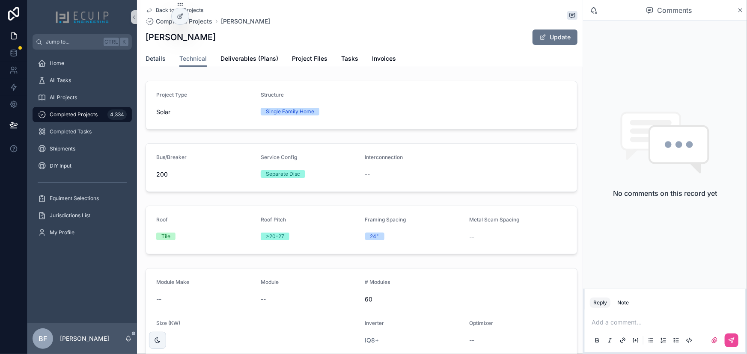
click at [163, 59] on span "Details" at bounding box center [156, 58] width 20 height 9
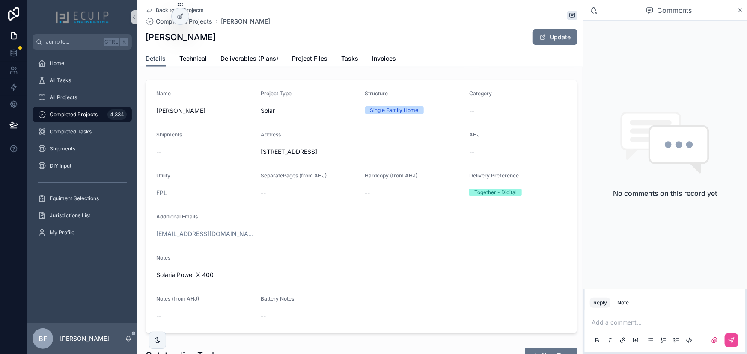
scroll to position [39, 0]
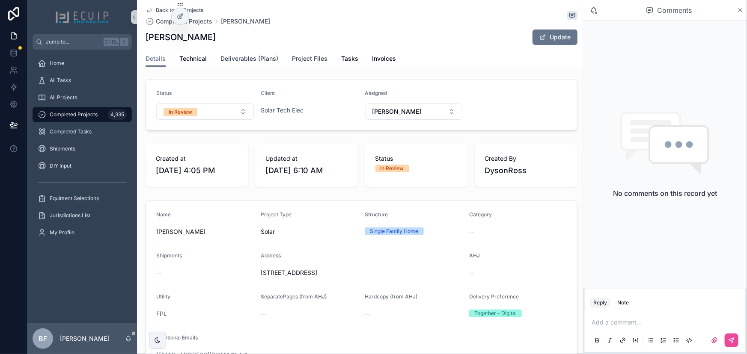
drag, startPoint x: 254, startPoint y: 59, endPoint x: 296, endPoint y: 60, distance: 42.0
click at [254, 59] on span "Deliverables (Plans)" at bounding box center [249, 58] width 58 height 9
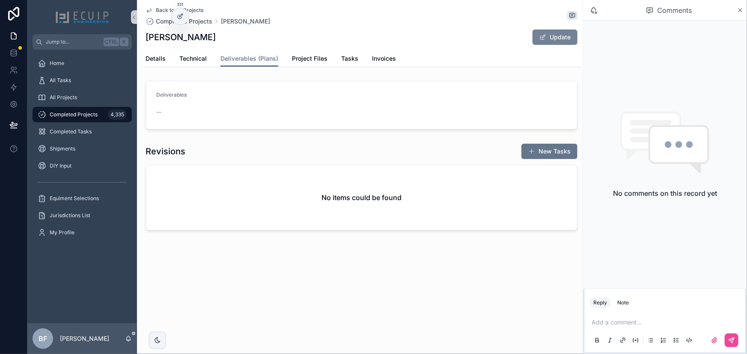
click at [543, 39] on span "scrollable content" at bounding box center [542, 37] width 7 height 7
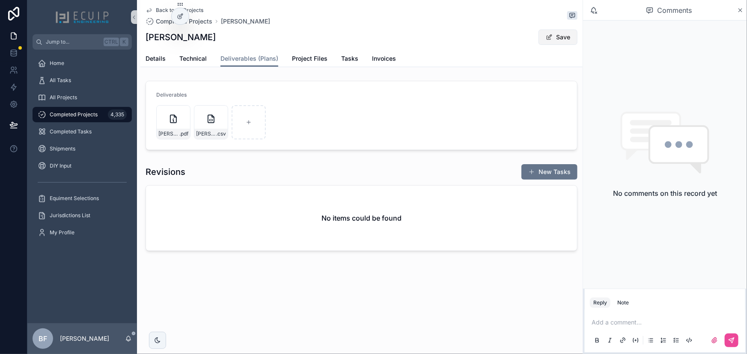
click at [559, 39] on button "Save" at bounding box center [557, 37] width 39 height 15
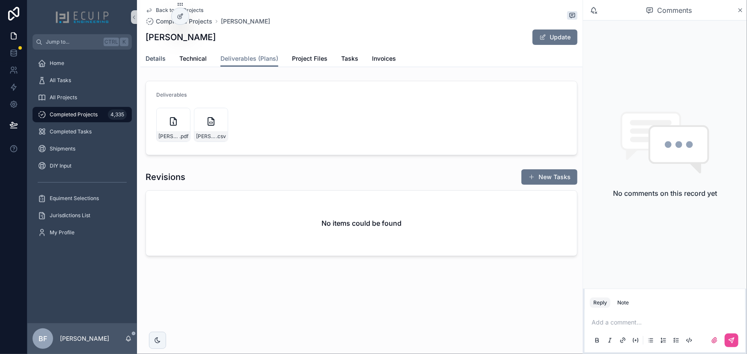
click at [151, 56] on span "Details" at bounding box center [156, 58] width 20 height 9
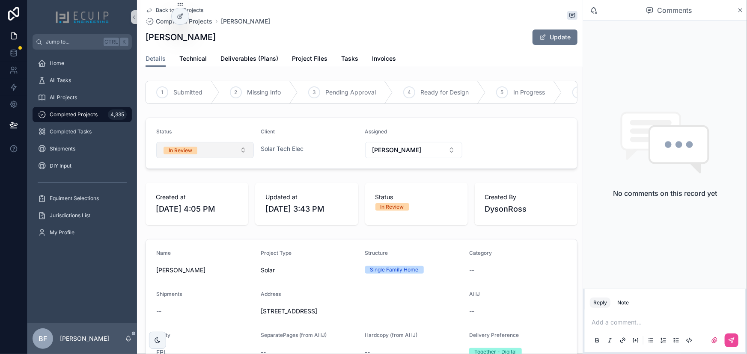
click at [200, 158] on button "In Review" at bounding box center [205, 150] width 98 height 16
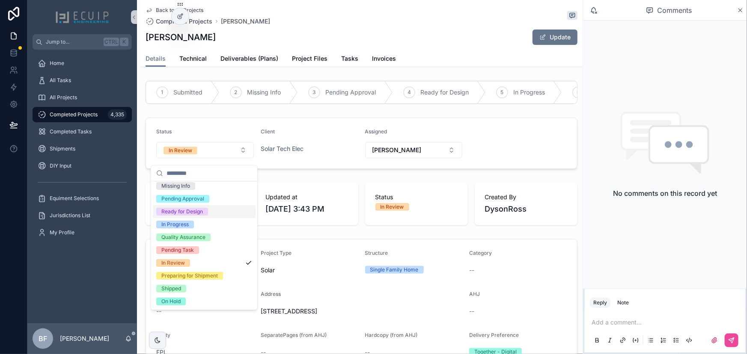
scroll to position [67, 0]
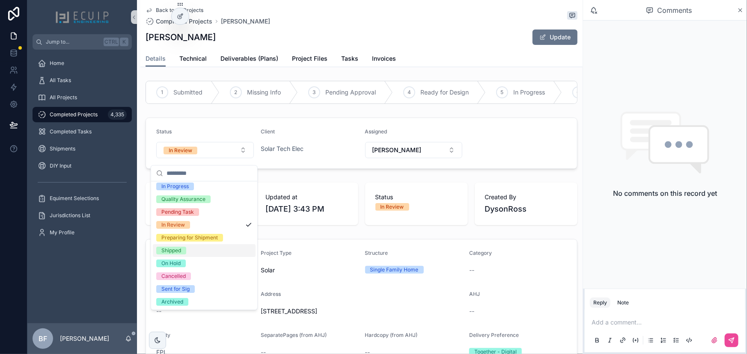
click at [178, 249] on div "Shipped" at bounding box center [171, 251] width 20 height 8
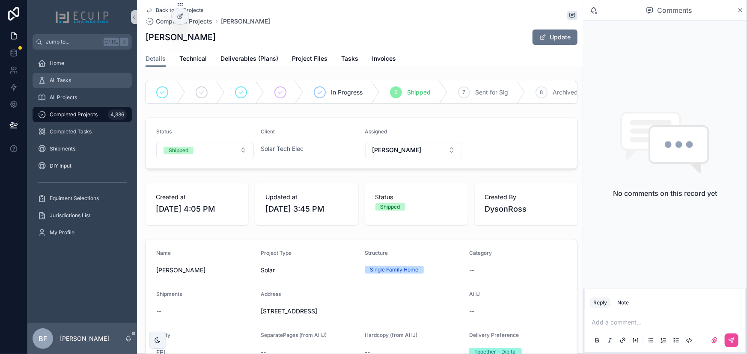
click at [77, 81] on div "All Tasks" at bounding box center [82, 81] width 89 height 14
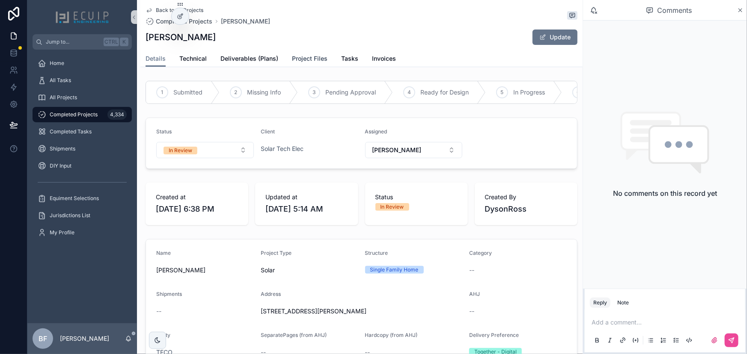
click at [292, 62] on span "Project Files" at bounding box center [310, 58] width 36 height 9
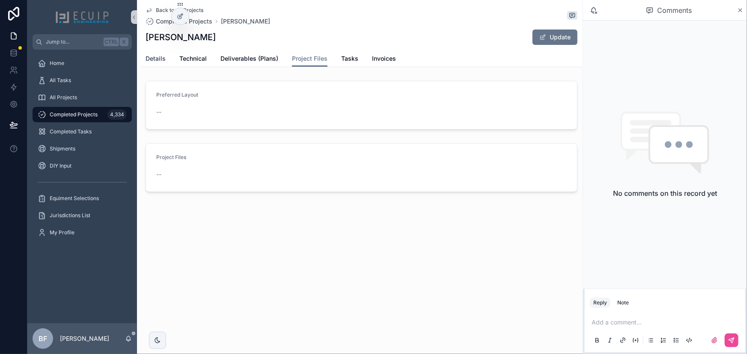
click at [150, 55] on span "Details" at bounding box center [156, 58] width 20 height 9
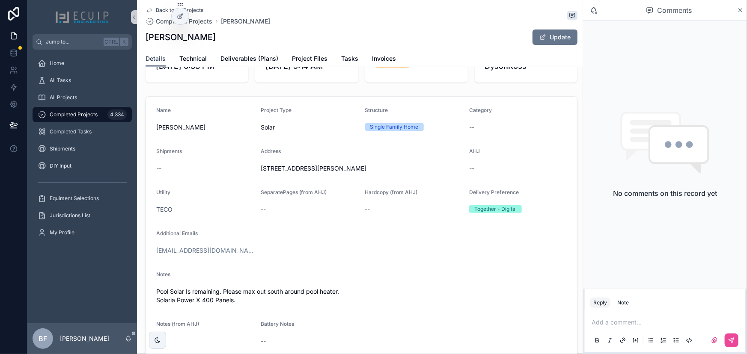
scroll to position [116, 0]
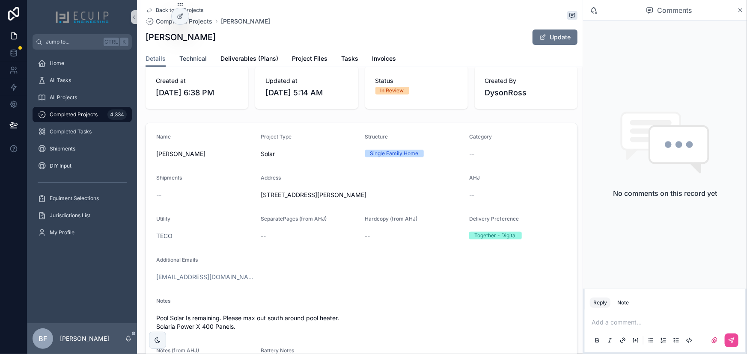
click at [186, 62] on span "Technical" at bounding box center [192, 58] width 27 height 9
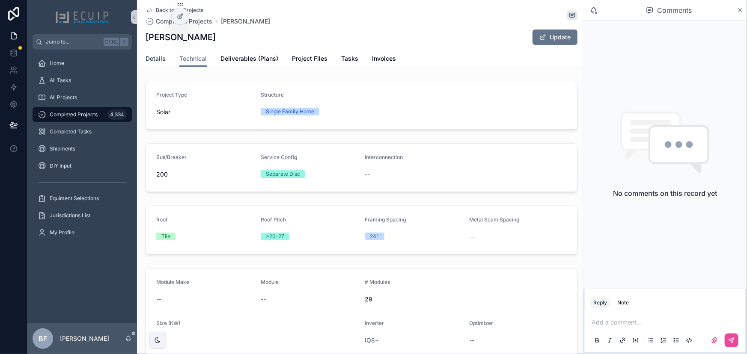
click at [157, 60] on span "Details" at bounding box center [156, 58] width 20 height 9
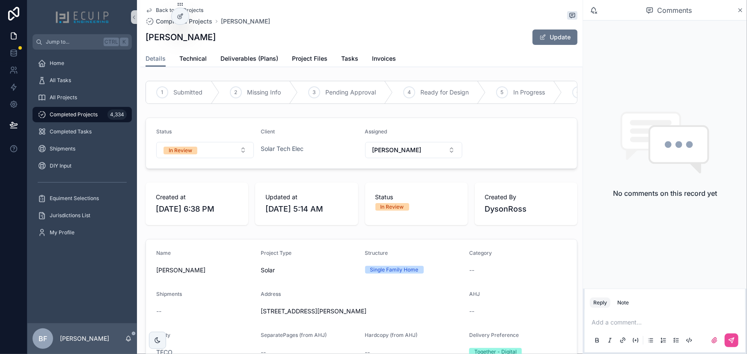
drag, startPoint x: 256, startPoint y: 315, endPoint x: 363, endPoint y: 316, distance: 107.0
copy span "[STREET_ADDRESS][PERSON_NAME]"
click at [211, 44] on div "[PERSON_NAME] Update" at bounding box center [362, 37] width 432 height 16
drag, startPoint x: 205, startPoint y: 41, endPoint x: 152, endPoint y: 41, distance: 53.5
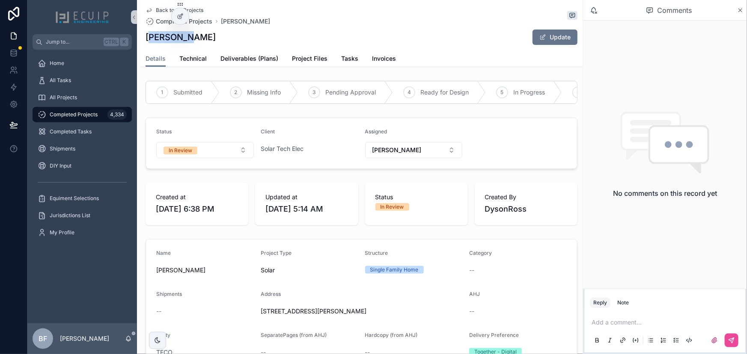
click at [152, 41] on div "[PERSON_NAME] Update" at bounding box center [362, 37] width 432 height 16
drag, startPoint x: 147, startPoint y: 40, endPoint x: 199, endPoint y: 40, distance: 51.4
click at [199, 40] on div "[PERSON_NAME] Update" at bounding box center [362, 37] width 432 height 16
copy h1 "[PERSON_NAME]"
drag, startPoint x: 257, startPoint y: 313, endPoint x: 363, endPoint y: 314, distance: 106.6
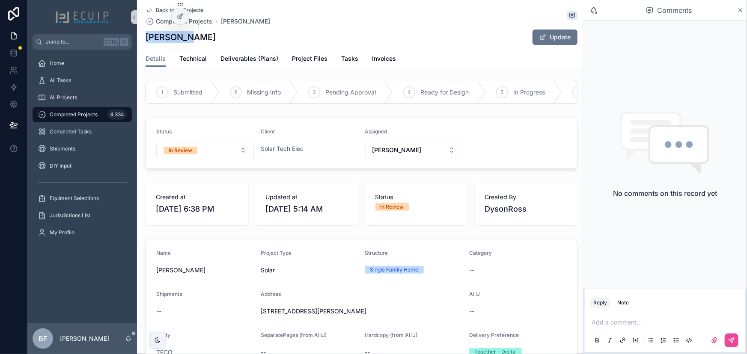
copy span "[STREET_ADDRESS][PERSON_NAME],"
click at [251, 51] on link "Deliverables (Plans)" at bounding box center [249, 59] width 58 height 17
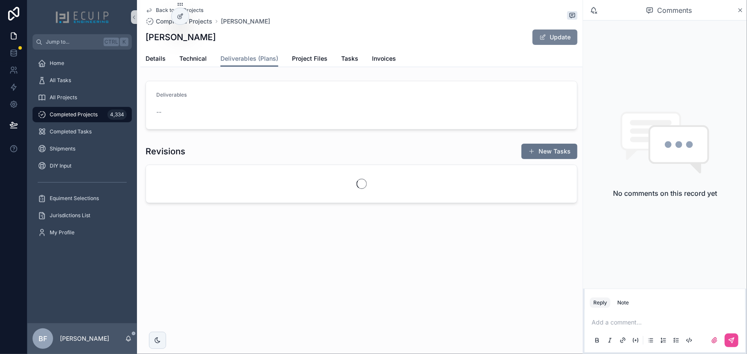
click at [555, 36] on button "Update" at bounding box center [554, 37] width 45 height 15
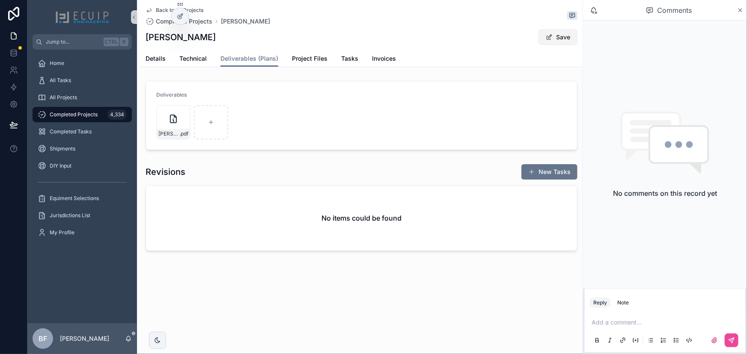
click at [548, 40] on span "scrollable content" at bounding box center [549, 37] width 7 height 7
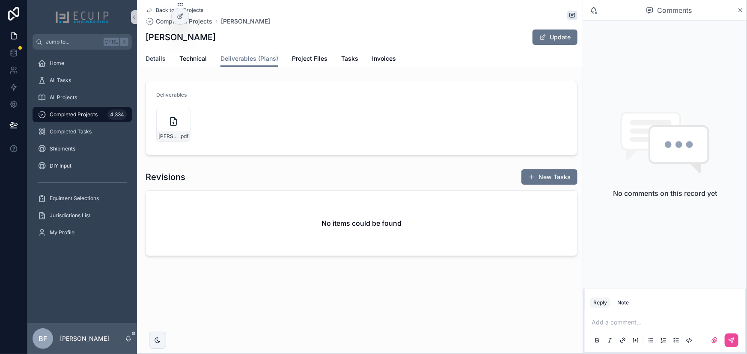
click at [161, 63] on link "Details" at bounding box center [156, 59] width 20 height 17
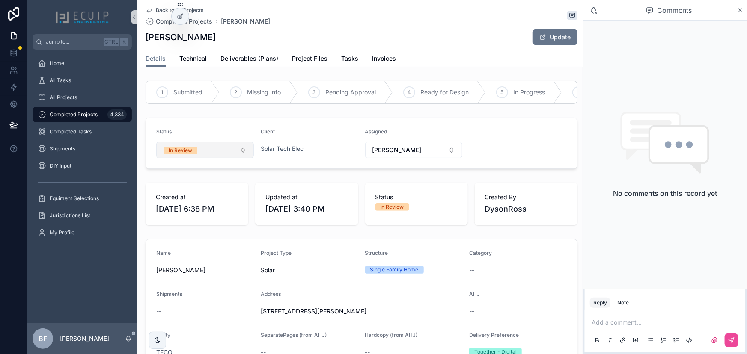
click at [213, 150] on button "In Review" at bounding box center [205, 150] width 98 height 16
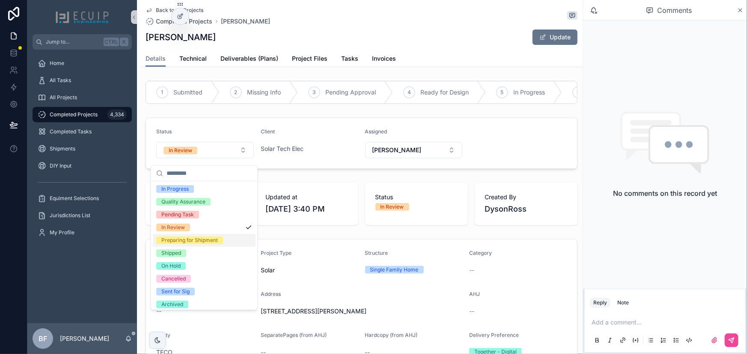
scroll to position [67, 0]
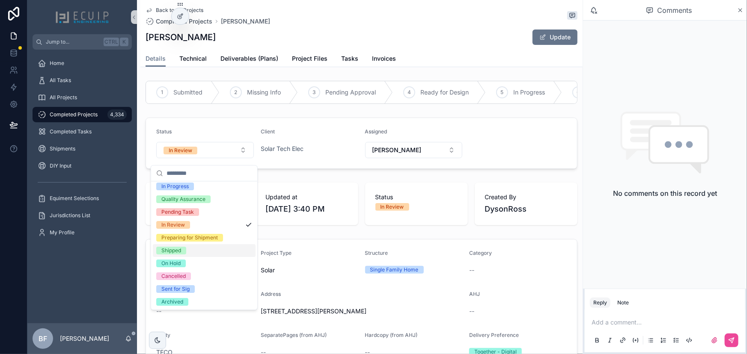
click at [177, 250] on div "Shipped" at bounding box center [171, 251] width 20 height 8
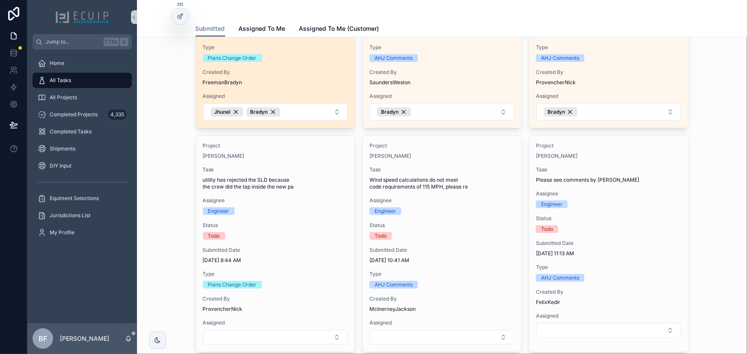
scroll to position [233, 0]
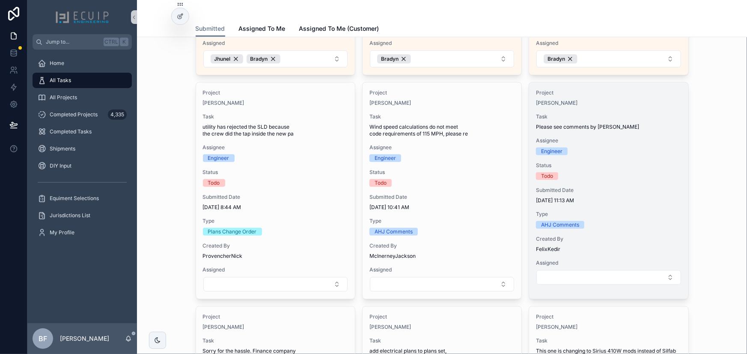
click at [646, 114] on span "Task" at bounding box center [608, 116] width 145 height 7
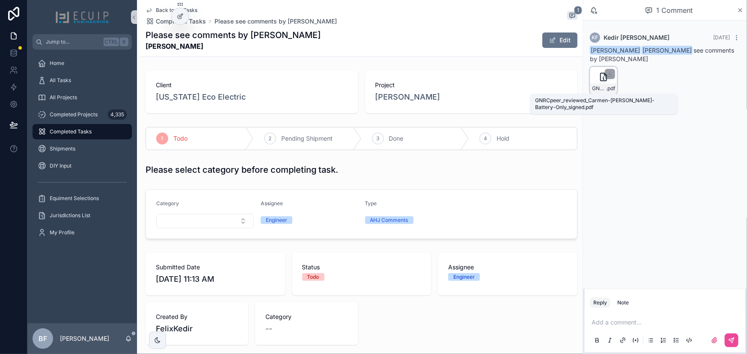
click at [600, 89] on span "GNRCpeer_reviewed_Carmen-[PERSON_NAME]-Battery-Only_signed" at bounding box center [599, 88] width 14 height 7
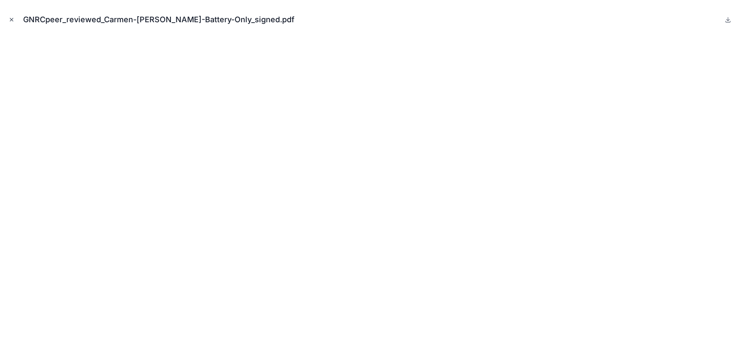
click at [12, 20] on icon "Close modal" at bounding box center [12, 20] width 6 height 6
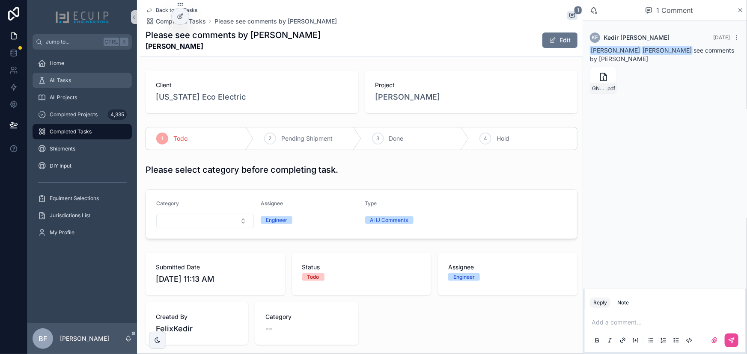
click at [83, 83] on div "All Tasks" at bounding box center [82, 81] width 89 height 14
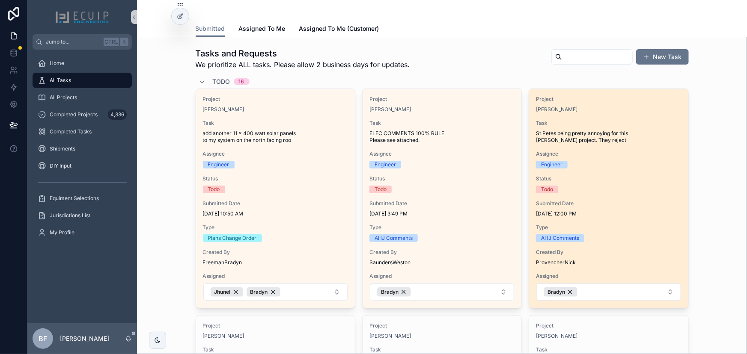
click at [592, 98] on span "Project" at bounding box center [608, 99] width 145 height 7
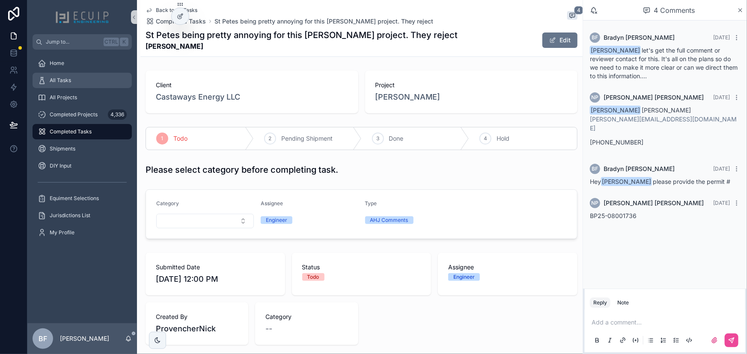
click at [77, 82] on div "All Tasks" at bounding box center [82, 81] width 89 height 14
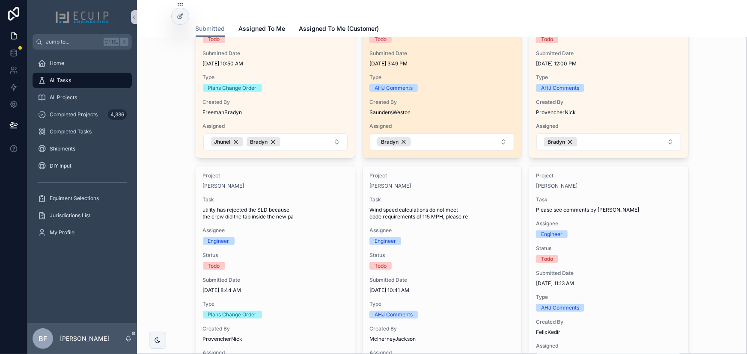
scroll to position [155, 0]
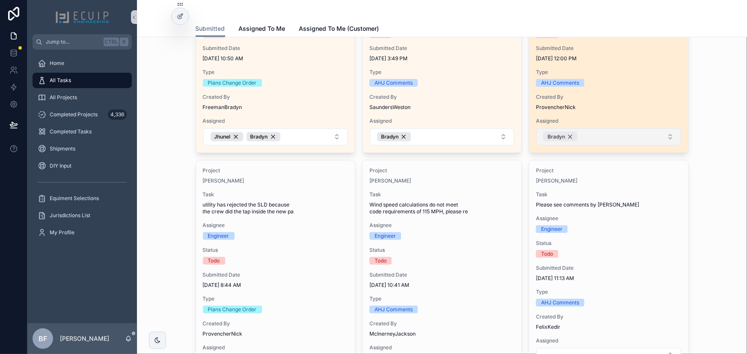
click at [567, 137] on div "Bradyn" at bounding box center [561, 136] width 34 height 9
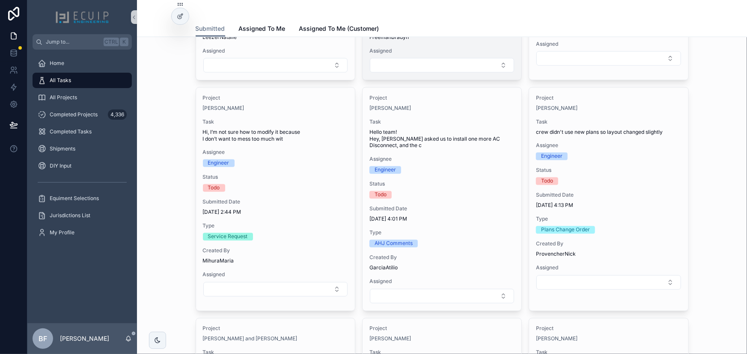
scroll to position [700, 0]
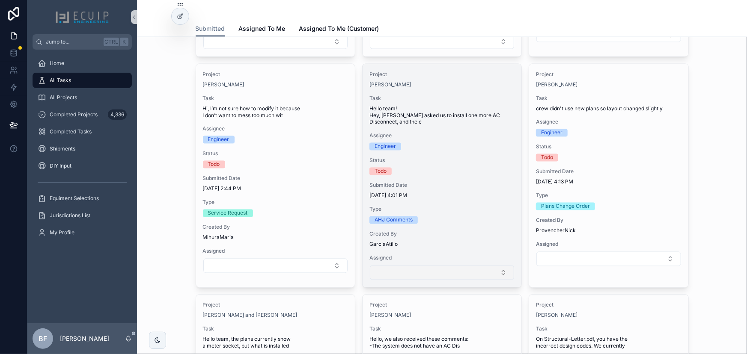
click at [454, 271] on button "Select Button" at bounding box center [442, 273] width 144 height 15
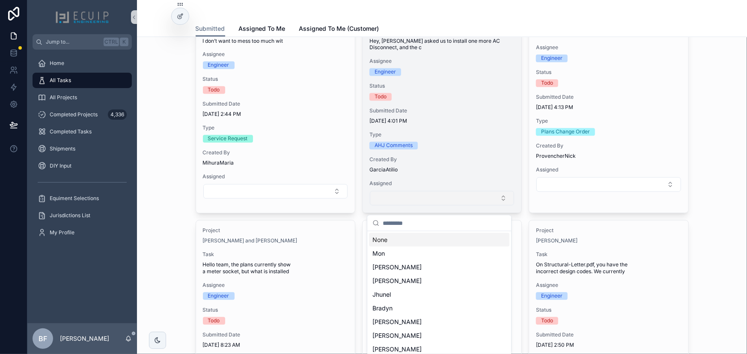
scroll to position [778, 0]
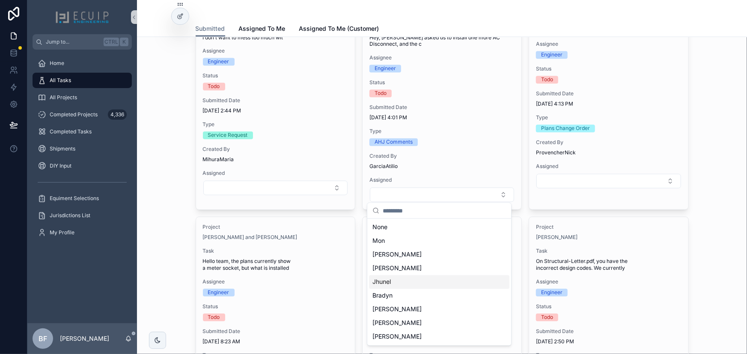
click at [426, 279] on div "Jhunel" at bounding box center [439, 283] width 140 height 14
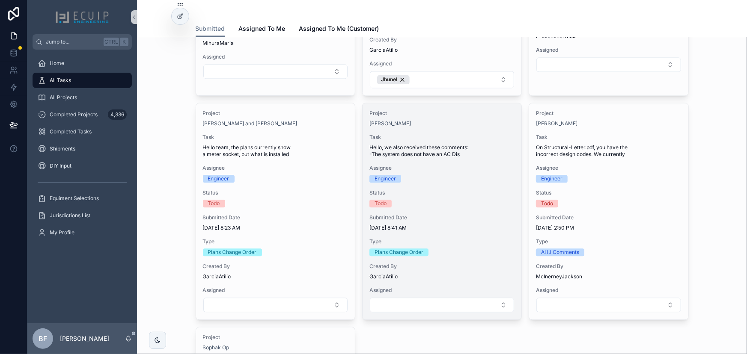
scroll to position [894, 0]
click at [452, 177] on div "Engineer" at bounding box center [441, 179] width 145 height 8
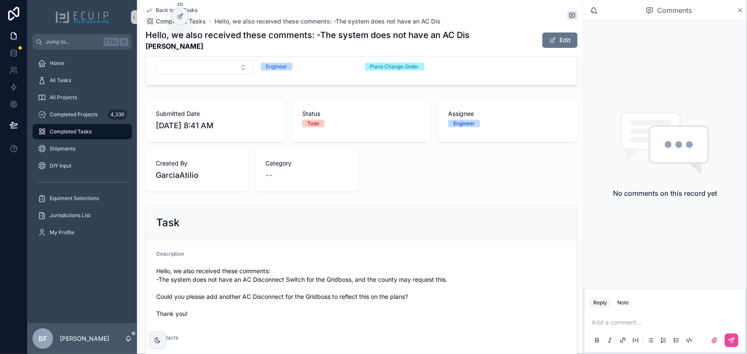
scroll to position [155, 0]
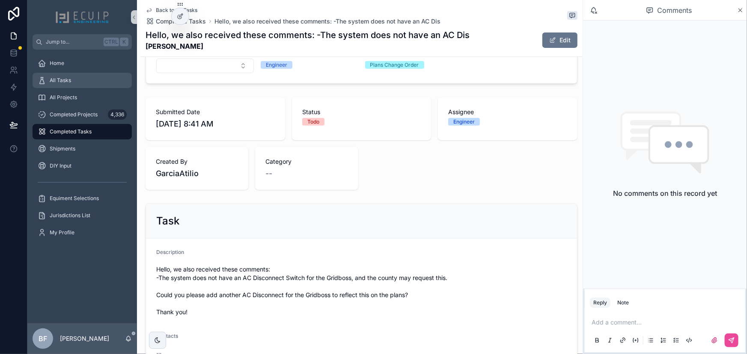
click at [87, 76] on div "All Tasks" at bounding box center [82, 81] width 89 height 14
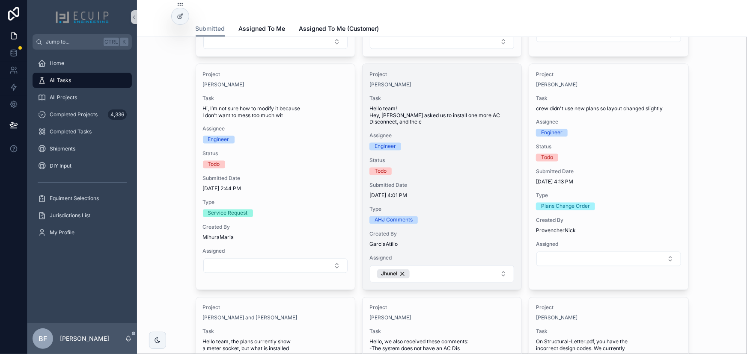
scroll to position [894, 0]
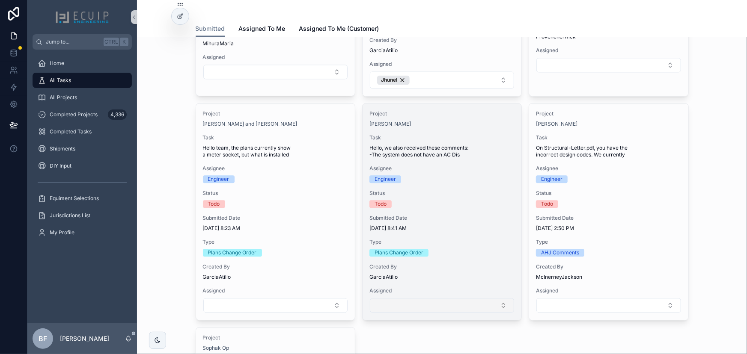
click at [453, 304] on button "Select Button" at bounding box center [442, 305] width 144 height 15
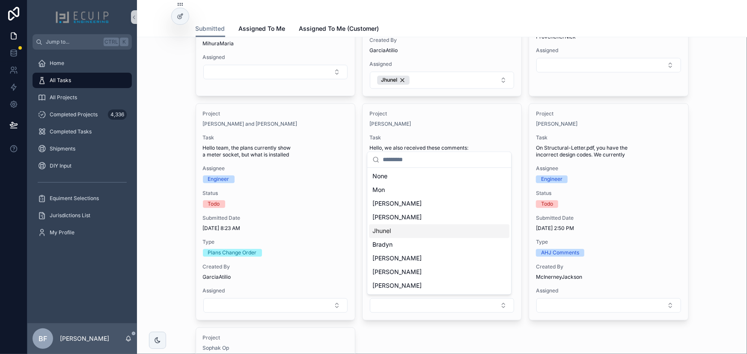
click at [412, 235] on div "Jhunel" at bounding box center [439, 232] width 140 height 14
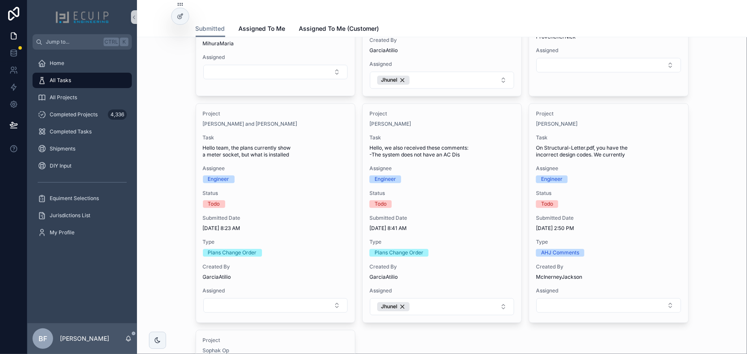
click at [316, 190] on span "Status" at bounding box center [275, 193] width 145 height 7
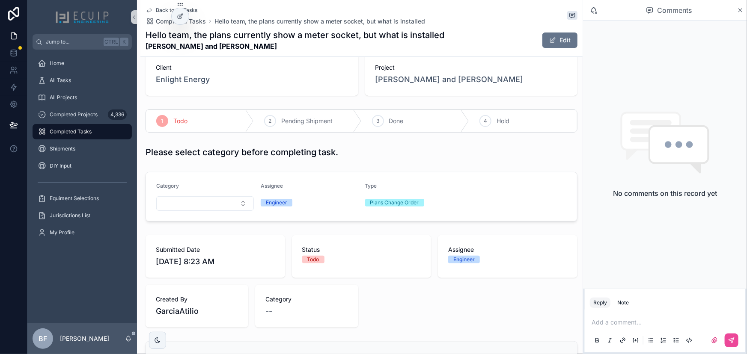
scroll to position [194, 0]
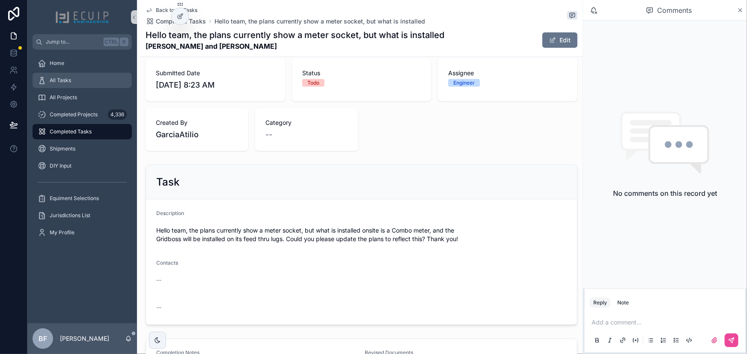
click at [80, 82] on div "All Tasks" at bounding box center [82, 81] width 89 height 14
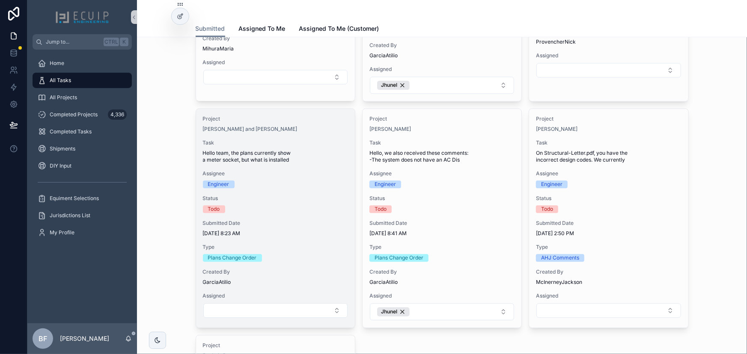
scroll to position [972, 0]
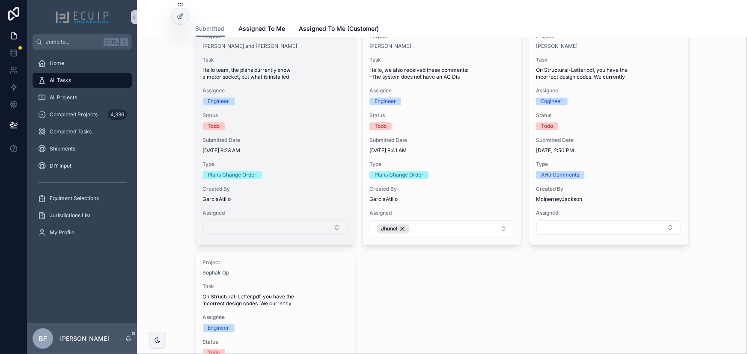
click at [308, 230] on button "Select Button" at bounding box center [275, 227] width 144 height 15
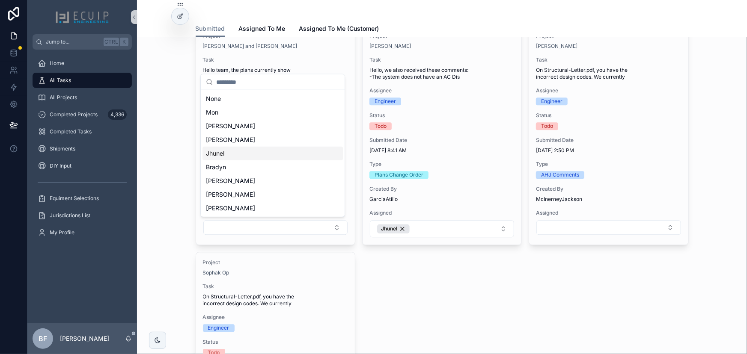
click at [249, 155] on div "Jhunel" at bounding box center [272, 154] width 140 height 14
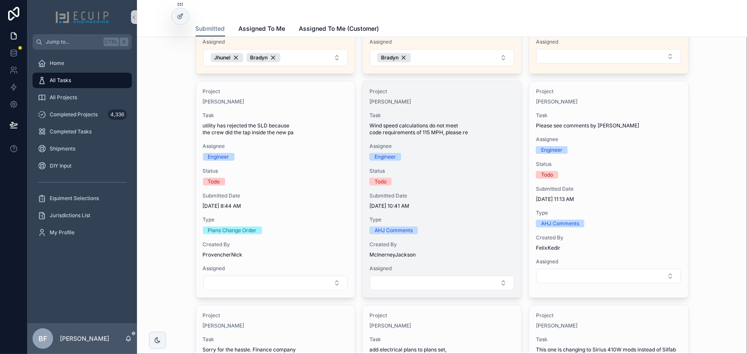
scroll to position [233, 0]
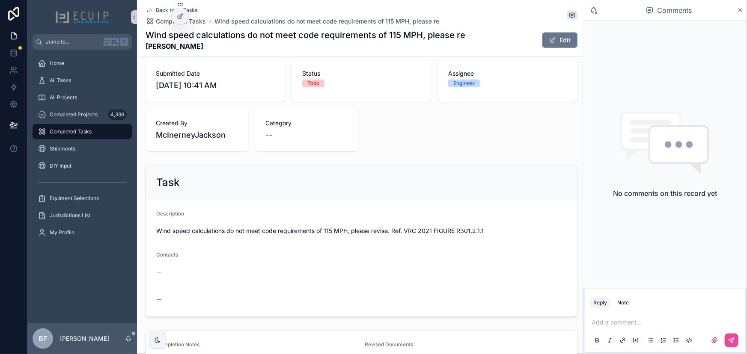
scroll to position [194, 0]
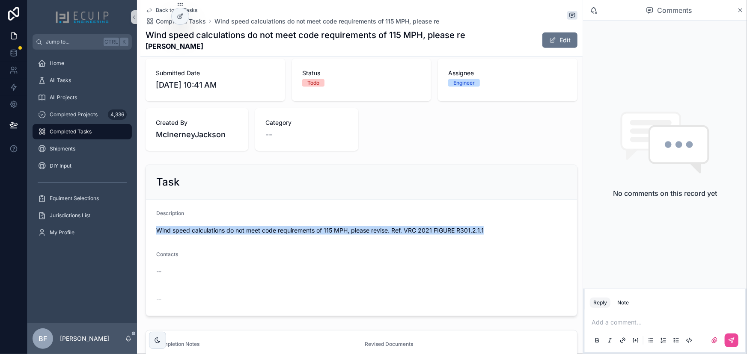
drag, startPoint x: 496, startPoint y: 234, endPoint x: 148, endPoint y: 227, distance: 348.4
click at [148, 227] on form "Description Wind speed calculations do not meet code requirements of 115 MPH, p…" at bounding box center [361, 258] width 431 height 116
copy span "Wind speed calculations do not meet code requirements of 115 MPH, please revise…"
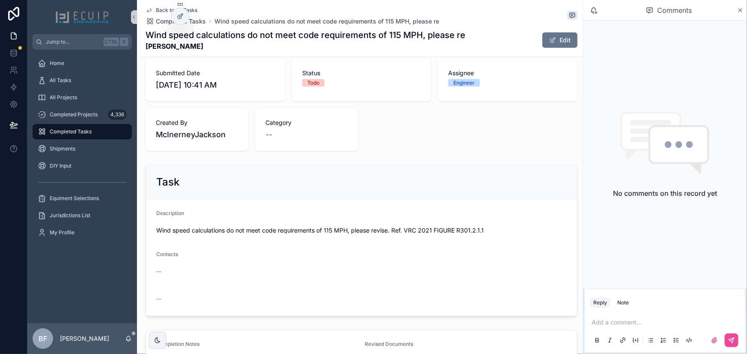
click at [340, 165] on div "Task" at bounding box center [361, 182] width 431 height 35
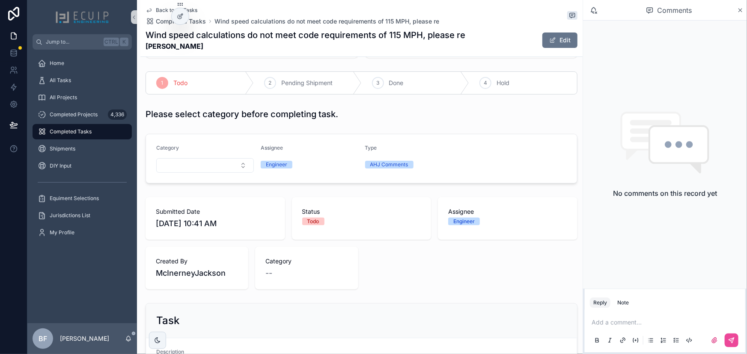
scroll to position [0, 0]
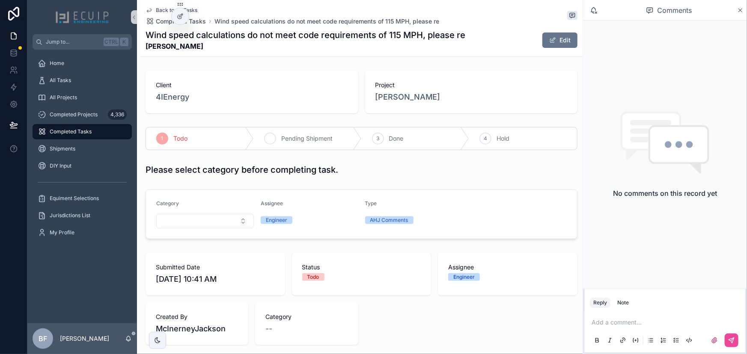
click at [299, 138] on span "Pending Shipment" at bounding box center [306, 138] width 51 height 9
click at [68, 83] on span "All Tasks" at bounding box center [60, 80] width 21 height 7
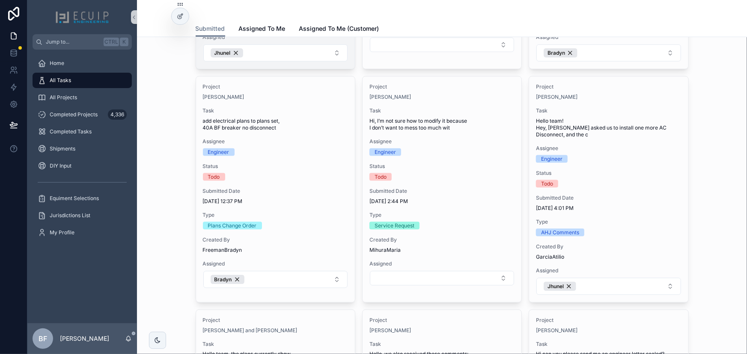
scroll to position [467, 0]
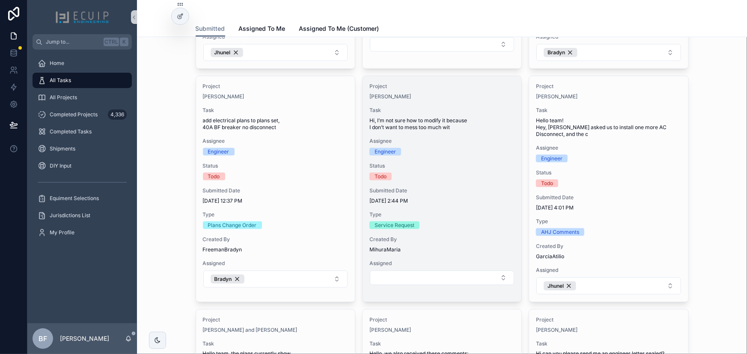
click at [469, 154] on div "Engineer" at bounding box center [441, 152] width 145 height 8
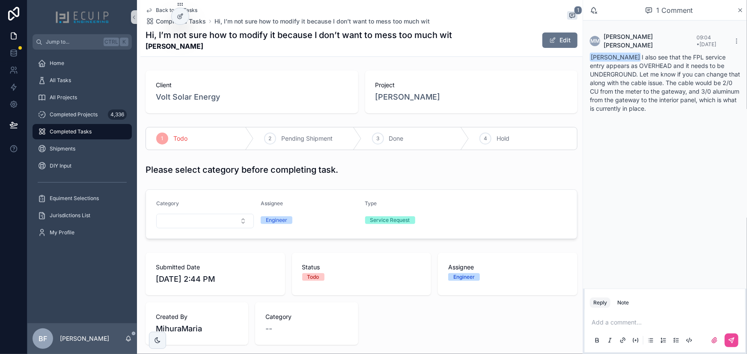
scroll to position [233, 0]
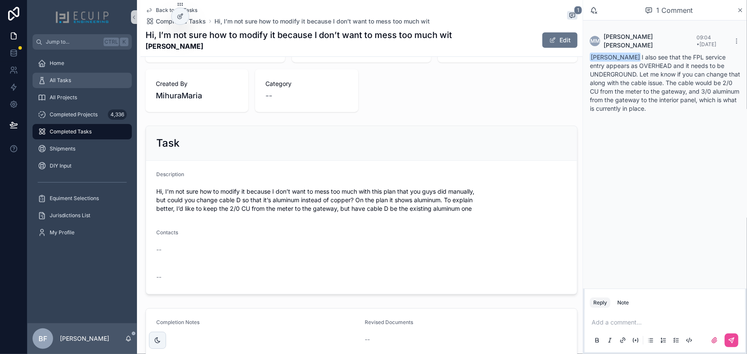
click at [72, 87] on div "All Tasks" at bounding box center [82, 81] width 89 height 14
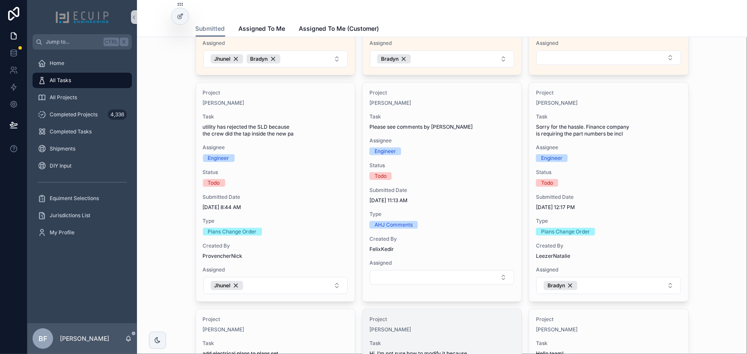
scroll to position [467, 0]
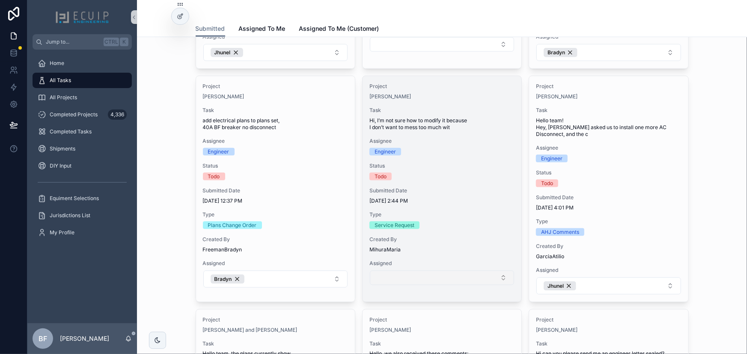
click at [462, 281] on button "Select Button" at bounding box center [442, 278] width 144 height 15
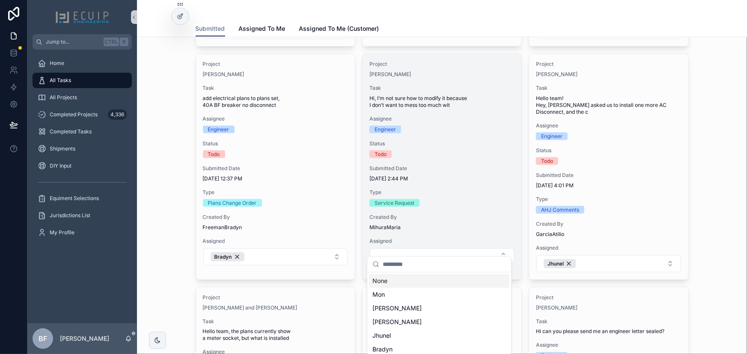
scroll to position [583, 0]
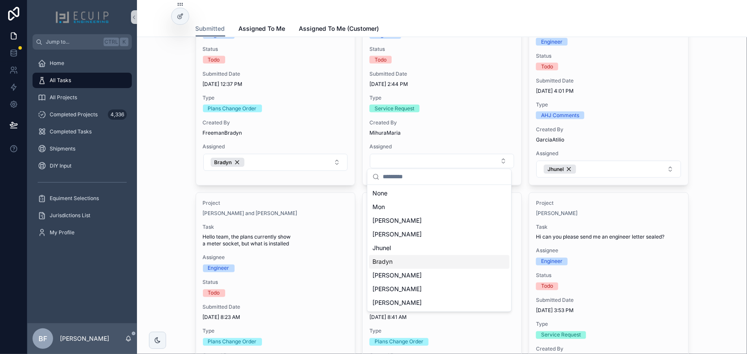
click at [392, 264] on span "Bradyn" at bounding box center [382, 262] width 20 height 9
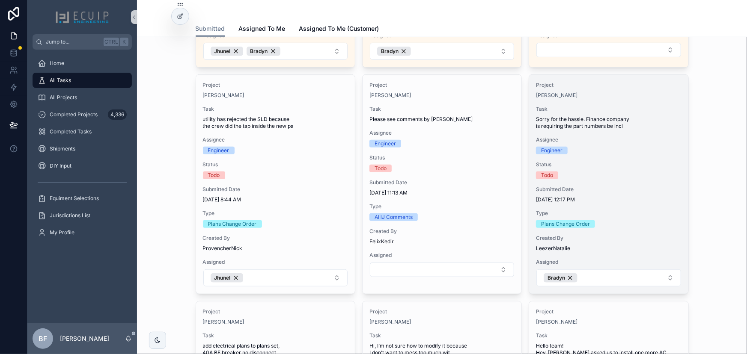
scroll to position [233, 0]
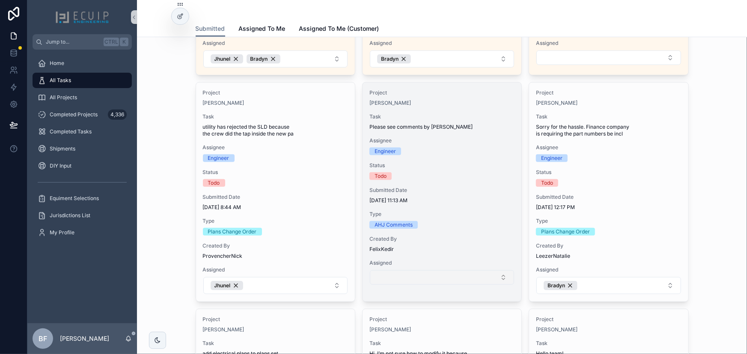
click at [475, 278] on button "Select Button" at bounding box center [442, 277] width 144 height 15
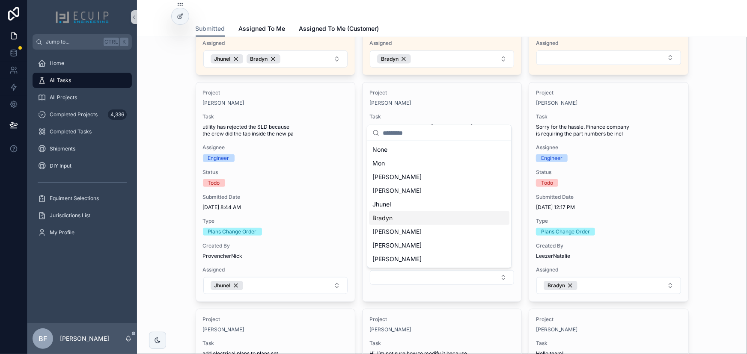
click at [425, 217] on div "Bradyn" at bounding box center [439, 218] width 140 height 14
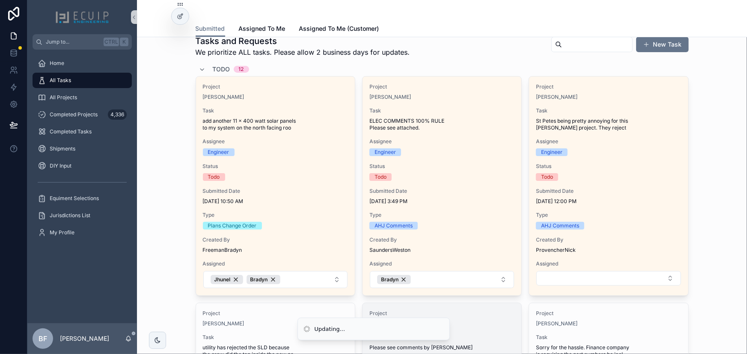
scroll to position [0, 0]
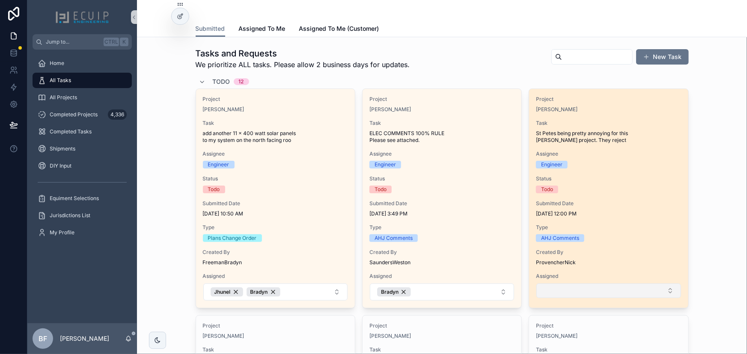
click at [563, 288] on button "Select Button" at bounding box center [608, 291] width 144 height 15
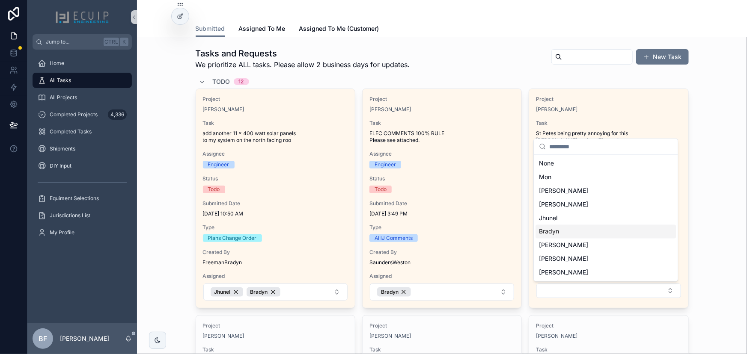
click at [562, 235] on div "Bradyn" at bounding box center [605, 232] width 140 height 14
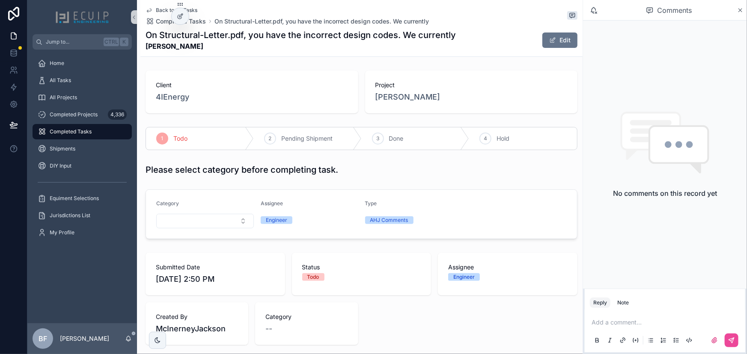
click at [250, 83] on span "Client" at bounding box center [252, 85] width 192 height 9
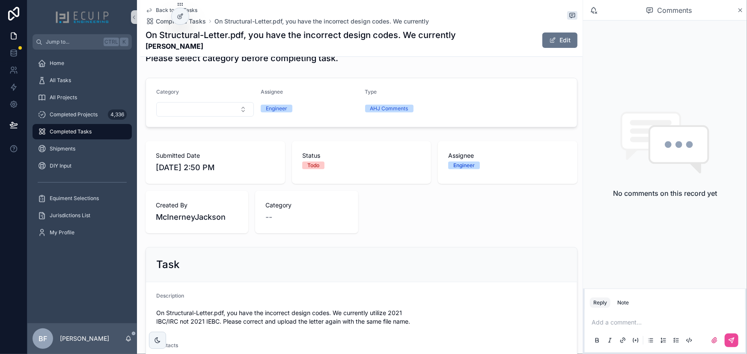
scroll to position [233, 0]
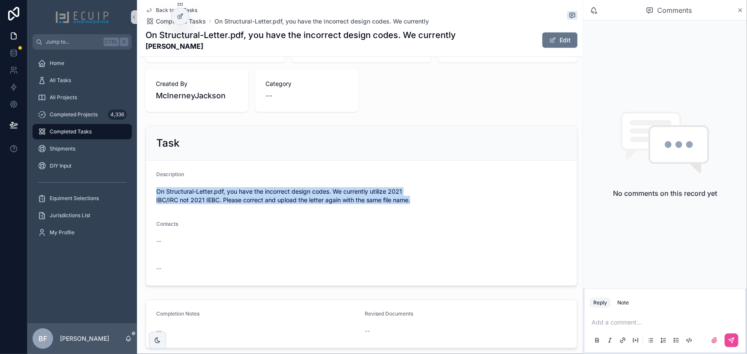
drag, startPoint x: 425, startPoint y: 201, endPoint x: 153, endPoint y: 188, distance: 272.5
click at [153, 188] on form "Description On Structural-Letter.pdf, you have the incorrect design codes. We c…" at bounding box center [361, 223] width 431 height 125
copy span "On Structural-Letter.pdf, you have the incorrect design codes. We currently uti…"
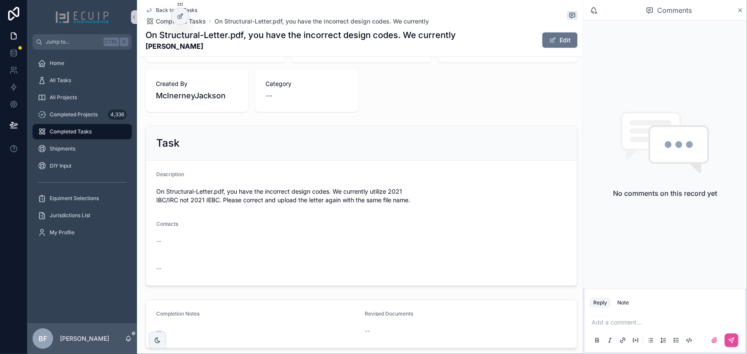
click at [376, 170] on form "Description On Structural-Letter.pdf, you have the incorrect design codes. We c…" at bounding box center [361, 223] width 431 height 125
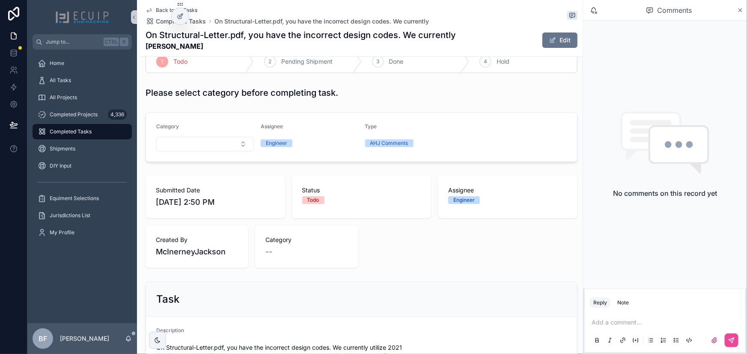
scroll to position [0, 0]
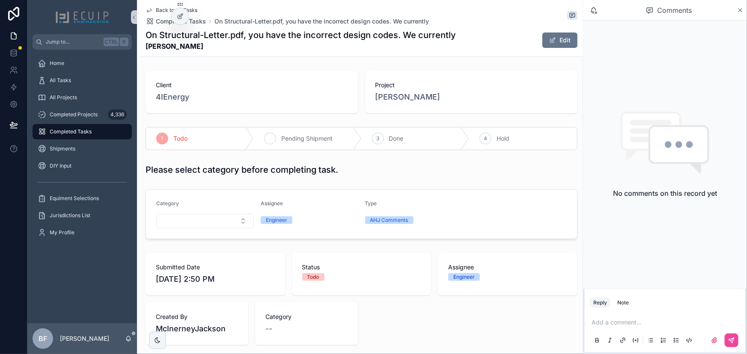
click at [294, 145] on div "2 Pending Shipment" at bounding box center [308, 139] width 108 height 22
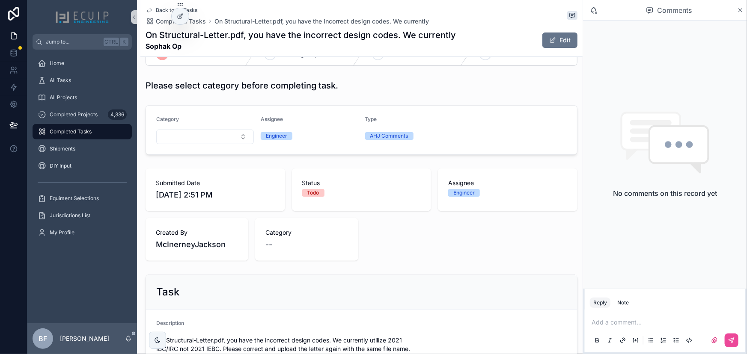
scroll to position [233, 0]
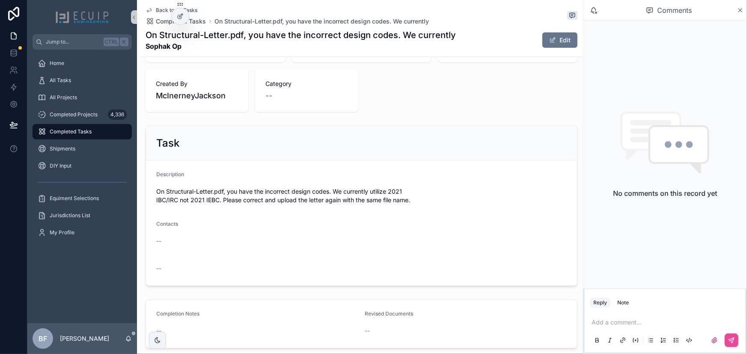
click at [389, 189] on span "On Structural-Letter.pdf, you have the incorrect design codes. We currently uti…" at bounding box center [361, 195] width 410 height 17
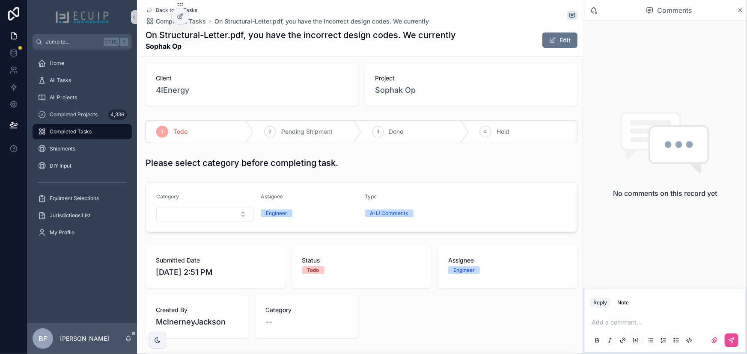
scroll to position [0, 0]
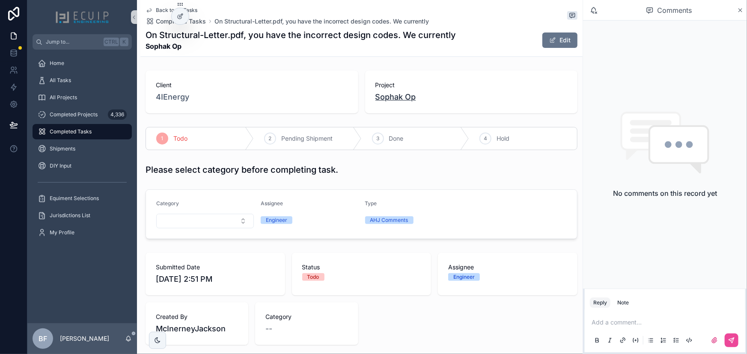
click at [409, 97] on span "Sophak Op" at bounding box center [395, 97] width 41 height 12
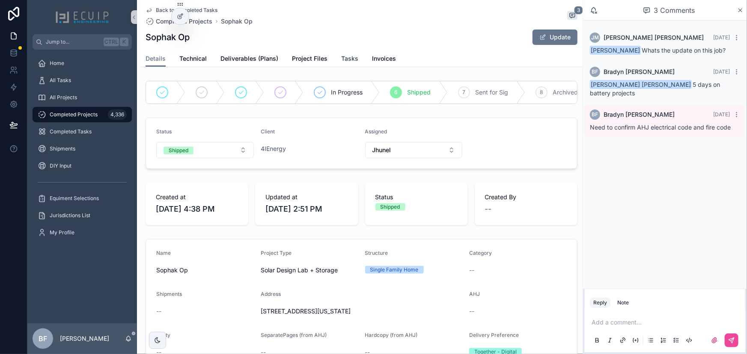
click at [348, 60] on span "Tasks" at bounding box center [349, 58] width 17 height 9
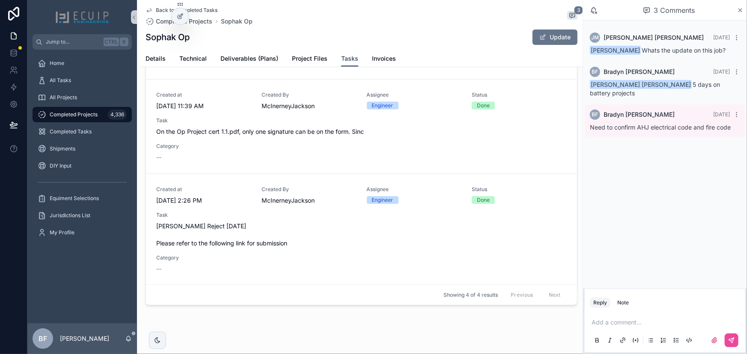
scroll to position [71, 0]
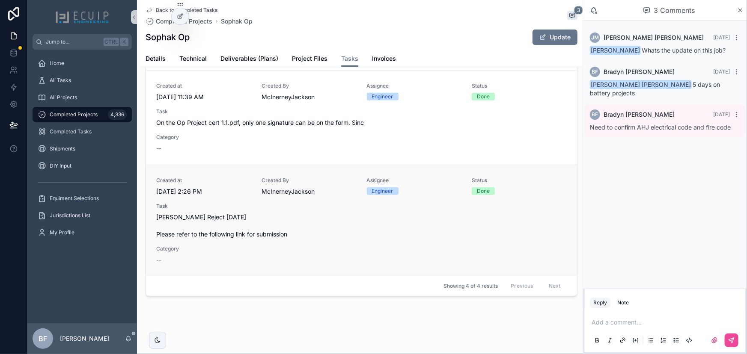
click at [329, 237] on span "M. Yoe Reject 7-25-2025 Please refer to the following link for submission" at bounding box center [361, 226] width 410 height 26
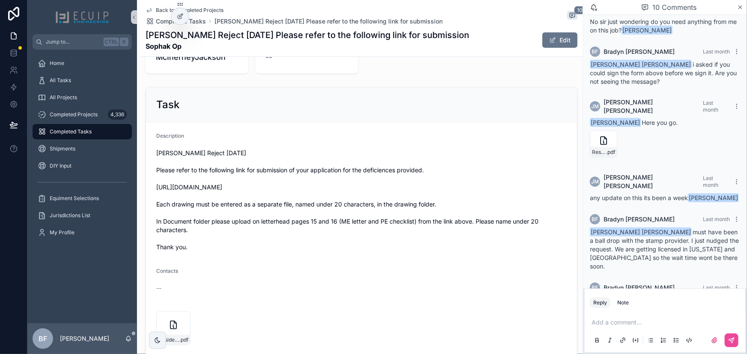
scroll to position [272, 0]
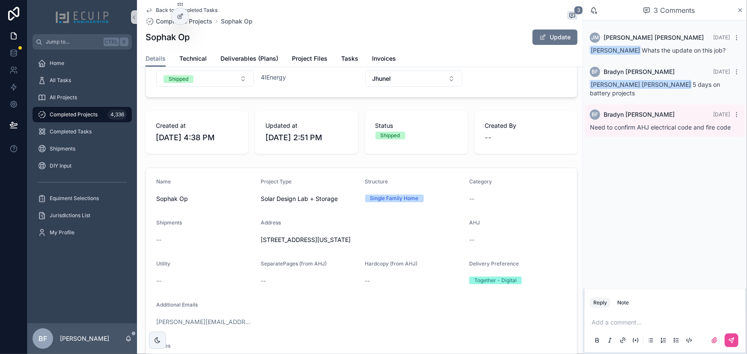
scroll to position [272, 0]
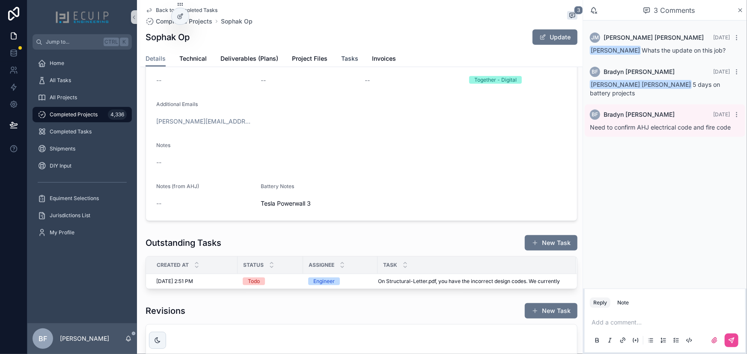
click at [352, 60] on span "Tasks" at bounding box center [349, 58] width 17 height 9
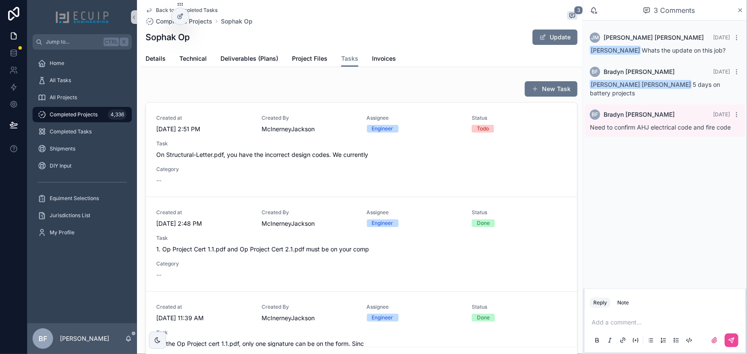
click at [325, 156] on span "On Structural-Letter.pdf, you have the incorrect design codes. We currently" at bounding box center [361, 155] width 410 height 9
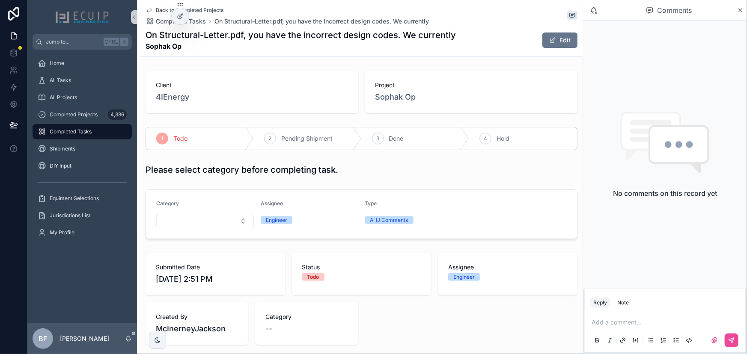
scroll to position [285, 0]
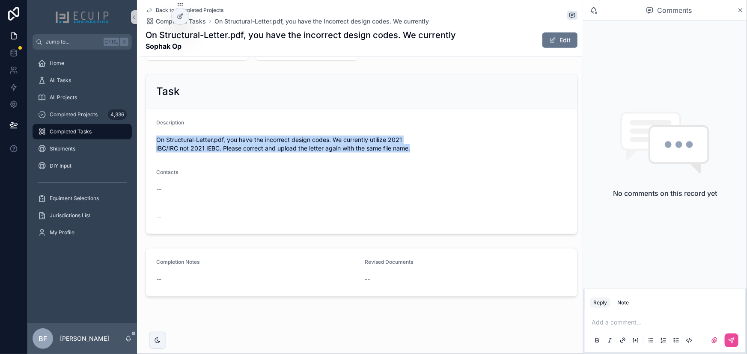
drag, startPoint x: 419, startPoint y: 147, endPoint x: 142, endPoint y: 140, distance: 277.0
click at [142, 140] on div "Task Description On Structural-Letter.pdf, you have the incorrect design codes.…" at bounding box center [361, 154] width 442 height 167
copy span "On Structural-Letter.pdf, you have the incorrect design codes. We currently uti…"
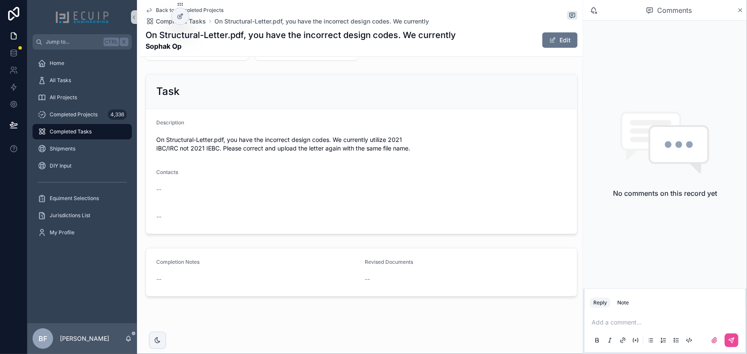
click at [300, 110] on form "Description On Structural-Letter.pdf, you have the incorrect design codes. We c…" at bounding box center [361, 171] width 431 height 125
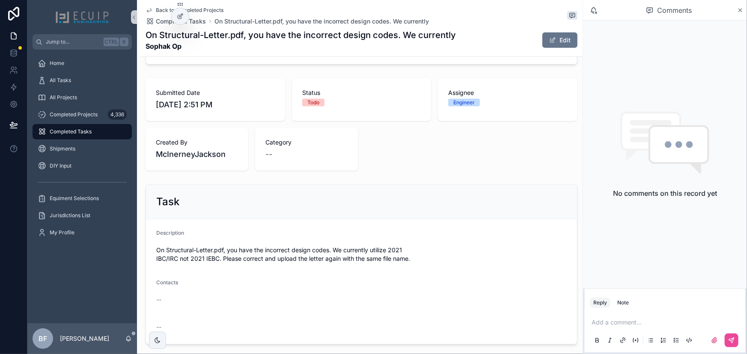
scroll to position [0, 0]
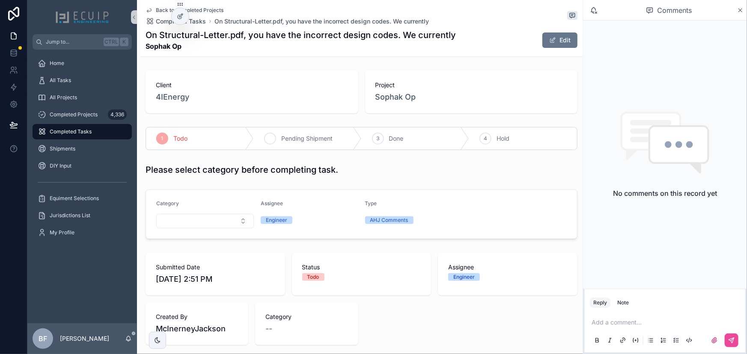
click at [300, 141] on span "Pending Shipment" at bounding box center [306, 138] width 51 height 9
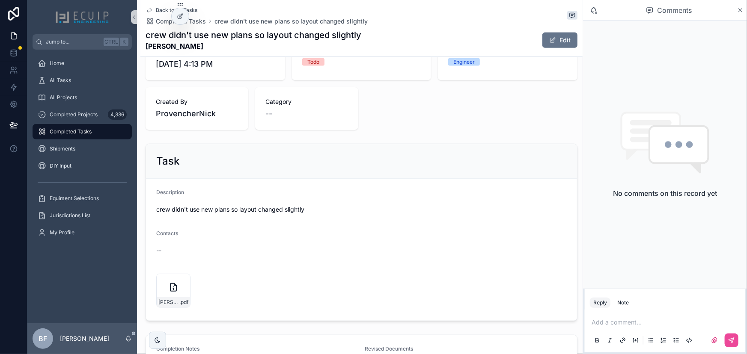
scroll to position [233, 0]
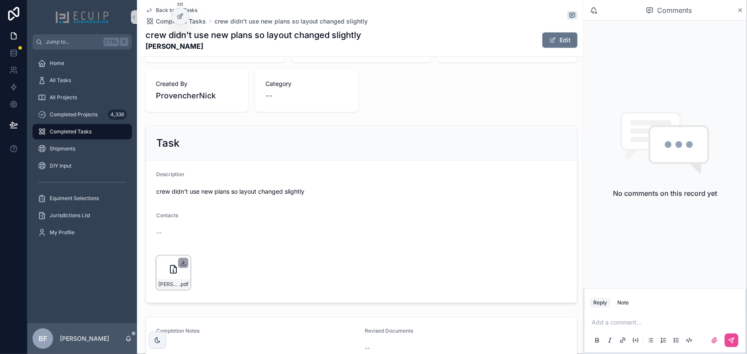
click at [183, 261] on icon "scrollable content" at bounding box center [183, 262] width 0 height 3
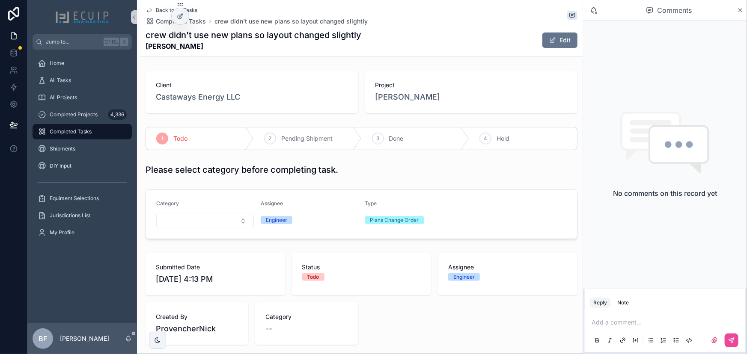
click at [406, 108] on div "Project [PERSON_NAME]" at bounding box center [471, 92] width 213 height 43
click at [410, 99] on span "[PERSON_NAME]" at bounding box center [407, 97] width 65 height 12
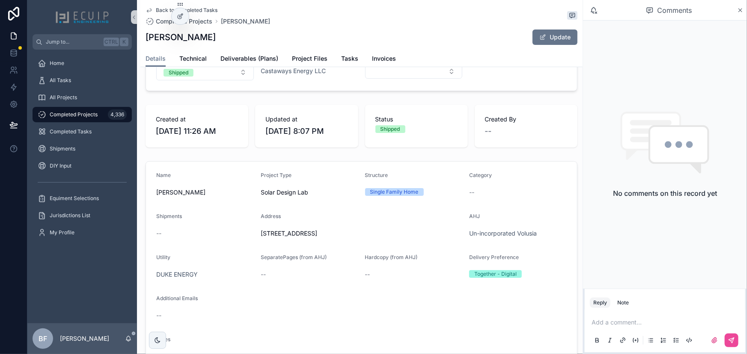
scroll to position [77, 0]
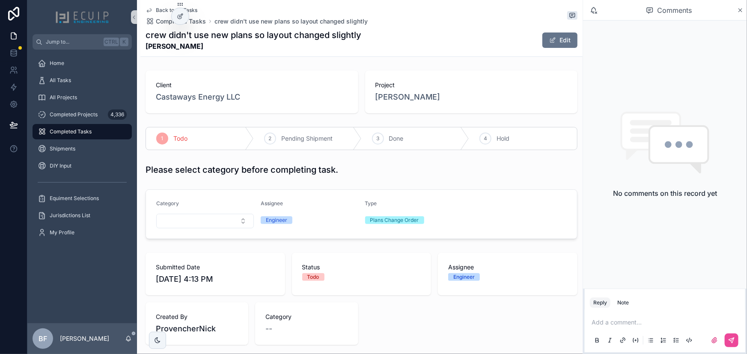
click at [393, 103] on div "Project [PERSON_NAME]" at bounding box center [471, 92] width 213 height 43
click at [395, 99] on span "[PERSON_NAME]" at bounding box center [407, 97] width 65 height 12
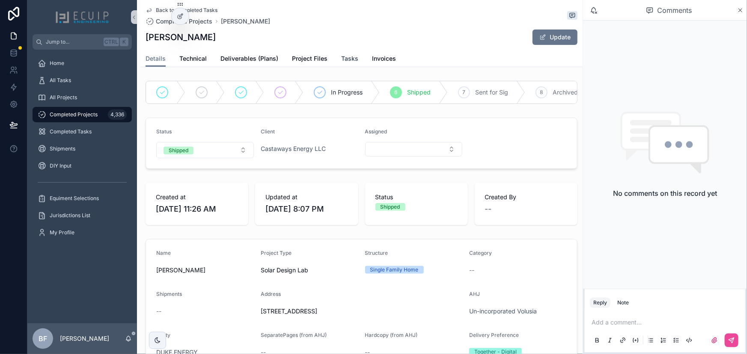
click at [346, 57] on span "Tasks" at bounding box center [349, 58] width 17 height 9
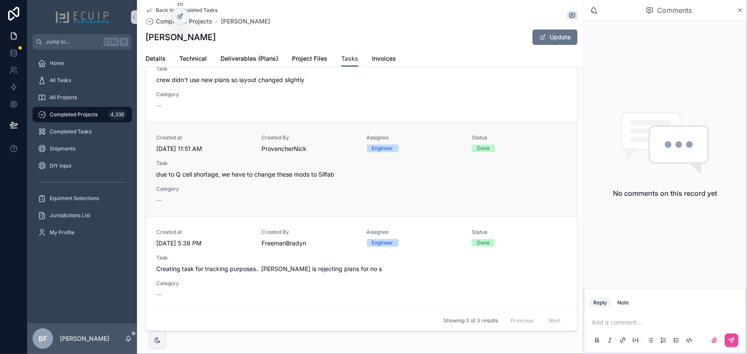
scroll to position [39, 0]
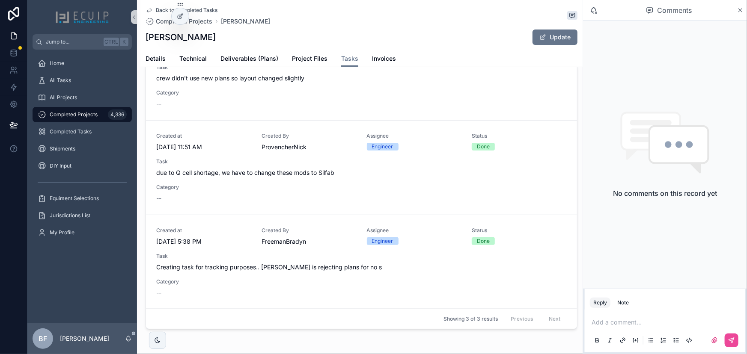
click at [353, 279] on div "Created at [DATE] 5:38 PM Created By [PERSON_NAME] Assignee Engineer Status Don…" at bounding box center [361, 262] width 410 height 70
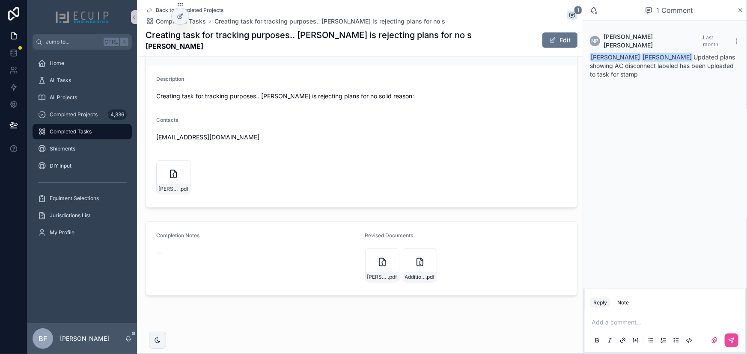
scroll to position [336, 0]
click at [408, 274] on span "AdditionalInformation" at bounding box center [415, 277] width 21 height 7
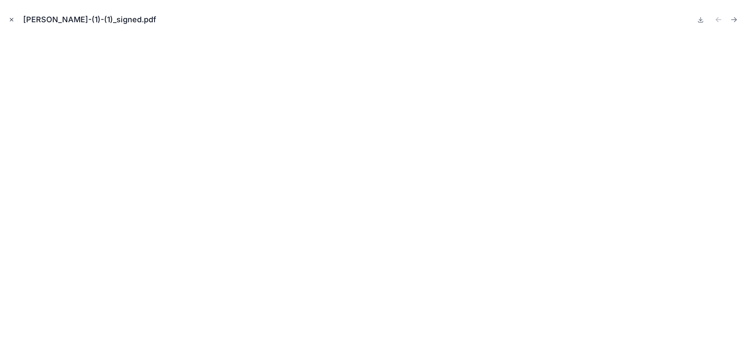
click at [9, 18] on icon "Close modal" at bounding box center [12, 20] width 6 height 6
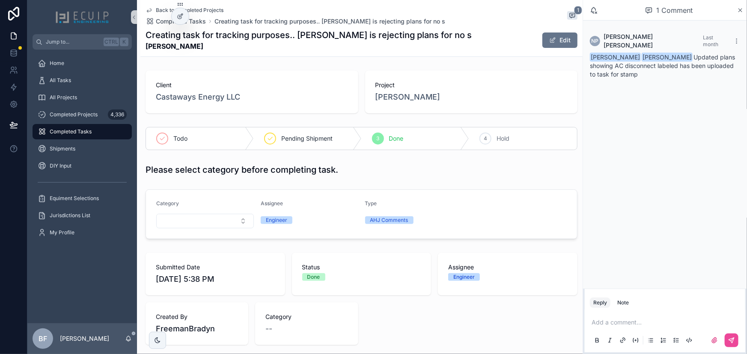
click at [394, 89] on span "Project" at bounding box center [471, 85] width 192 height 9
click at [395, 94] on span "Mildred Santiago" at bounding box center [407, 97] width 65 height 12
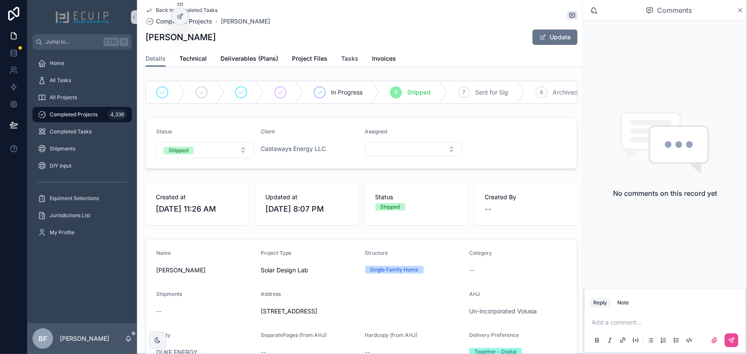
click at [347, 56] on span "Tasks" at bounding box center [349, 58] width 17 height 9
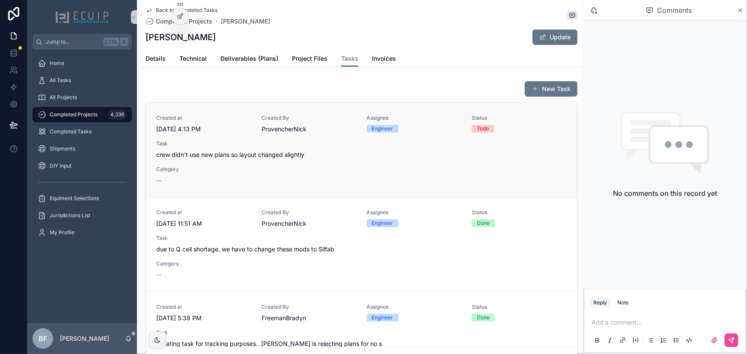
click at [302, 140] on span "Task" at bounding box center [361, 143] width 410 height 7
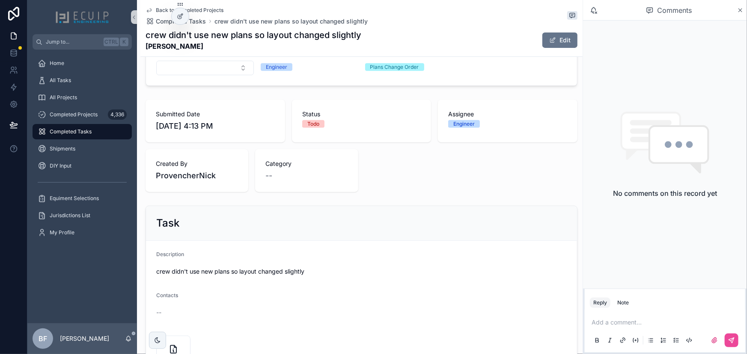
scroll to position [302, 0]
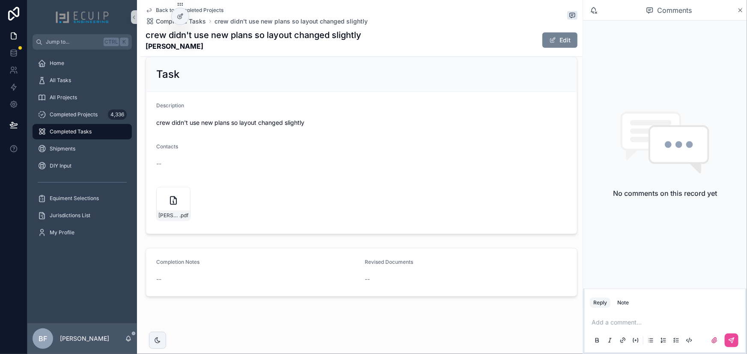
click at [552, 41] on button "Edit" at bounding box center [559, 40] width 35 height 15
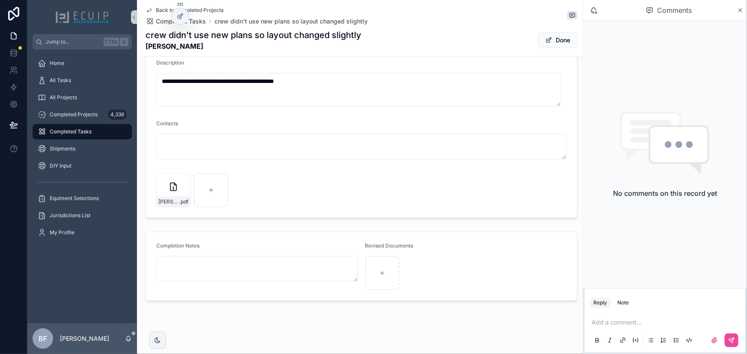
scroll to position [351, 0]
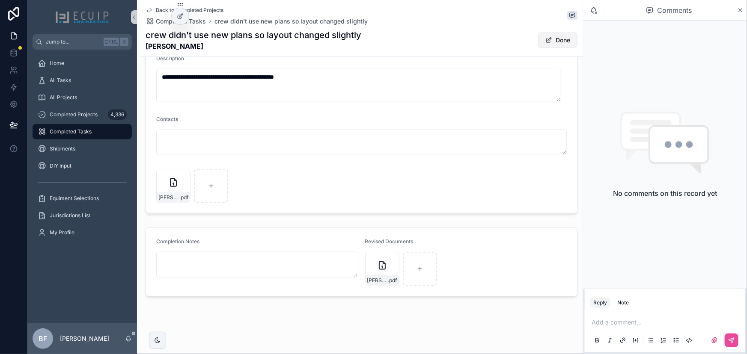
click at [568, 47] on button "Done" at bounding box center [557, 40] width 39 height 15
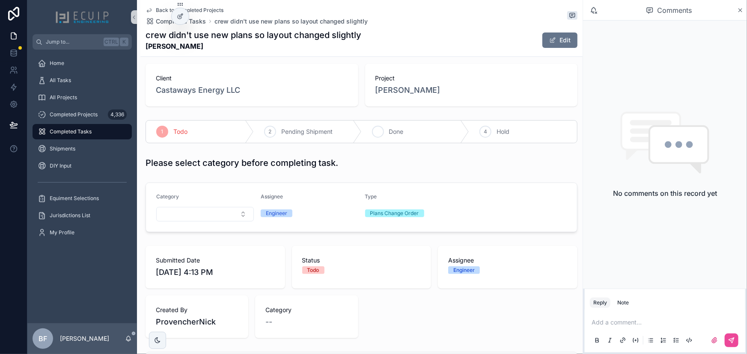
scroll to position [0, 0]
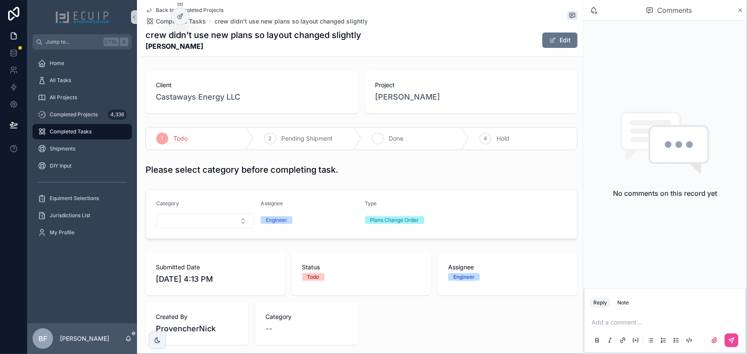
click at [398, 142] on span "Done" at bounding box center [396, 138] width 15 height 9
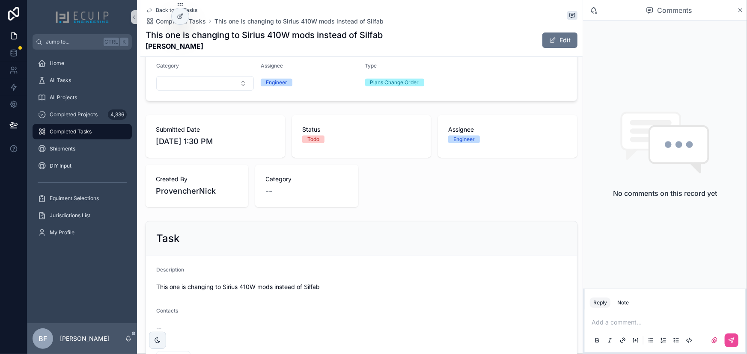
scroll to position [233, 0]
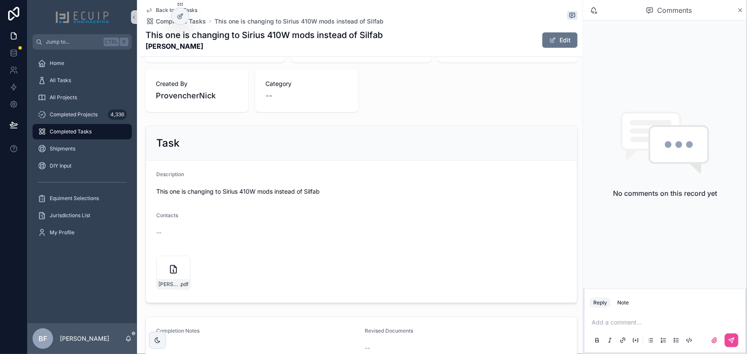
click at [0, 0] on icon "scrollable content" at bounding box center [0, 0] width 0 height 0
click at [187, 47] on strong "[PERSON_NAME]" at bounding box center [264, 46] width 237 height 10
drag, startPoint x: 192, startPoint y: 45, endPoint x: 141, endPoint y: 48, distance: 51.5
click at [141, 48] on div "Back to All Tasks Completed Tasks This one is changing to Sirius 410W mods inst…" at bounding box center [361, 28] width 442 height 57
copy strong "[PERSON_NAME]"
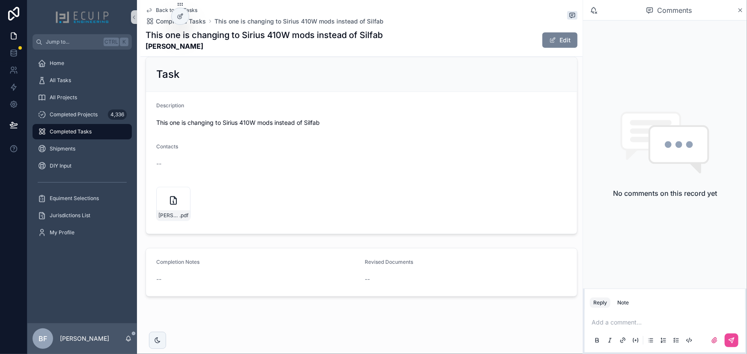
click at [549, 38] on span "scrollable content" at bounding box center [552, 40] width 7 height 7
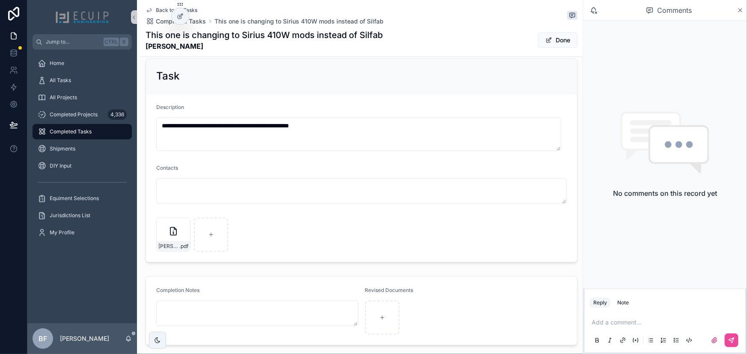
scroll to position [304, 0]
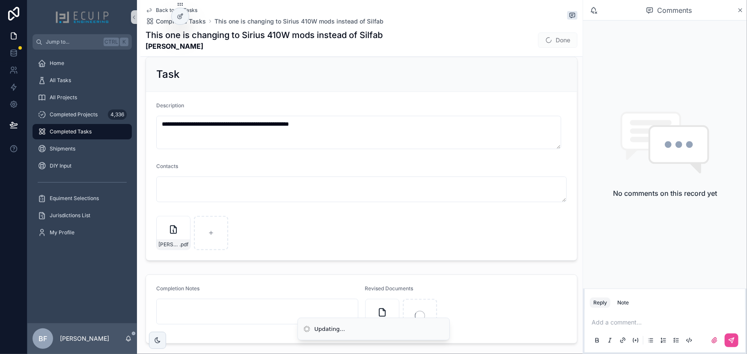
click at [386, 223] on div "JAMIE-PERFETTI-(3) .pdf" at bounding box center [361, 233] width 410 height 34
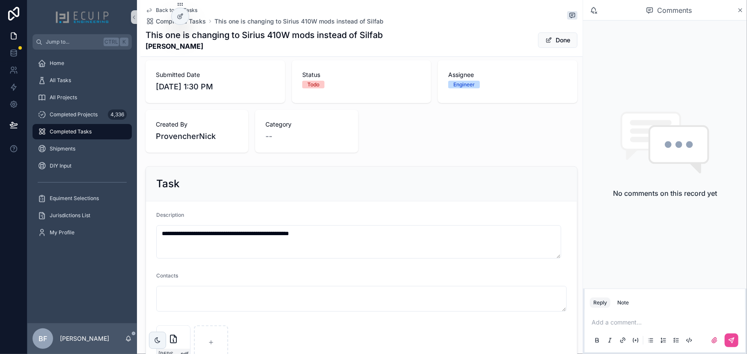
scroll to position [351, 0]
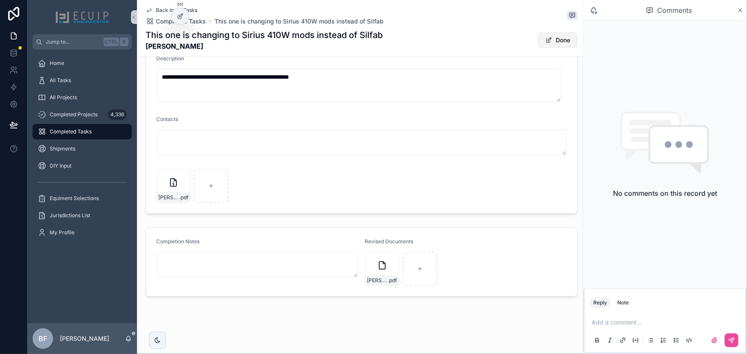
click at [538, 45] on span "Done" at bounding box center [557, 40] width 39 height 15
click at [547, 40] on button "Done" at bounding box center [557, 40] width 39 height 15
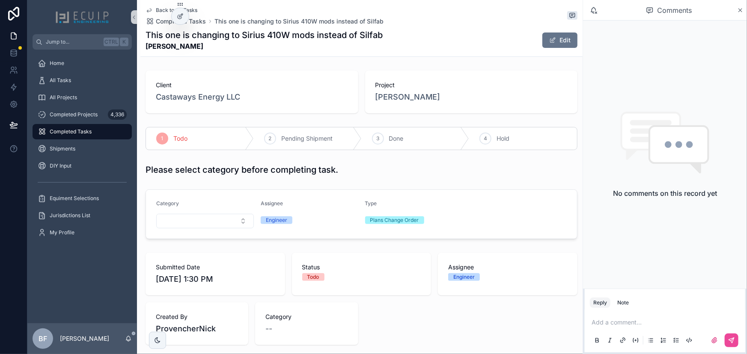
scroll to position [0, 0]
click at [407, 138] on div "3 Done" at bounding box center [416, 139] width 108 height 22
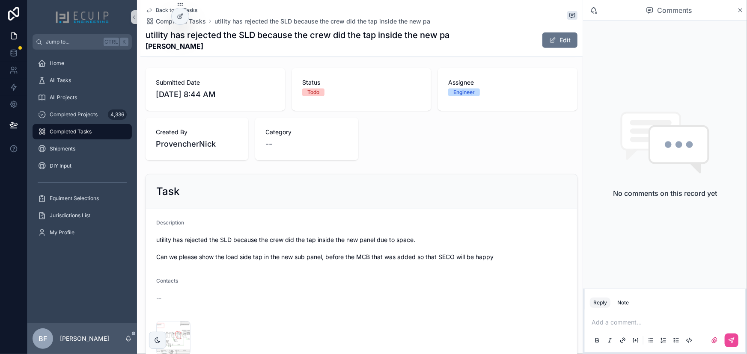
scroll to position [272, 0]
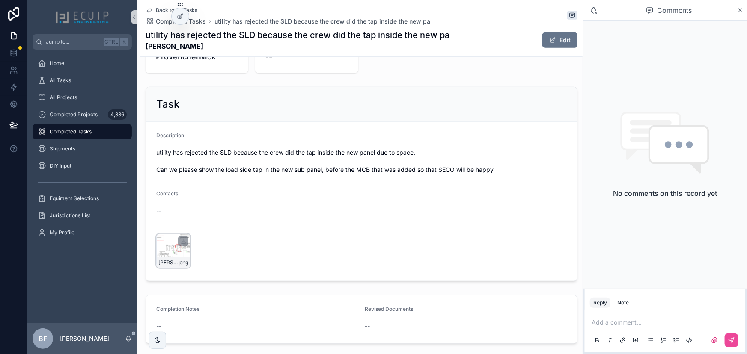
click at [156, 254] on div "[PERSON_NAME]-SLD-issue- .png" at bounding box center [173, 251] width 34 height 34
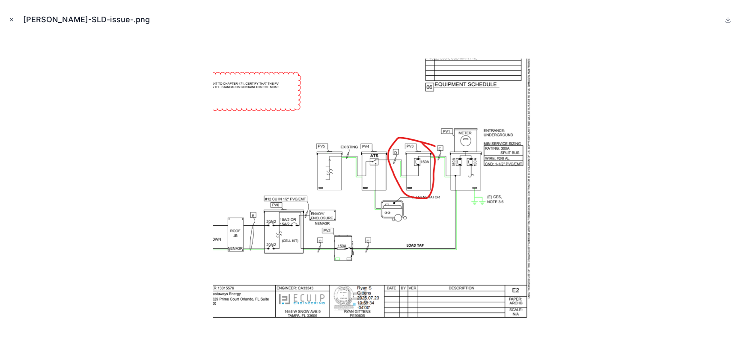
click at [12, 21] on icon "Close modal" at bounding box center [12, 20] width 6 height 6
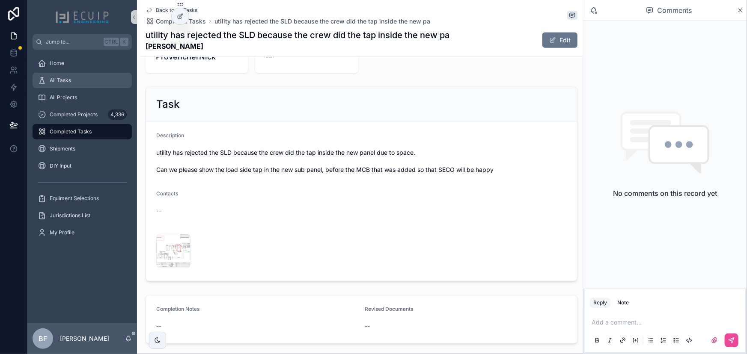
drag, startPoint x: 72, startPoint y: 85, endPoint x: 115, endPoint y: 84, distance: 43.2
click at [72, 84] on div "All Tasks" at bounding box center [82, 81] width 89 height 14
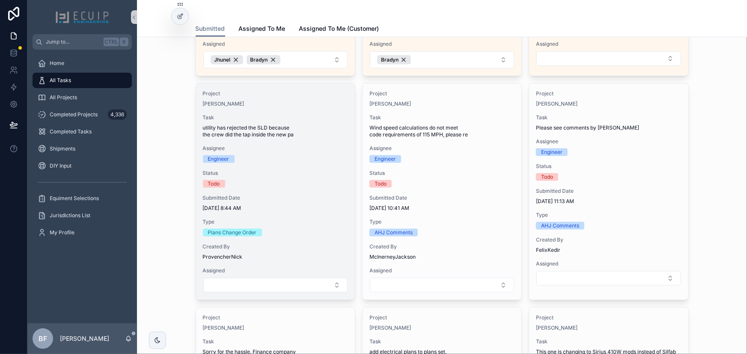
scroll to position [233, 0]
click at [290, 280] on button "Select Button" at bounding box center [275, 284] width 144 height 15
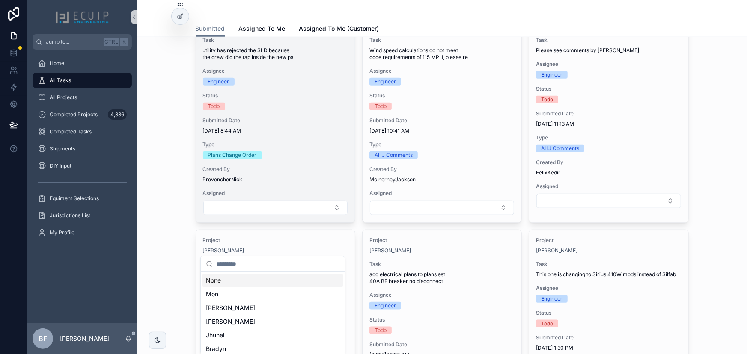
scroll to position [311, 0]
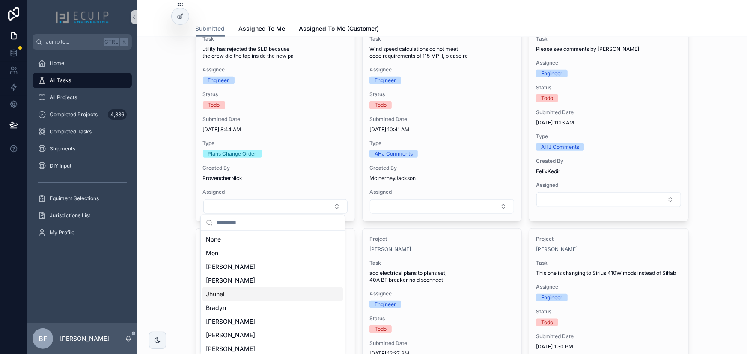
click at [234, 297] on div "Jhunel" at bounding box center [272, 295] width 140 height 14
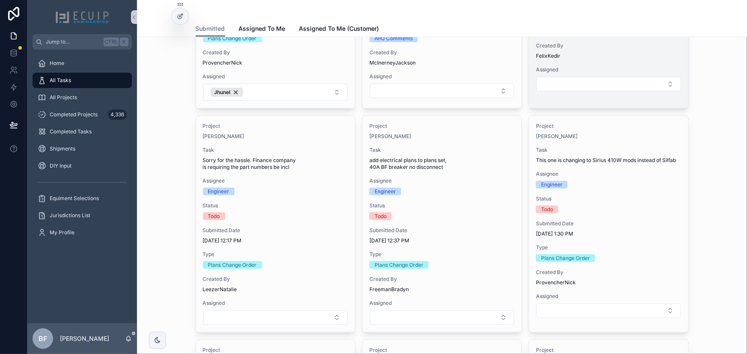
scroll to position [428, 0]
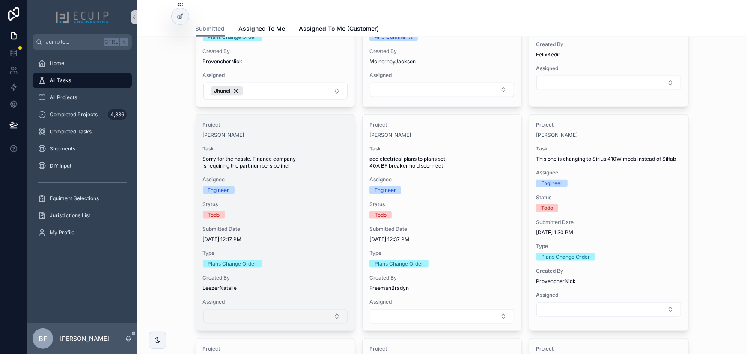
click at [307, 322] on button "Select Button" at bounding box center [275, 316] width 144 height 15
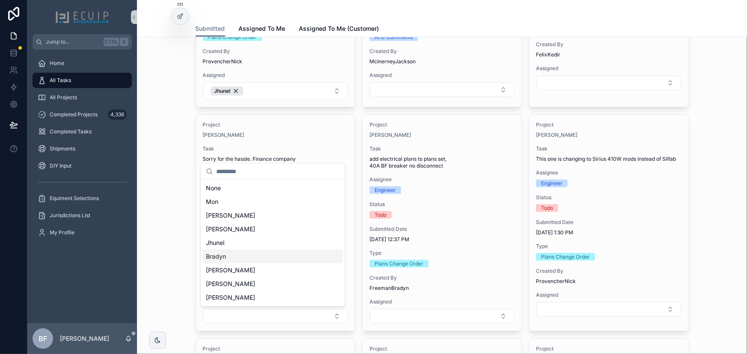
click at [265, 260] on div "Bradyn" at bounding box center [272, 257] width 140 height 14
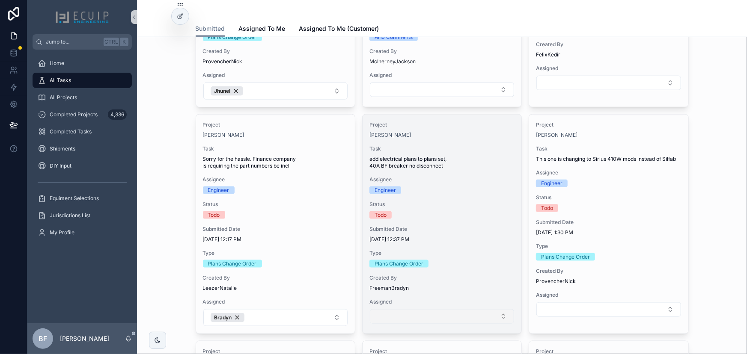
click at [436, 313] on button "Select Button" at bounding box center [442, 316] width 144 height 15
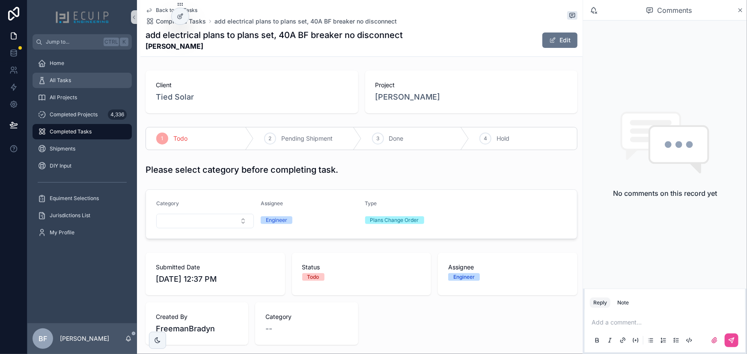
click at [106, 74] on div "All Tasks" at bounding box center [82, 81] width 89 height 14
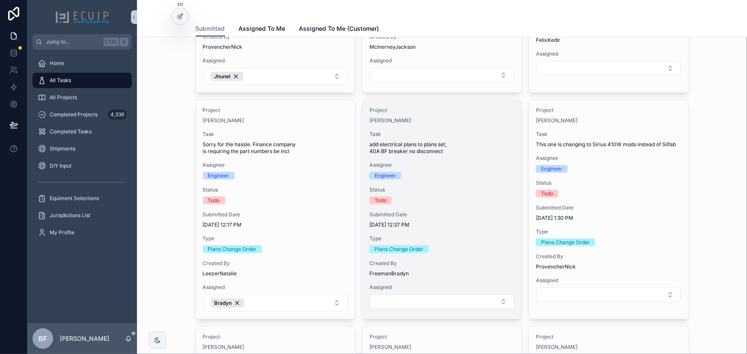
scroll to position [467, 0]
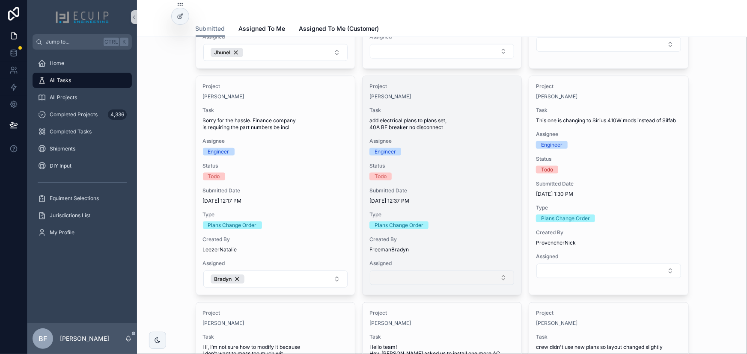
click at [436, 278] on button "Select Button" at bounding box center [442, 278] width 144 height 15
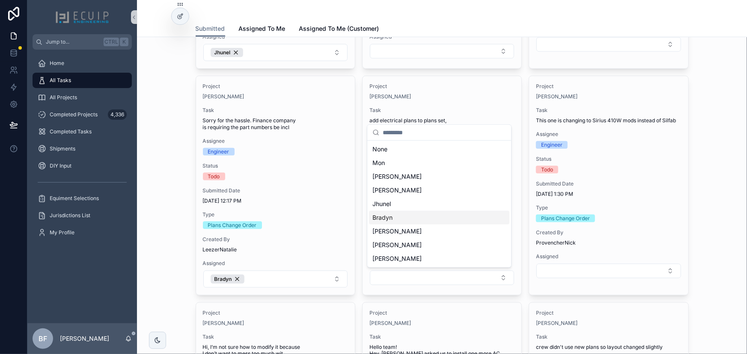
click at [397, 218] on div "Bradyn" at bounding box center [439, 218] width 140 height 14
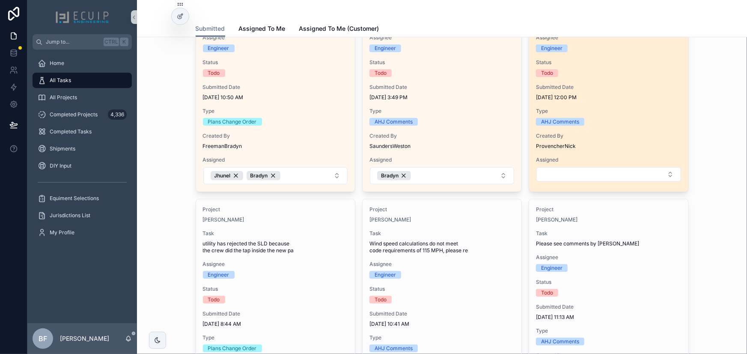
scroll to position [0, 0]
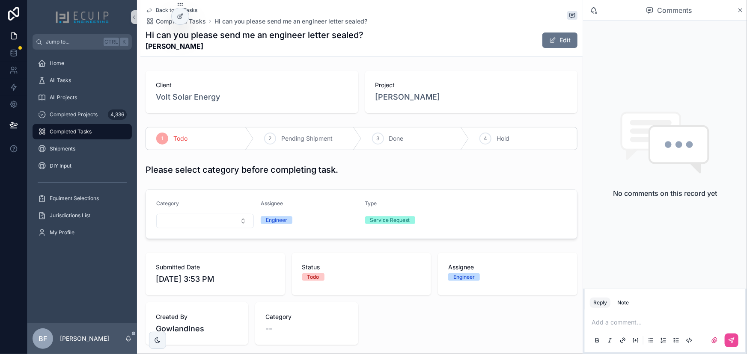
click at [196, 60] on div "Back to All Tasks Completed Tasks Hi can you please send me an engineer letter …" at bounding box center [361, 316] width 442 height 632
drag, startPoint x: 205, startPoint y: 51, endPoint x: 148, endPoint y: 45, distance: 57.7
click at [148, 45] on div "Back to All Tasks Completed Tasks Hi can you please send me an engineer letter …" at bounding box center [362, 28] width 432 height 56
copy strong "[PERSON_NAME]"
click at [529, 94] on div "[PERSON_NAME]" at bounding box center [471, 97] width 192 height 12
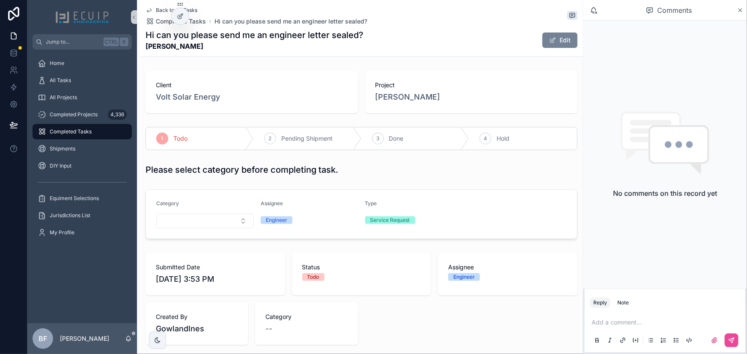
click at [559, 44] on button "Edit" at bounding box center [559, 40] width 35 height 15
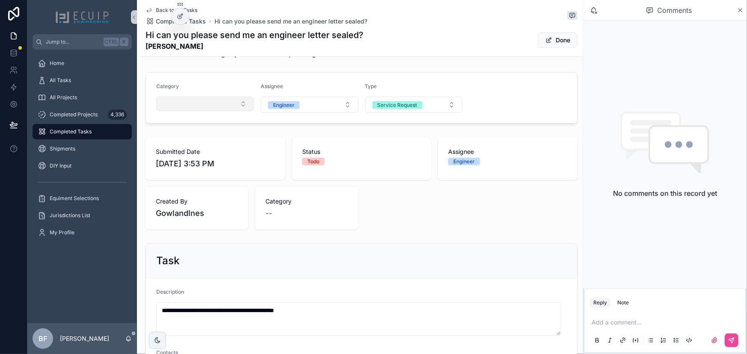
scroll to position [116, 0]
click at [199, 100] on button "Select Button" at bounding box center [205, 105] width 98 height 15
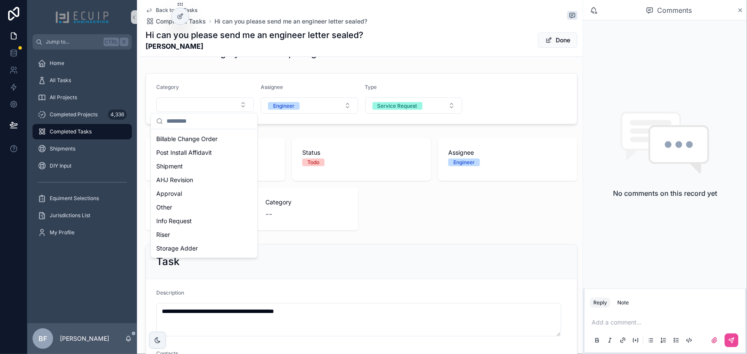
scroll to position [139, 0]
click at [203, 162] on span "Post Install Affidavit" at bounding box center [184, 163] width 56 height 9
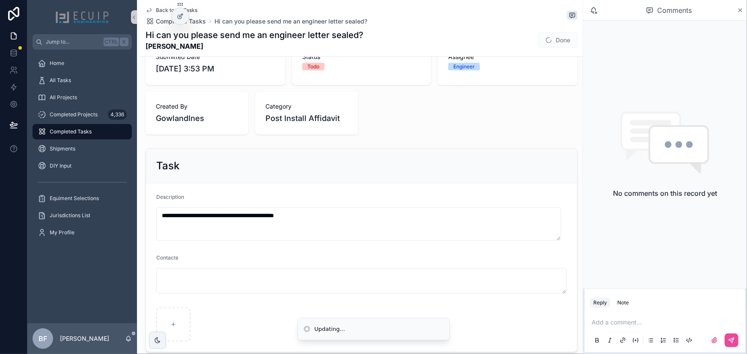
scroll to position [39, 0]
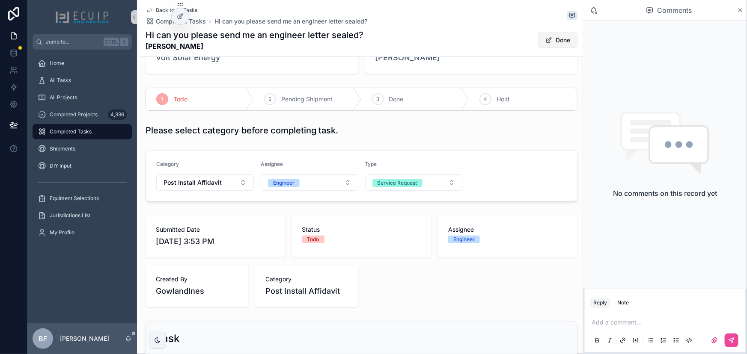
click at [553, 39] on button "Done" at bounding box center [557, 40] width 39 height 15
click at [394, 111] on div "1 Todo 2 Pending Shipment 3 Done 4 Hold" at bounding box center [361, 99] width 442 height 30
click at [377, 94] on div "3" at bounding box center [378, 99] width 12 height 12
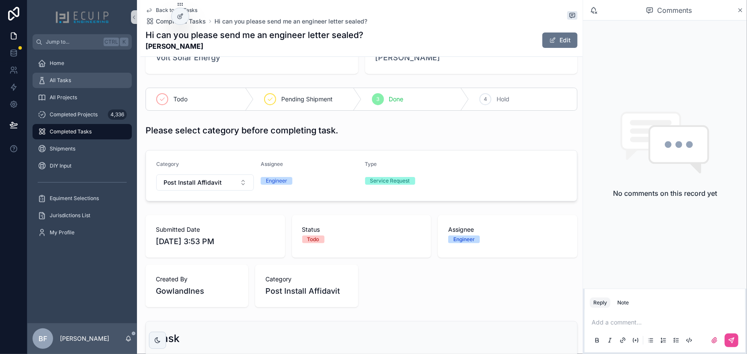
click at [51, 81] on span "All Tasks" at bounding box center [60, 80] width 21 height 7
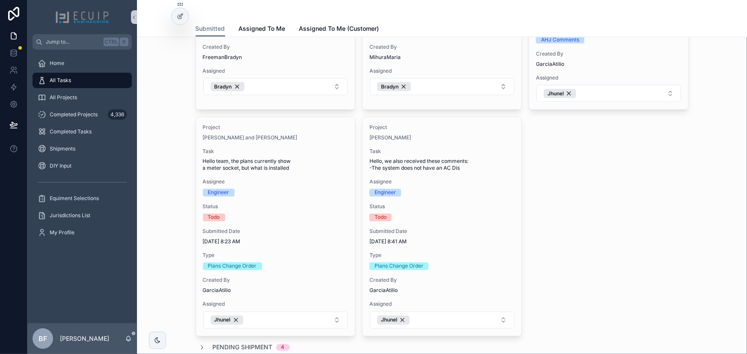
scroll to position [661, 0]
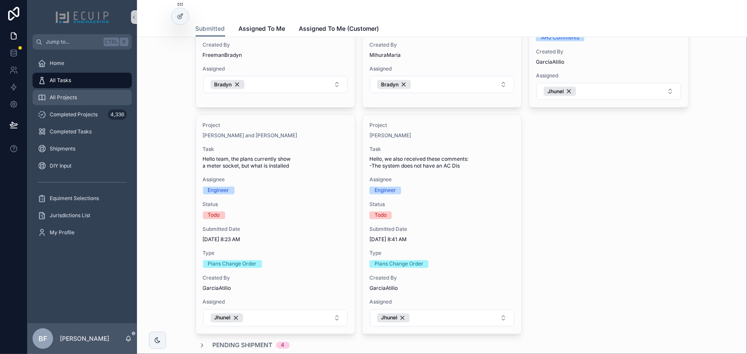
click at [68, 101] on div "All Projects" at bounding box center [82, 98] width 89 height 14
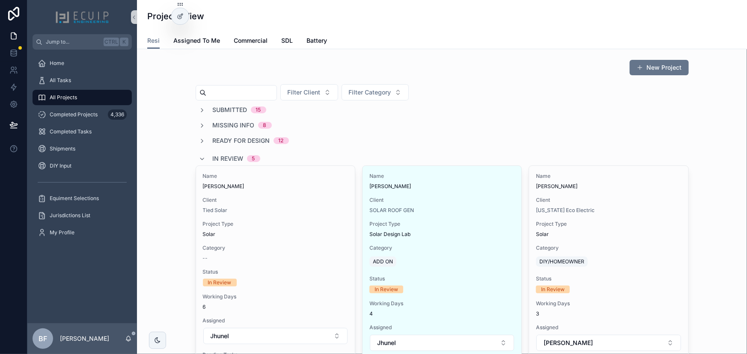
click at [205, 158] on div "In Review 5" at bounding box center [229, 159] width 61 height 14
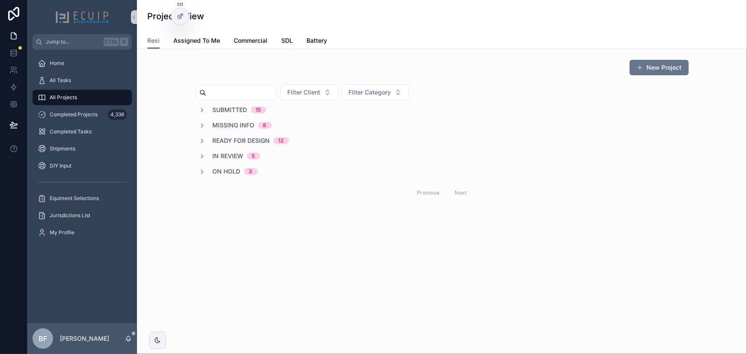
click at [233, 138] on span "Ready for Design" at bounding box center [241, 141] width 57 height 9
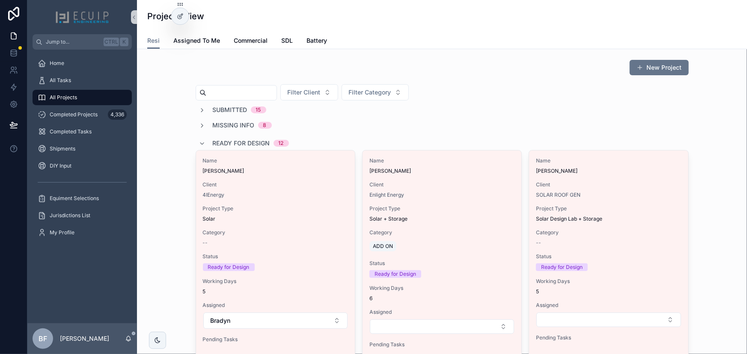
click at [204, 110] on div "Submitted 15" at bounding box center [232, 110] width 67 height 9
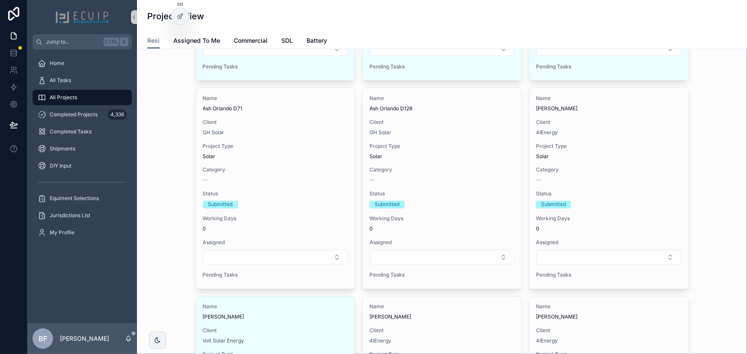
scroll to position [661, 0]
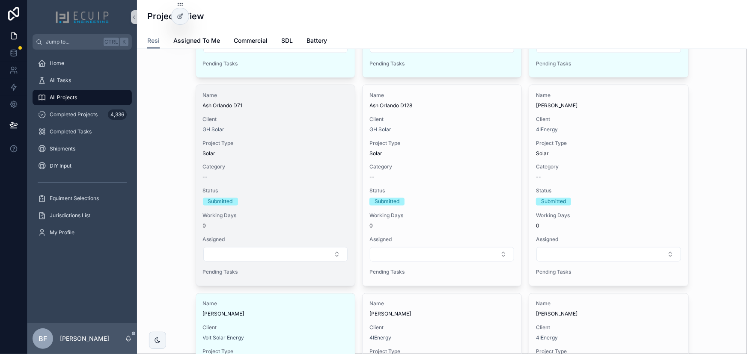
click at [283, 135] on div "Name [PERSON_NAME] D71 Client GH Solar Project Type Solar Category -- Status Su…" at bounding box center [275, 185] width 159 height 201
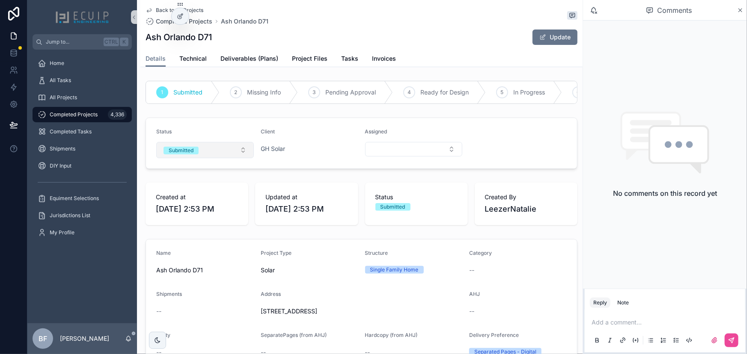
click at [202, 158] on button "Submitted" at bounding box center [205, 150] width 98 height 16
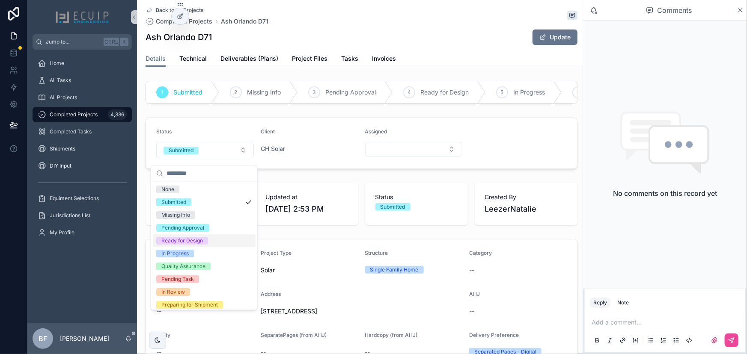
click at [176, 239] on div "Ready for Design" at bounding box center [182, 241] width 42 height 8
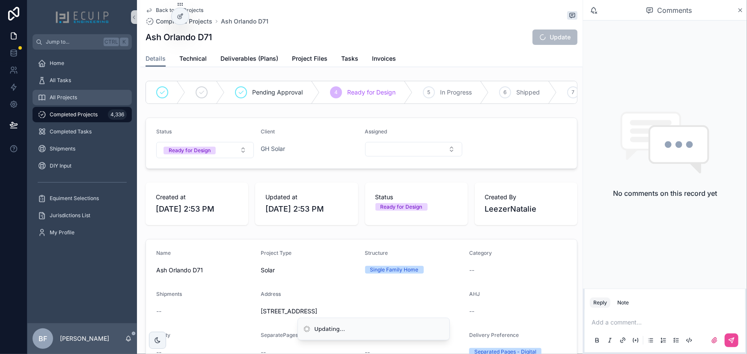
click at [81, 99] on div "All Projects" at bounding box center [82, 98] width 89 height 14
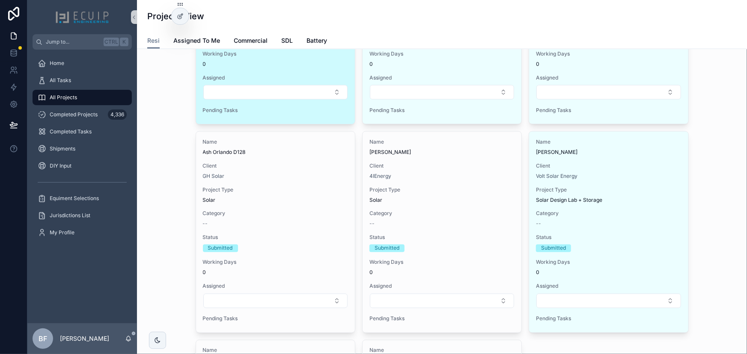
scroll to position [622, 0]
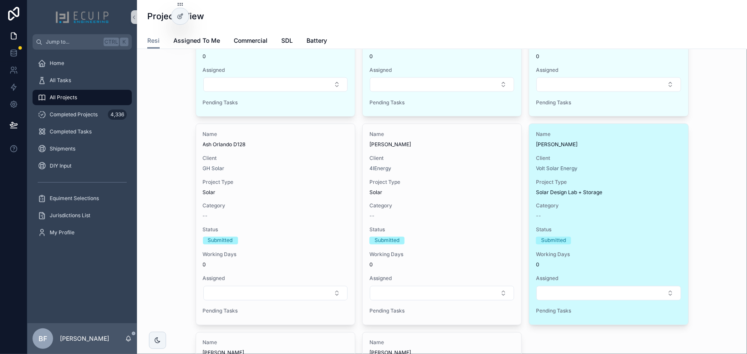
click at [629, 152] on div "Name Eliud Sanchez Client Volt Solar Energy Project Type Solar Design Lab + Sto…" at bounding box center [608, 224] width 159 height 201
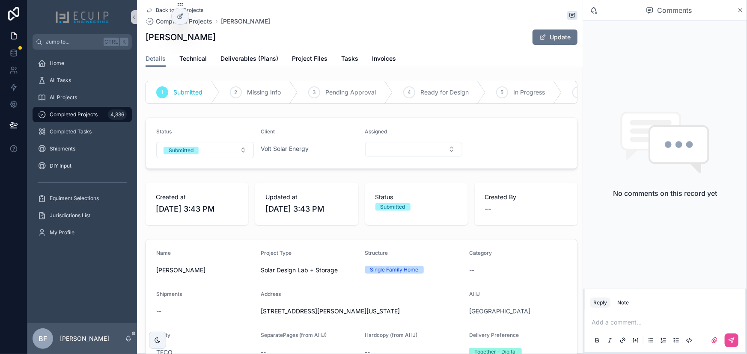
click at [200, 168] on form "Status Submitted Client Volt Solar Energy Assigned" at bounding box center [361, 143] width 431 height 51
click at [202, 158] on button "Submitted" at bounding box center [205, 150] width 98 height 16
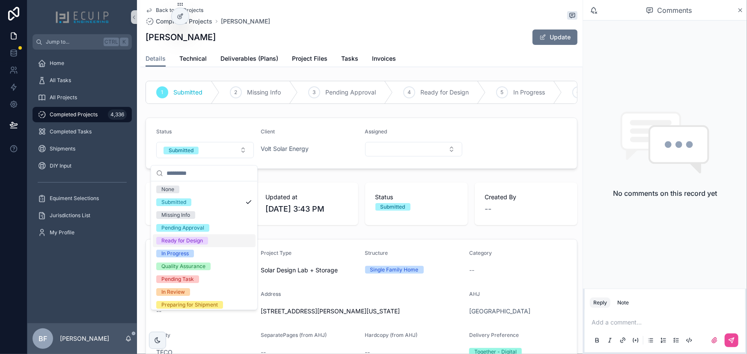
click at [193, 240] on div "Ready for Design" at bounding box center [182, 241] width 42 height 8
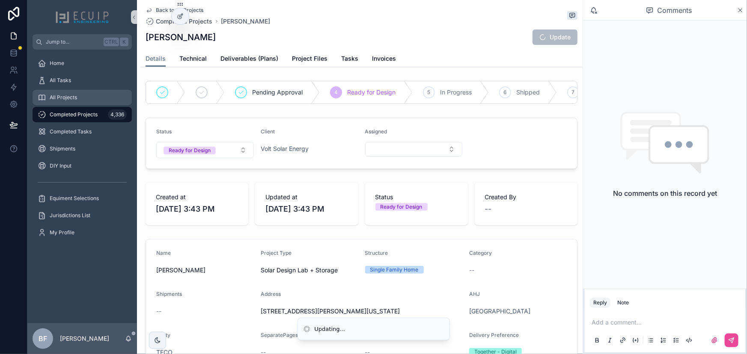
click at [73, 102] on div "All Projects" at bounding box center [82, 98] width 89 height 14
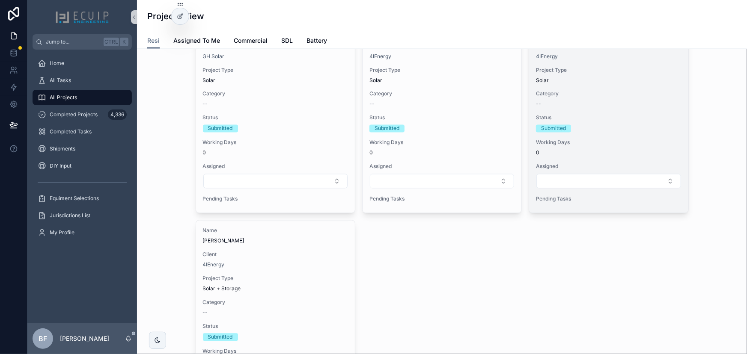
scroll to position [739, 0]
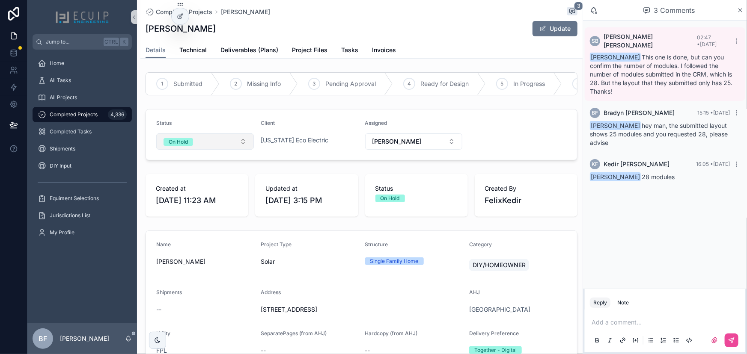
click at [214, 148] on button "On Hold" at bounding box center [205, 142] width 98 height 16
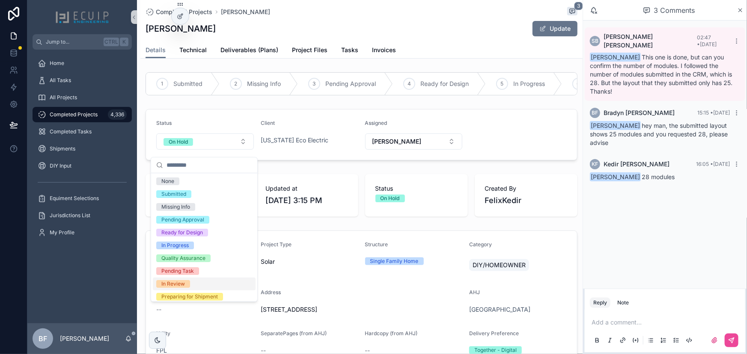
click at [184, 280] on div "In Review" at bounding box center [173, 284] width 24 height 8
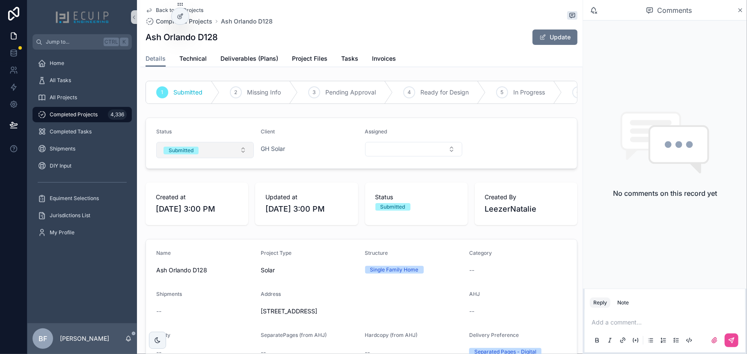
click at [204, 151] on button "Submitted" at bounding box center [205, 150] width 98 height 16
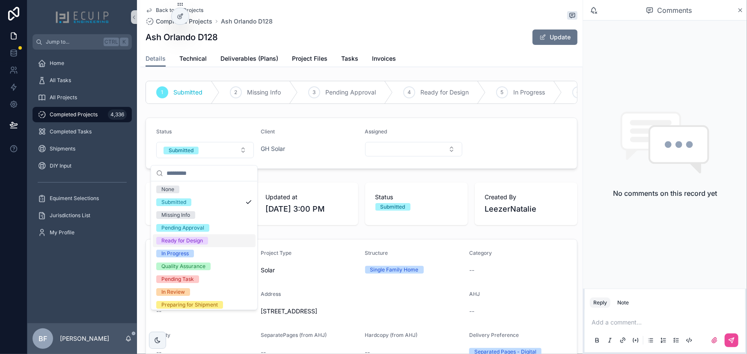
click at [175, 242] on div "Ready for Design" at bounding box center [182, 241] width 42 height 8
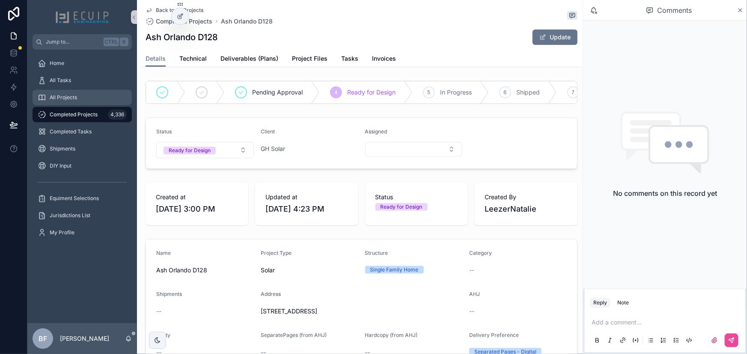
click at [84, 104] on div "All Projects" at bounding box center [82, 98] width 89 height 14
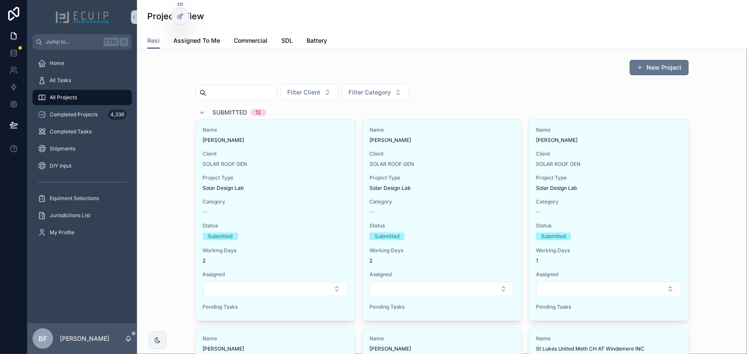
click at [203, 113] on div "Submitted 12" at bounding box center [232, 113] width 67 height 14
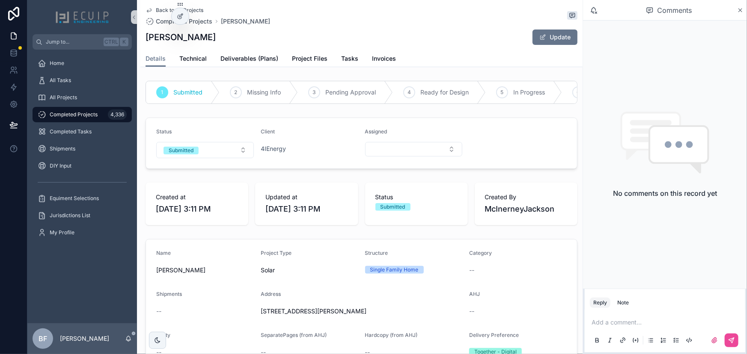
scroll to position [233, 0]
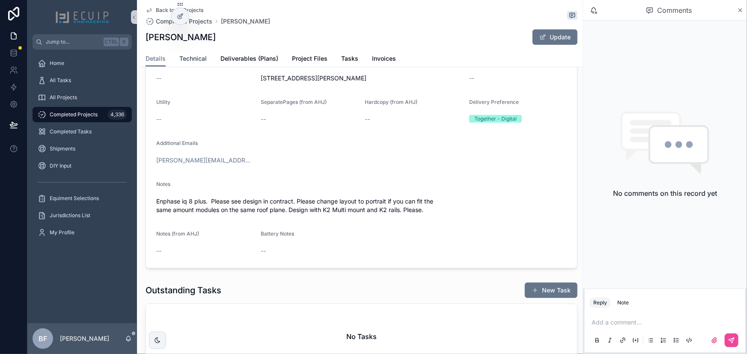
click at [190, 59] on span "Technical" at bounding box center [192, 58] width 27 height 9
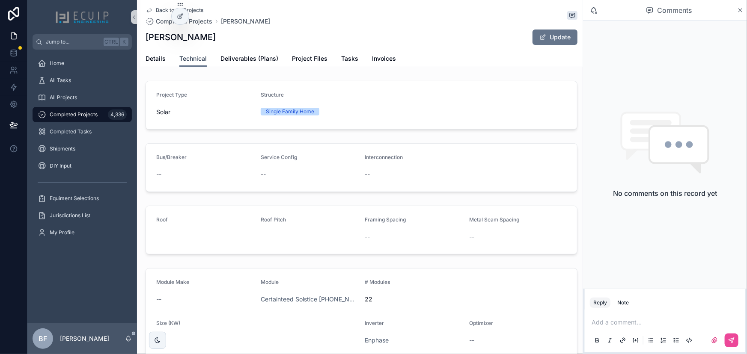
scroll to position [143, 0]
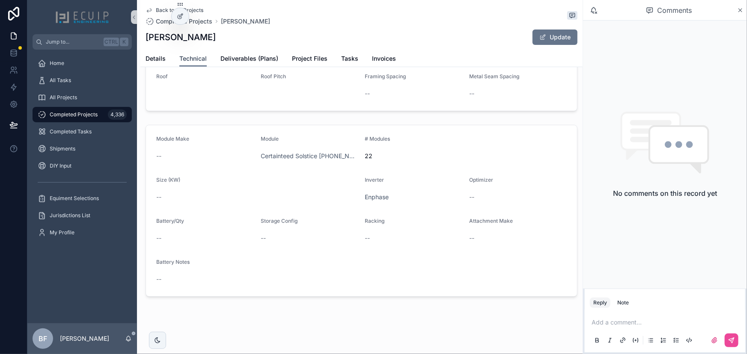
click at [186, 53] on link "Technical" at bounding box center [192, 59] width 27 height 16
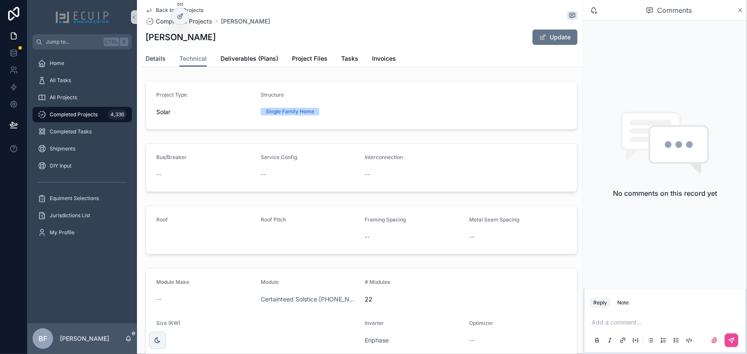
click at [157, 63] on link "Details" at bounding box center [156, 59] width 20 height 17
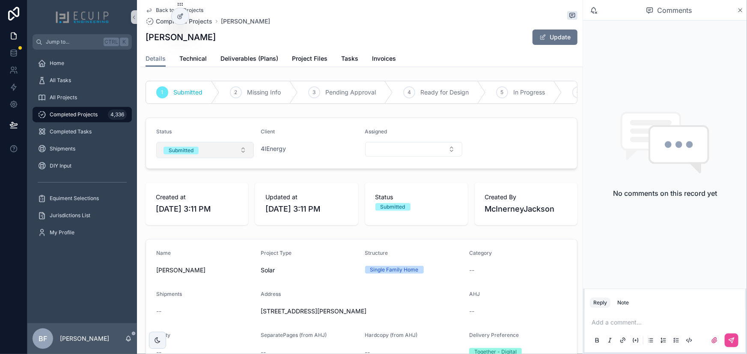
click at [200, 157] on button "Submitted" at bounding box center [205, 150] width 98 height 16
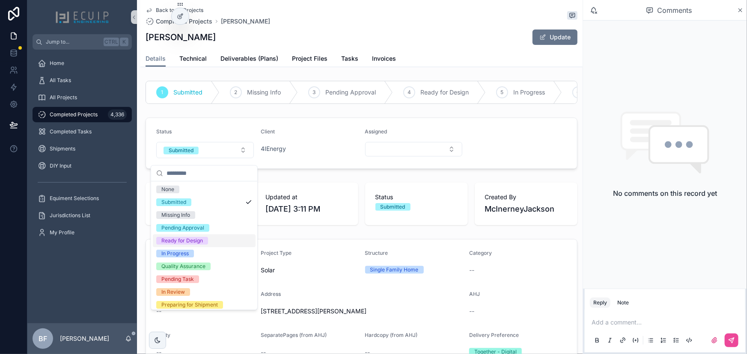
click at [182, 239] on div "Ready for Design" at bounding box center [182, 241] width 42 height 8
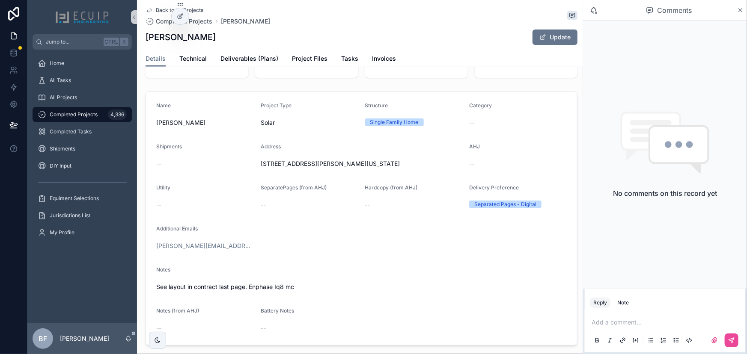
scroll to position [39, 0]
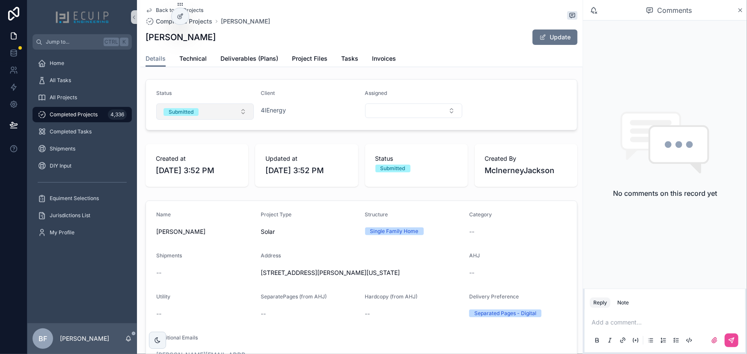
click at [204, 119] on button "Submitted" at bounding box center [205, 112] width 98 height 16
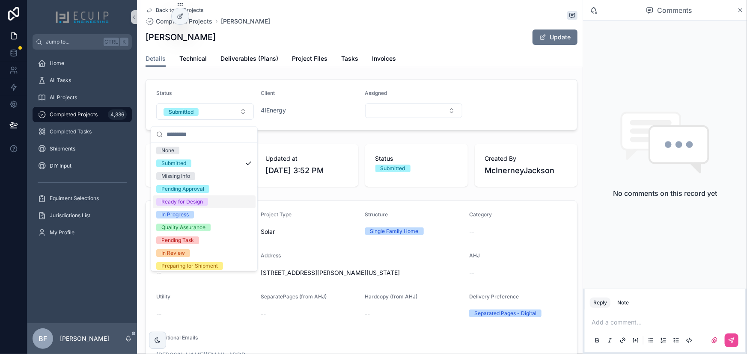
click at [178, 205] on div "Ready for Design" at bounding box center [182, 202] width 42 height 8
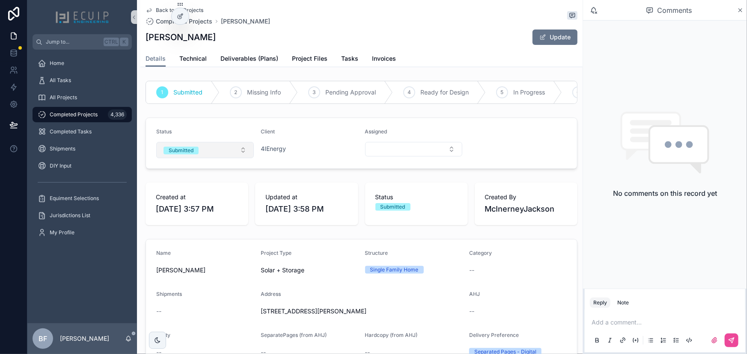
click at [185, 152] on span "Submitted" at bounding box center [180, 150] width 35 height 9
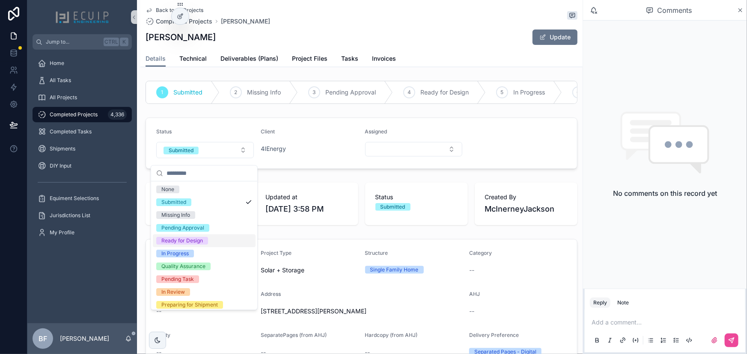
click at [185, 240] on div "Ready for Design" at bounding box center [182, 241] width 42 height 8
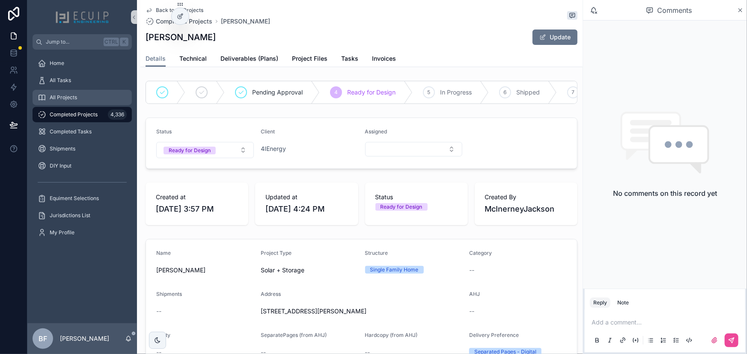
click at [62, 90] on link "All Projects" at bounding box center [82, 97] width 99 height 15
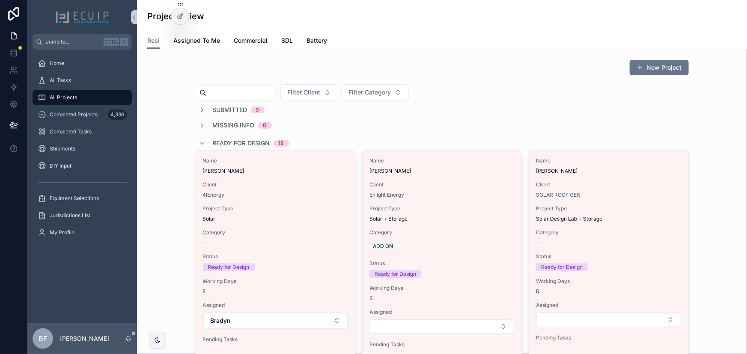
click at [221, 138] on div "Ready for Design 18" at bounding box center [251, 144] width 77 height 14
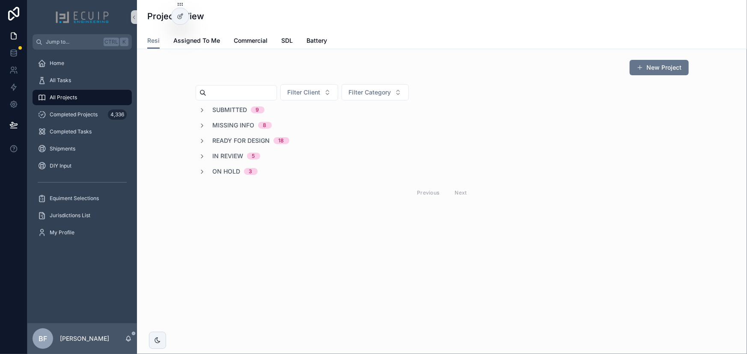
click at [230, 107] on span "Submitted" at bounding box center [230, 110] width 35 height 9
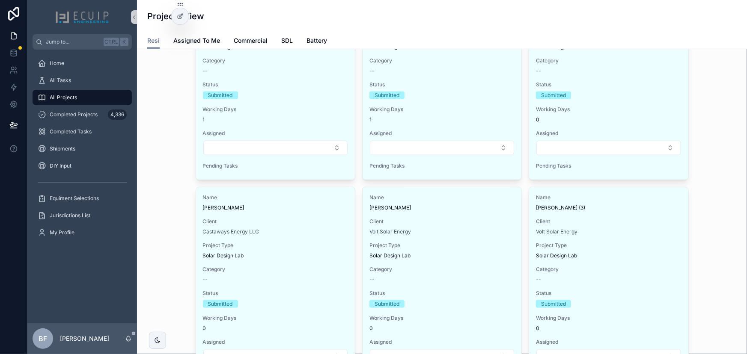
scroll to position [544, 0]
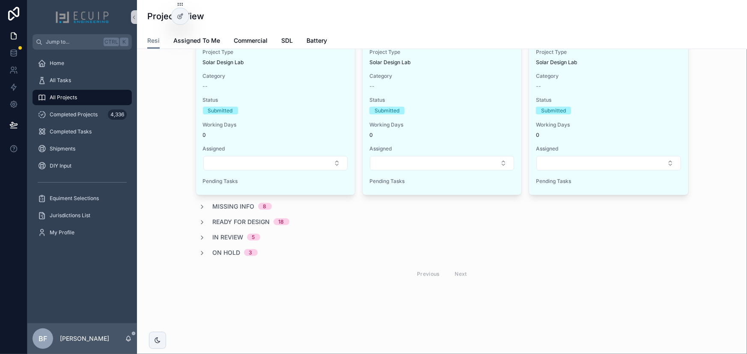
click at [253, 218] on span "Ready for Design" at bounding box center [241, 222] width 57 height 9
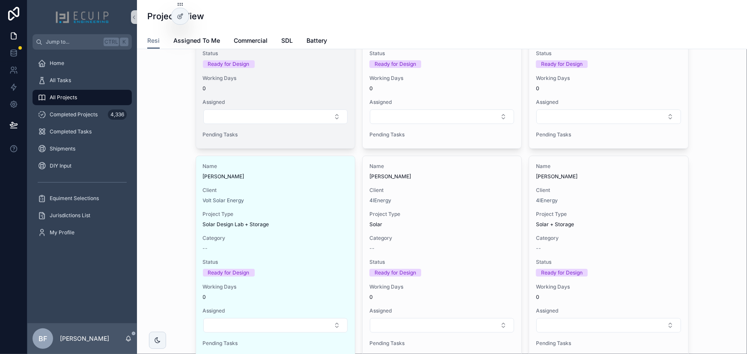
scroll to position [1789, 0]
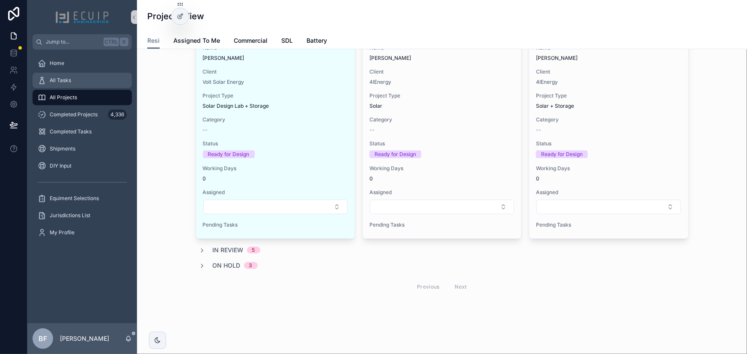
click at [85, 82] on div "All Tasks" at bounding box center [82, 81] width 89 height 14
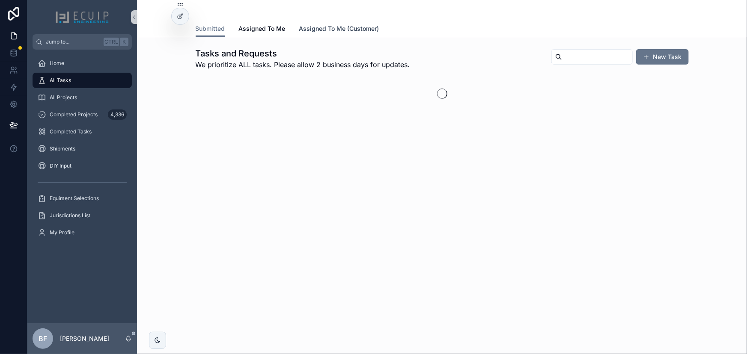
click at [314, 27] on span "Assigned To Me (Customer)" at bounding box center [339, 28] width 80 height 9
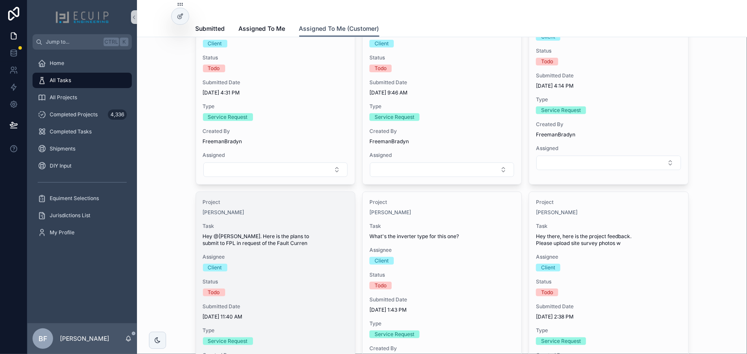
scroll to position [194, 0]
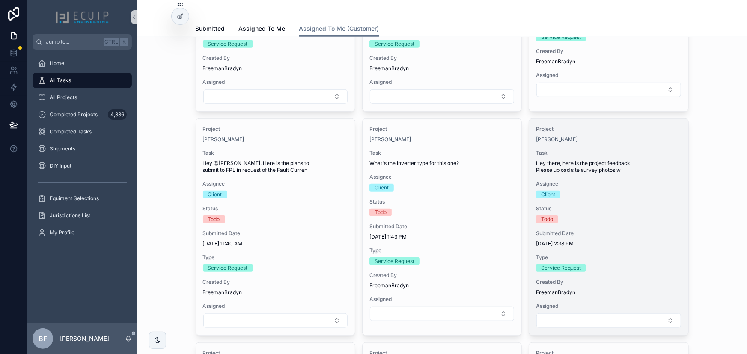
click at [625, 192] on div "Client" at bounding box center [608, 195] width 145 height 8
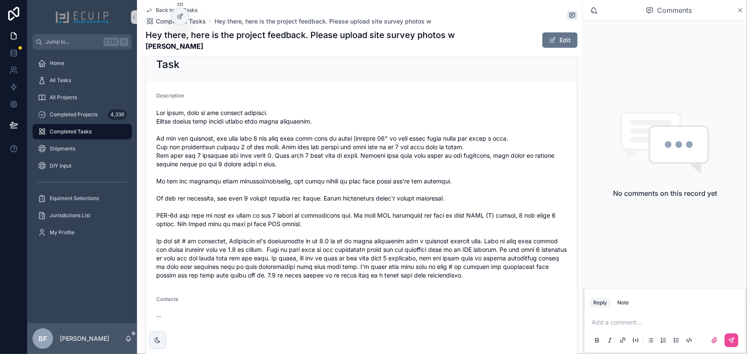
scroll to position [311, 0]
drag, startPoint x: 226, startPoint y: 48, endPoint x: 144, endPoint y: 46, distance: 82.2
click at [144, 46] on div "Back to All Tasks Completed Tasks Hey there, here is the project feedback. Plea…" at bounding box center [361, 28] width 442 height 57
copy strong "[PERSON_NAME]"
drag, startPoint x: 234, startPoint y: 44, endPoint x: 206, endPoint y: 52, distance: 29.0
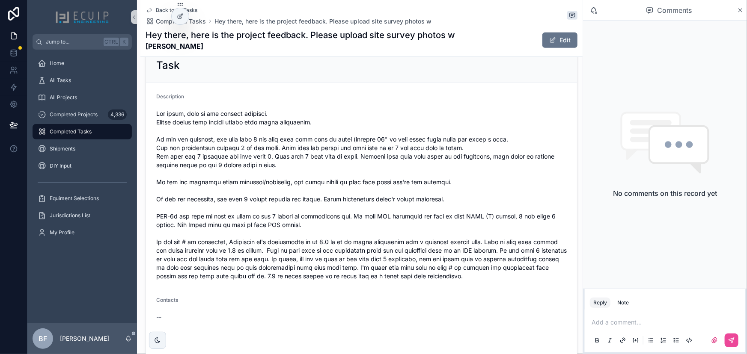
click at [234, 44] on strong "[PERSON_NAME]" at bounding box center [300, 46] width 309 height 10
click at [17, 71] on icon at bounding box center [13, 70] width 9 height 9
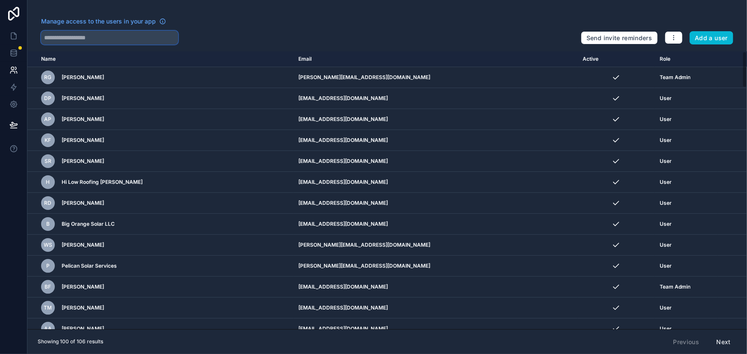
click at [128, 42] on input "text" at bounding box center [109, 38] width 137 height 14
paste input "**********"
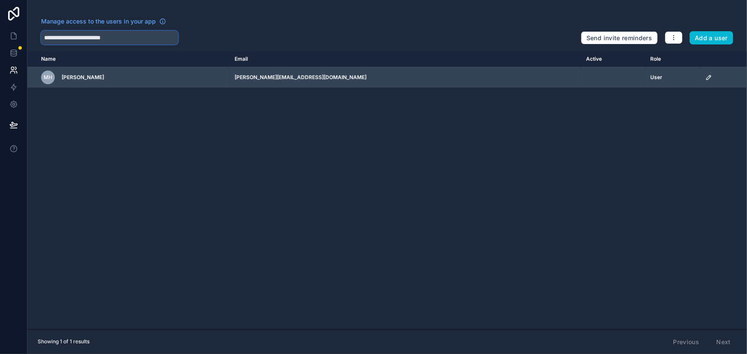
type input "**********"
click at [705, 75] on icon "scrollable content" at bounding box center [708, 77] width 7 height 7
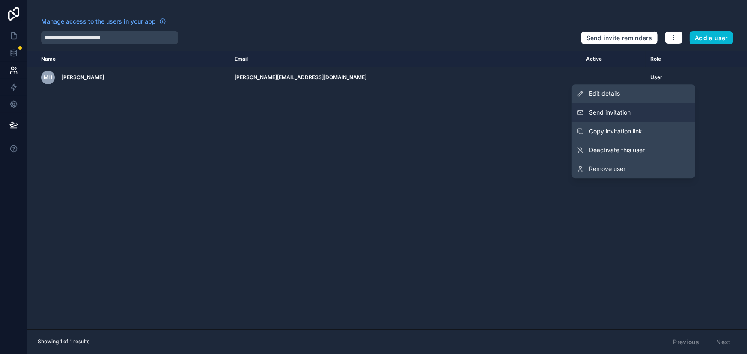
click at [625, 115] on span "Send invitation" at bounding box center [610, 112] width 42 height 9
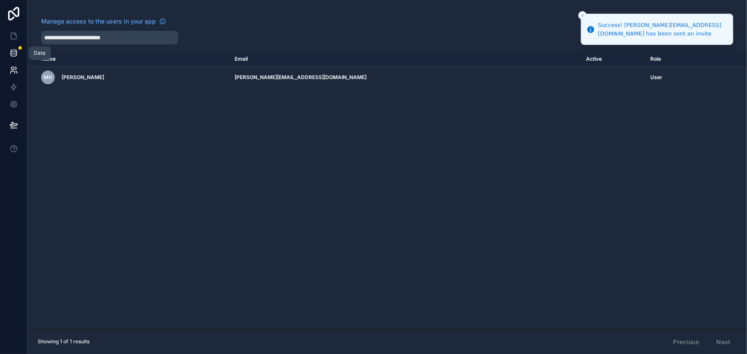
click at [12, 51] on icon at bounding box center [13, 53] width 9 height 9
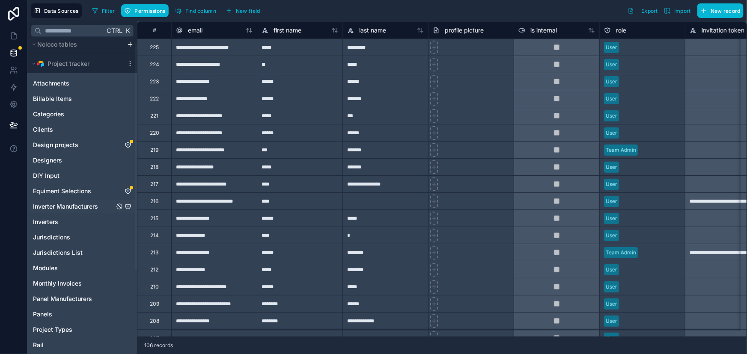
scroll to position [119, 0]
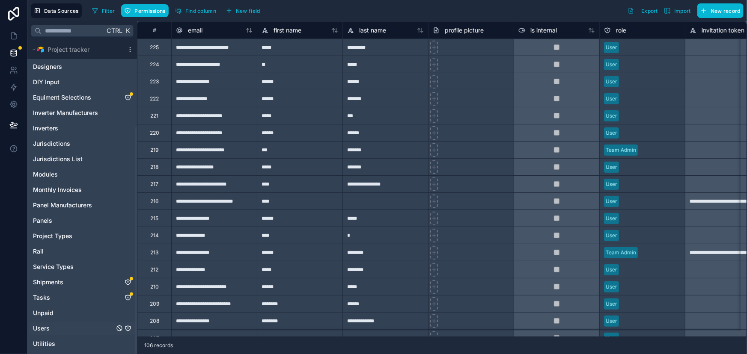
click at [47, 322] on div "Users" at bounding box center [82, 329] width 106 height 14
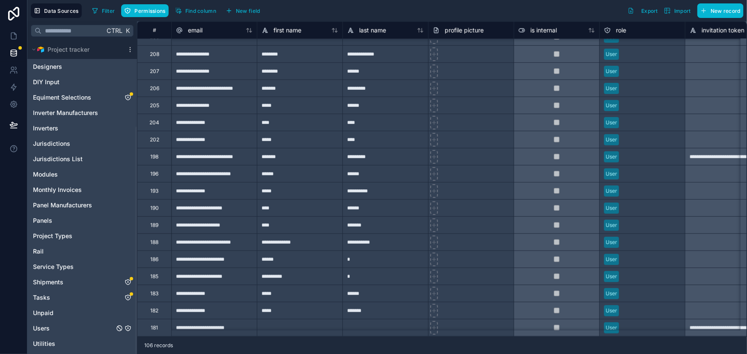
scroll to position [311, 0]
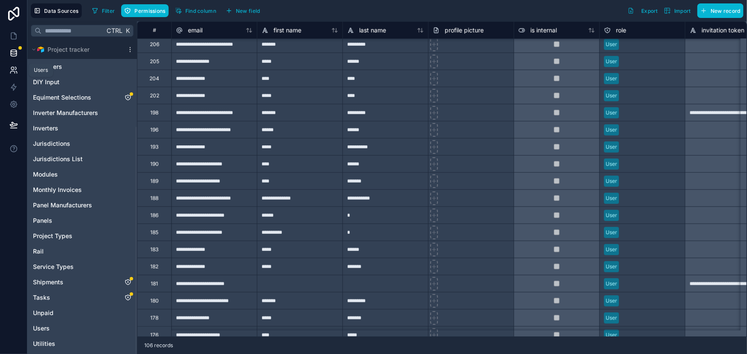
click at [15, 65] on link at bounding box center [13, 70] width 27 height 17
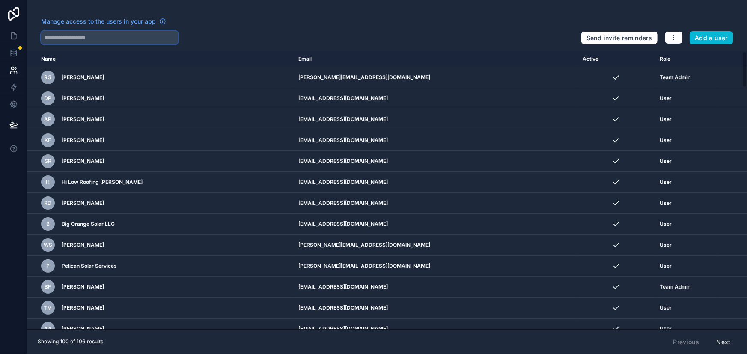
click at [143, 39] on input "text" at bounding box center [109, 38] width 137 height 14
click at [86, 40] on input "text" at bounding box center [109, 38] width 137 height 14
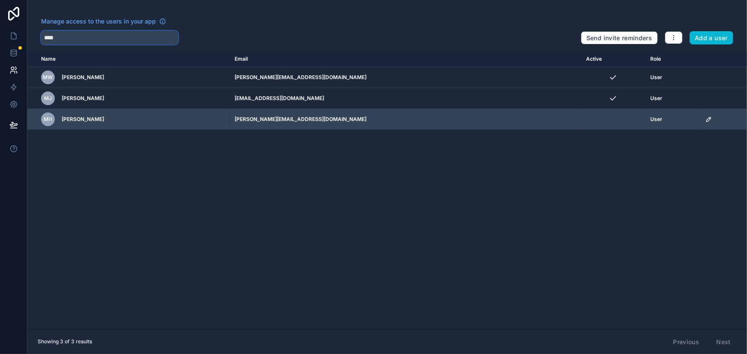
type input "****"
click at [705, 116] on icon "scrollable content" at bounding box center [708, 119] width 7 height 7
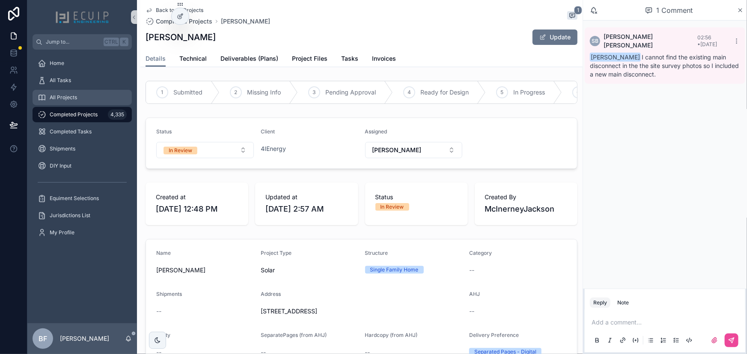
click at [73, 98] on span "All Projects" at bounding box center [63, 97] width 27 height 7
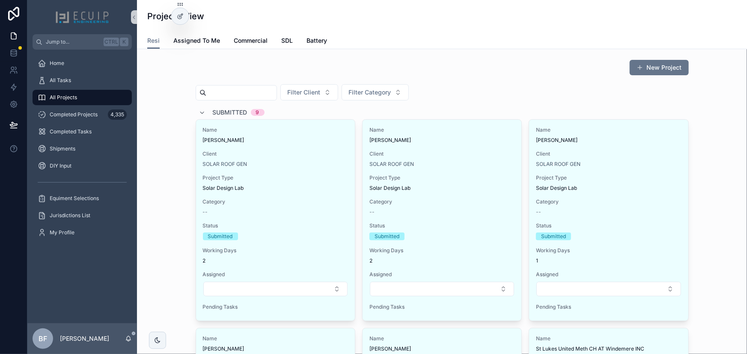
click at [217, 116] on span "Submitted" at bounding box center [230, 112] width 35 height 9
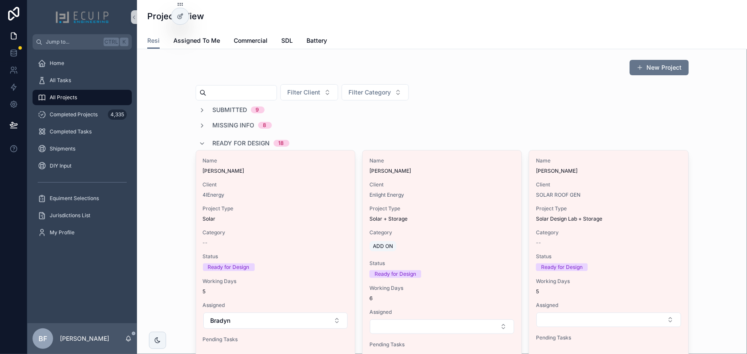
click at [223, 122] on span "Missing Info" at bounding box center [234, 125] width 42 height 9
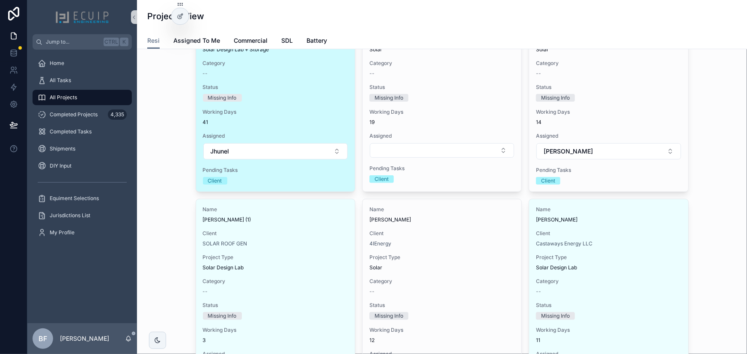
scroll to position [155, 0]
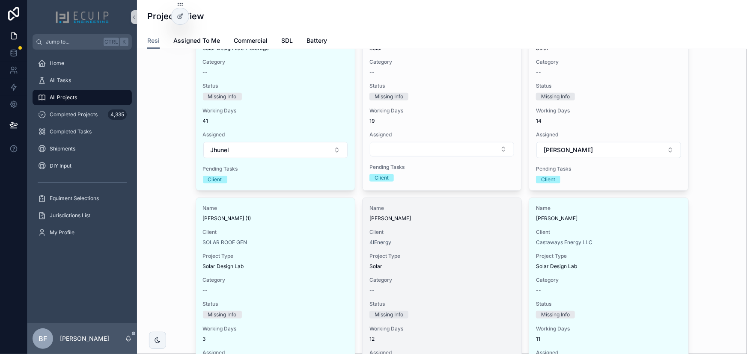
click at [447, 222] on div "Name [PERSON_NAME] Client 4IEnergy Project Type Solar Category -- Status Missin…" at bounding box center [442, 303] width 159 height 211
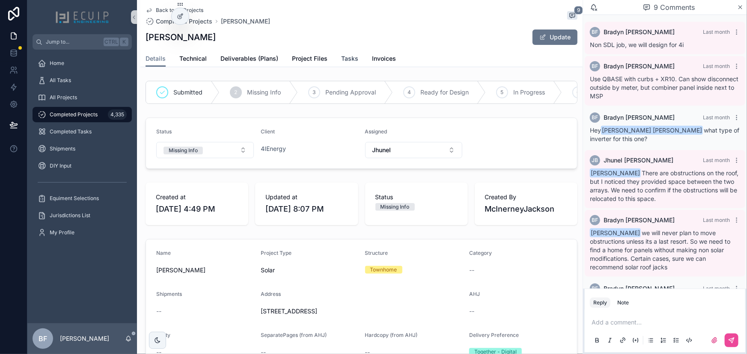
scroll to position [208, 0]
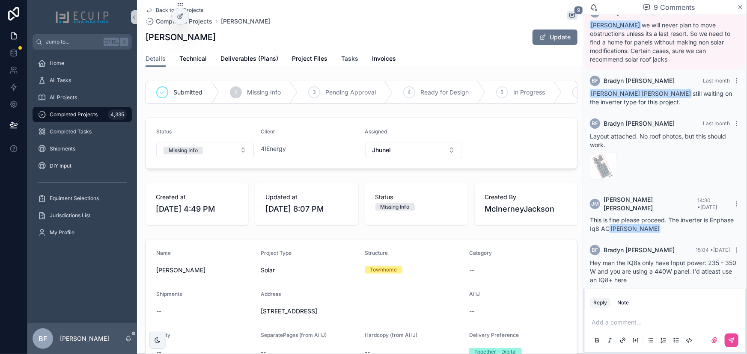
click at [343, 62] on span "Tasks" at bounding box center [349, 58] width 17 height 9
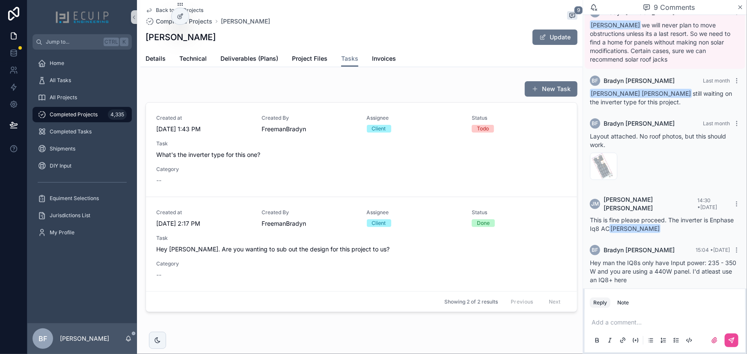
click at [356, 151] on span "What's the inverter type for this one?" at bounding box center [361, 155] width 410 height 9
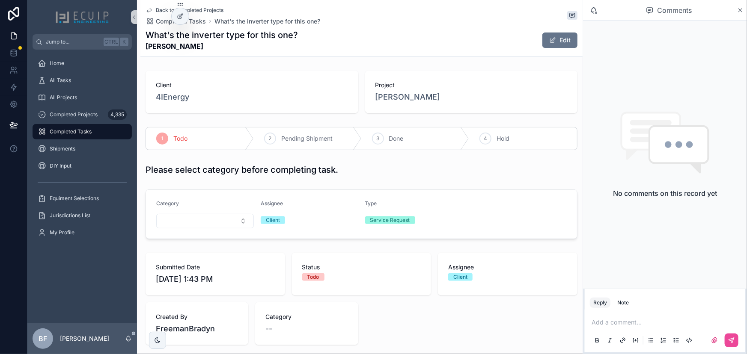
click at [382, 124] on div "1 Todo 2 Pending Shipment 3 Done 4 Hold" at bounding box center [361, 139] width 442 height 30
click at [385, 133] on div "3 Done" at bounding box center [416, 139] width 108 height 22
click at [400, 103] on div "Project [PERSON_NAME]" at bounding box center [471, 92] width 213 height 43
click at [401, 98] on span "[PERSON_NAME]" at bounding box center [407, 97] width 65 height 12
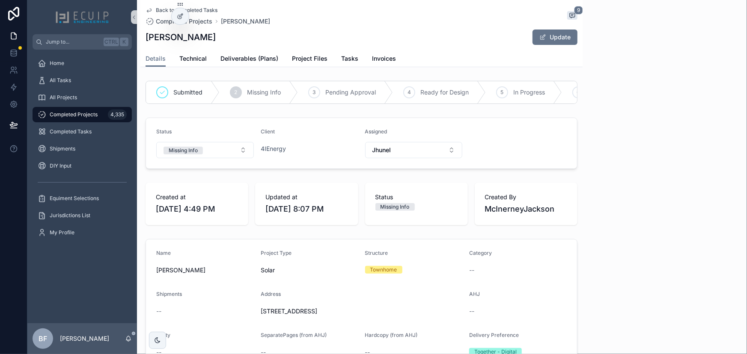
scroll to position [208, 0]
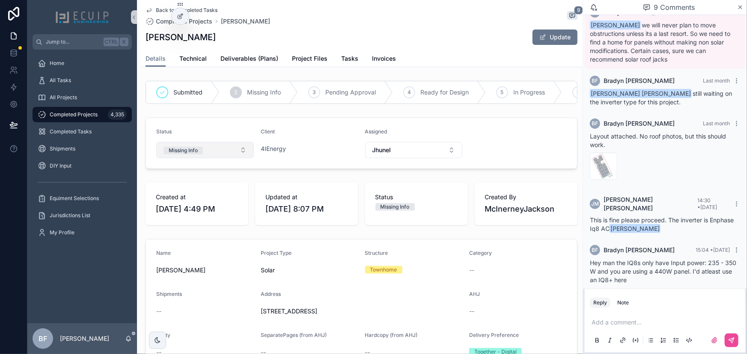
click at [193, 151] on span "Missing Info" at bounding box center [182, 150] width 39 height 9
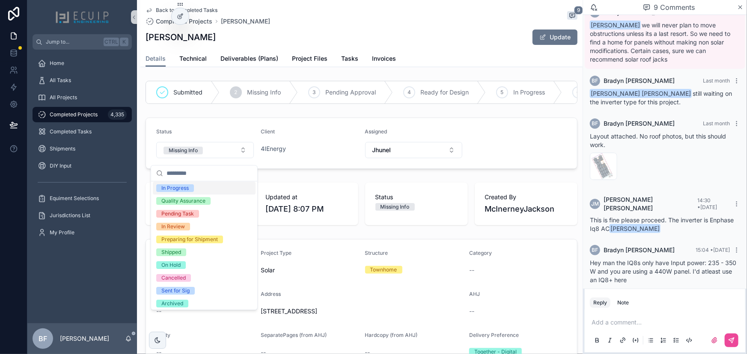
scroll to position [67, 0]
click at [172, 224] on div "In Review" at bounding box center [173, 225] width 24 height 8
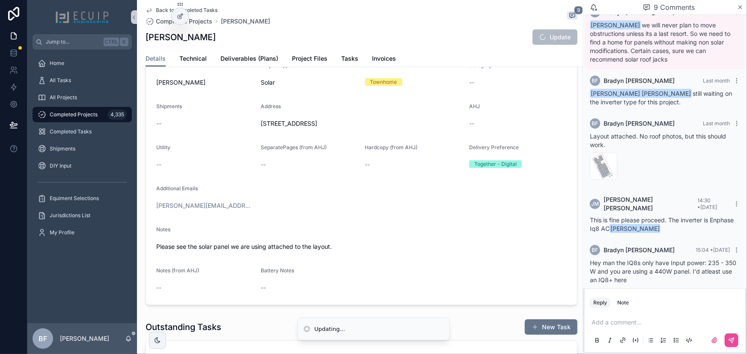
scroll to position [272, 0]
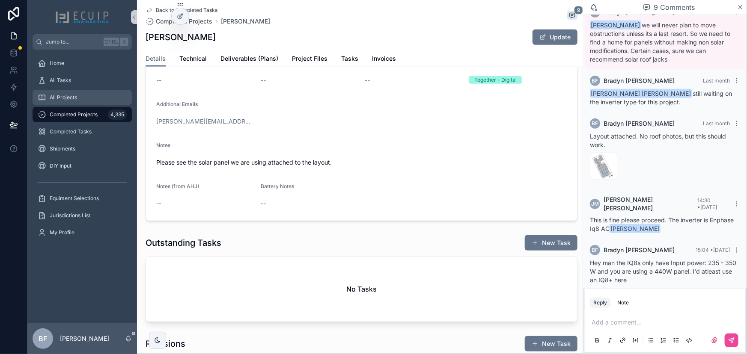
click at [89, 91] on div "All Projects" at bounding box center [82, 98] width 89 height 14
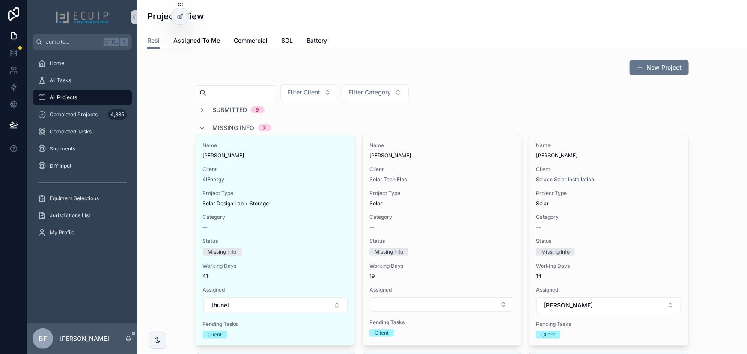
click at [218, 124] on span "Missing Info" at bounding box center [234, 128] width 42 height 9
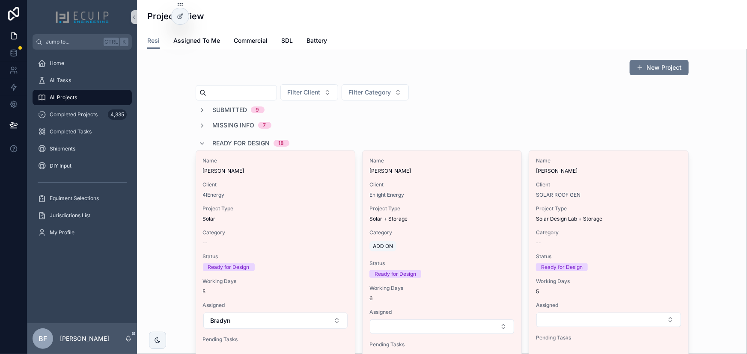
click at [229, 140] on span "Ready for Design" at bounding box center [241, 143] width 57 height 9
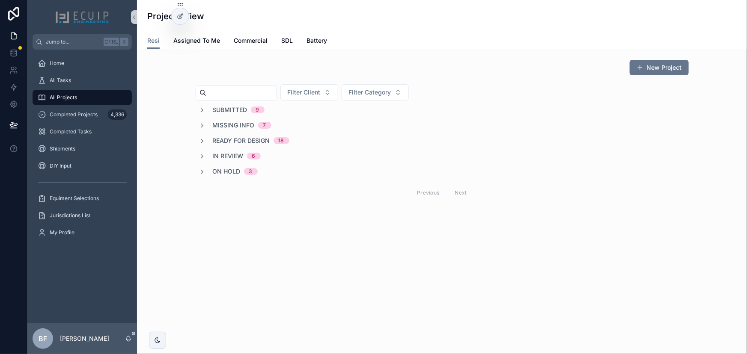
click at [229, 110] on span "Submitted" at bounding box center [230, 110] width 35 height 9
